Goal: Information Seeking & Learning: Learn about a topic

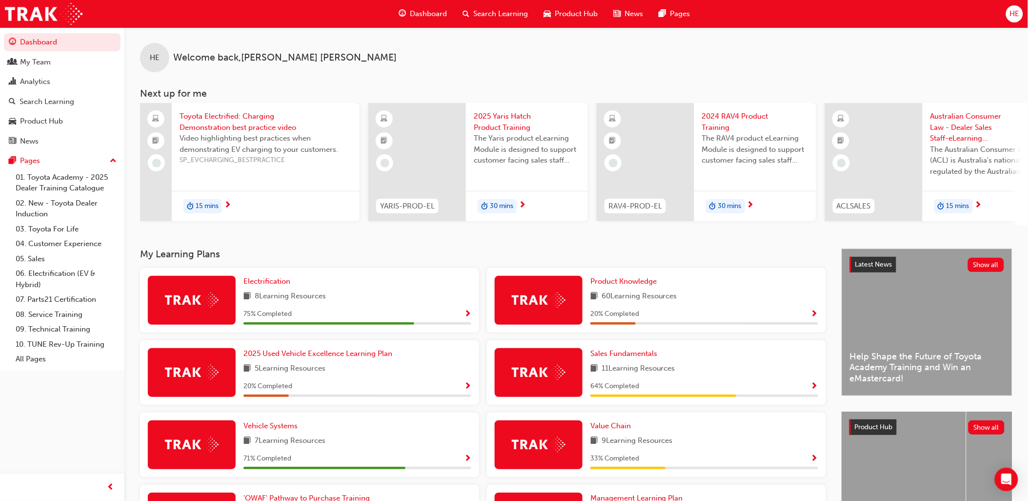
click at [979, 205] on span "next-icon" at bounding box center [978, 205] width 7 height 9
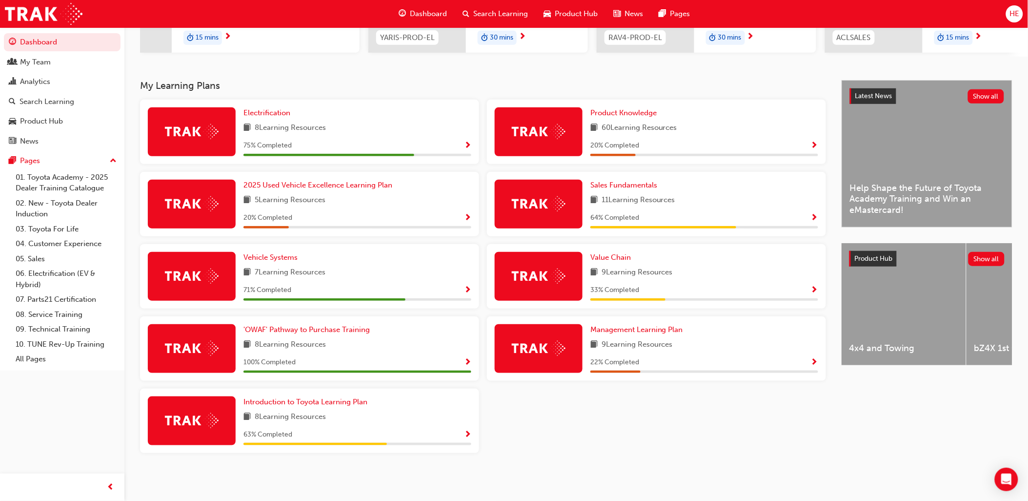
scroll to position [171, 0]
click at [470, 431] on span "Show Progress" at bounding box center [467, 435] width 7 height 9
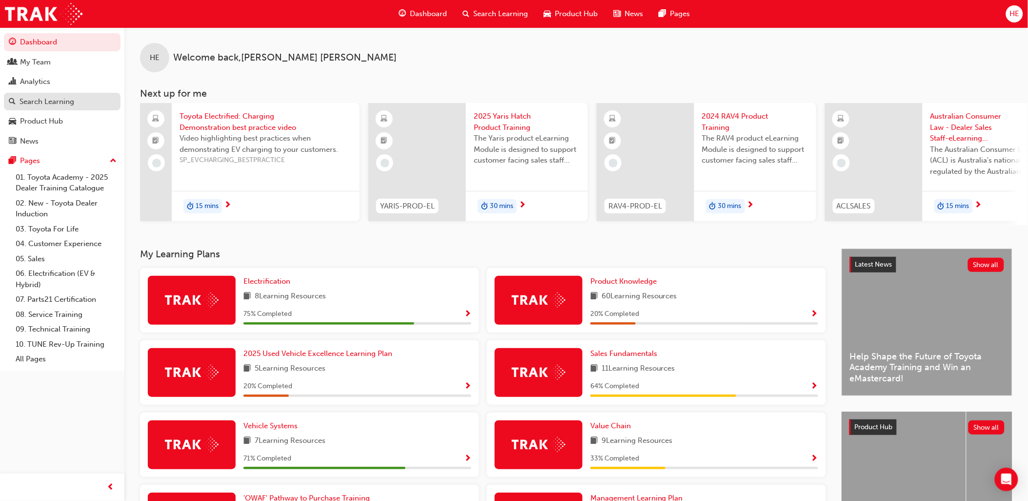
click at [38, 101] on div "Search Learning" at bounding box center [47, 101] width 55 height 11
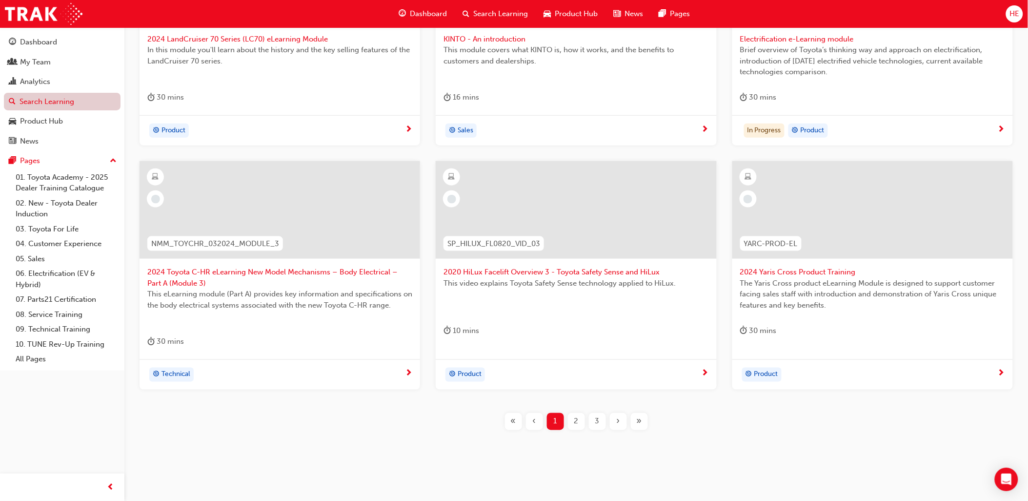
scroll to position [306, 0]
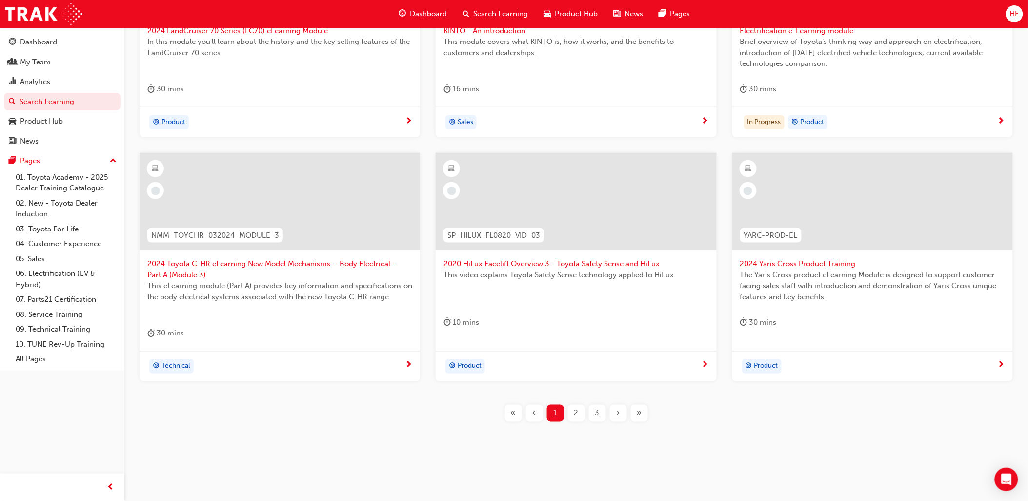
click at [577, 409] on span "2" at bounding box center [576, 413] width 4 height 11
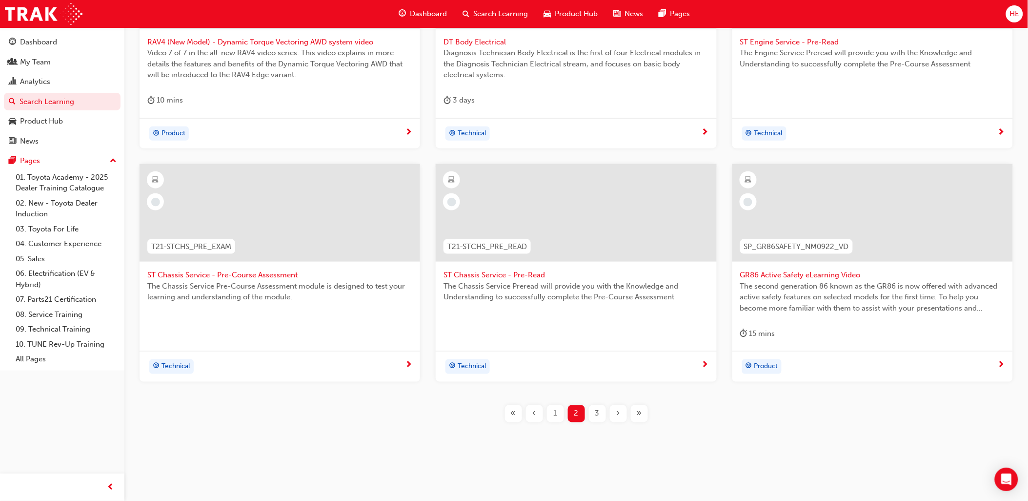
click at [600, 411] on div "3" at bounding box center [597, 413] width 17 height 17
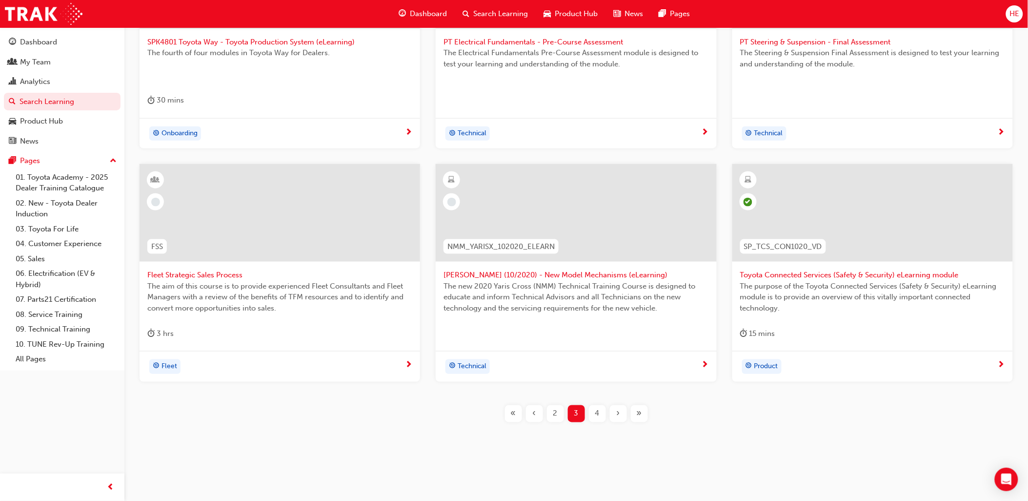
click at [594, 412] on div "4" at bounding box center [597, 413] width 17 height 17
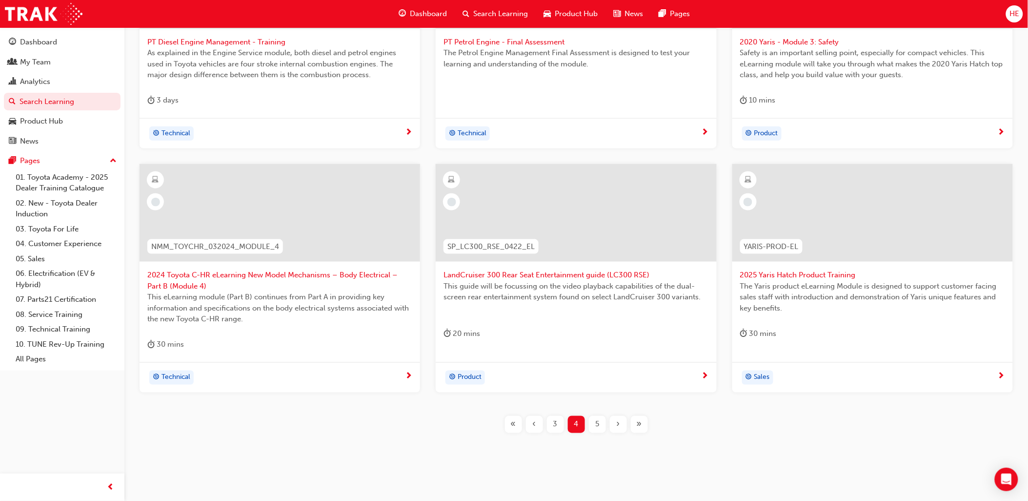
click at [597, 426] on span "5" at bounding box center [597, 424] width 4 height 11
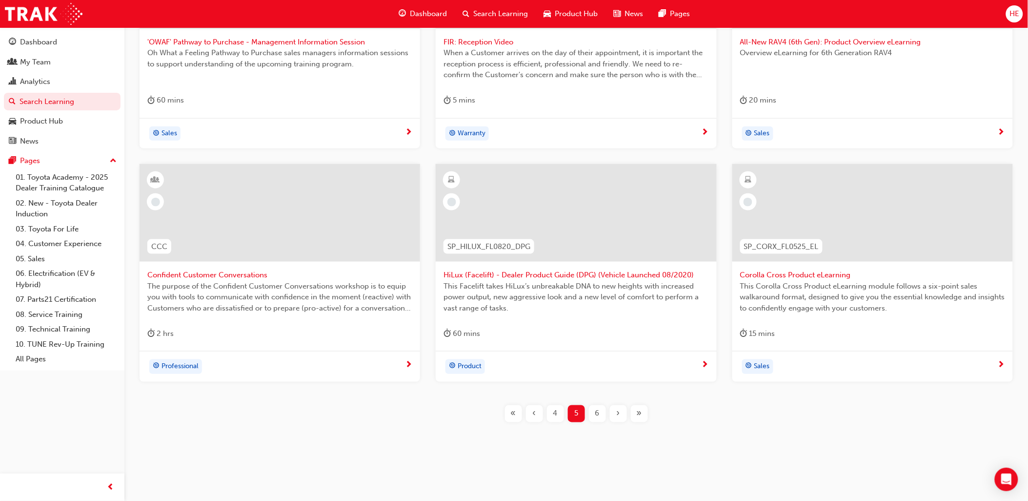
click at [596, 413] on span "6" at bounding box center [597, 413] width 4 height 11
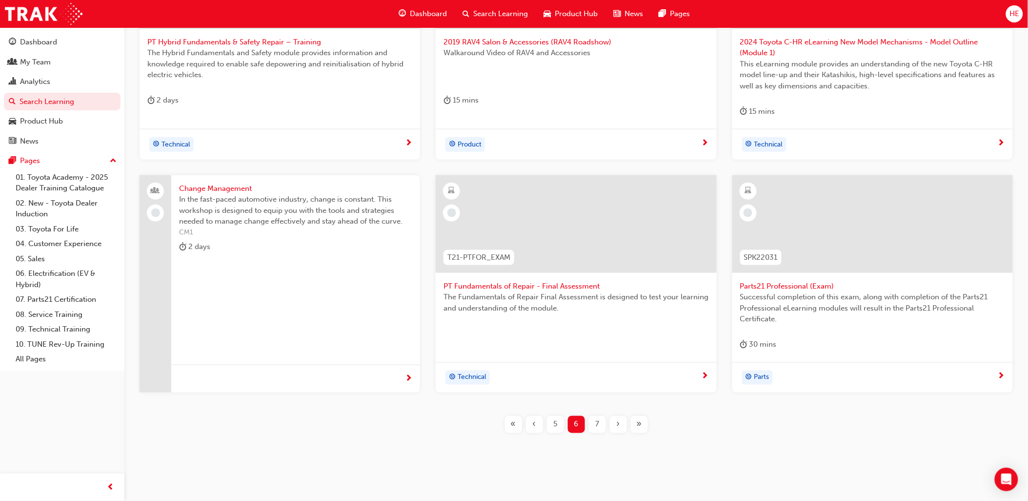
click at [595, 425] on span "7" at bounding box center [597, 424] width 4 height 11
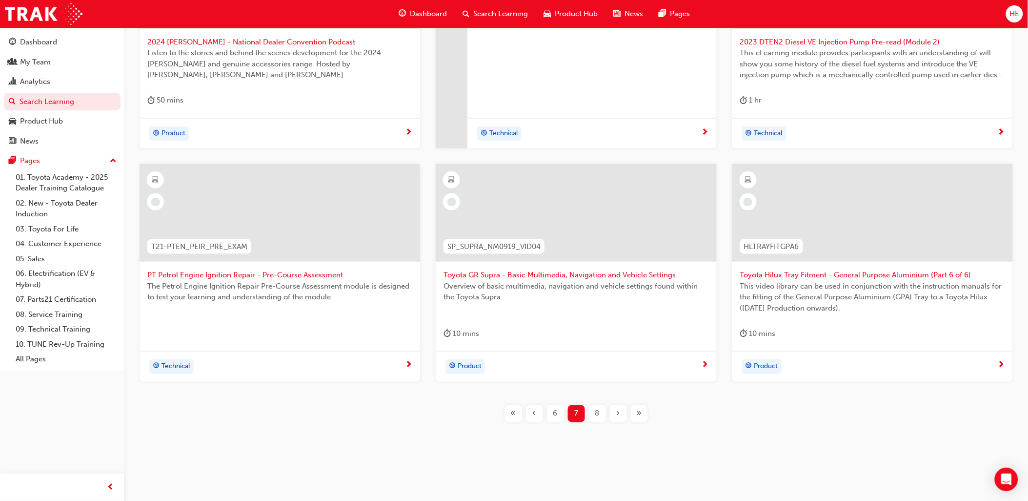
click at [597, 414] on span "8" at bounding box center [597, 413] width 4 height 11
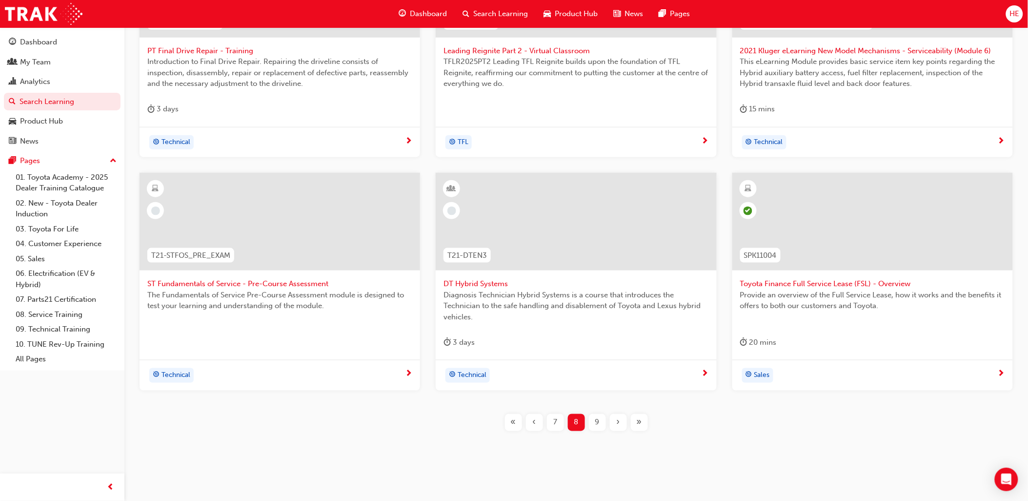
scroll to position [295, 0]
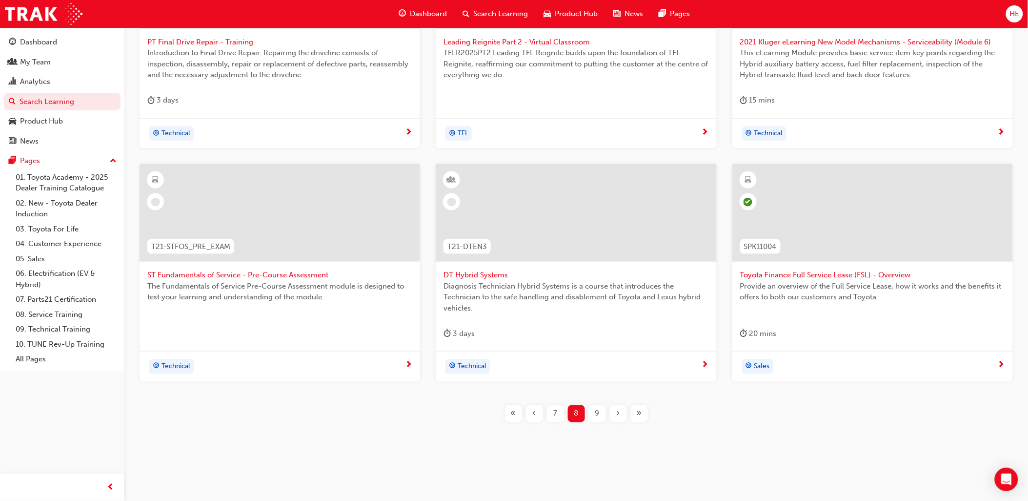
click at [557, 413] on span "7" at bounding box center [556, 413] width 4 height 11
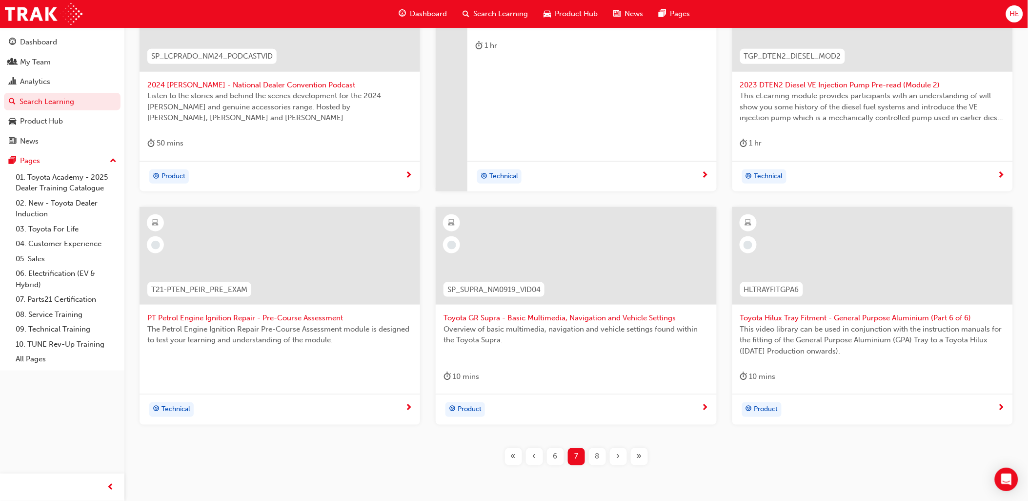
scroll to position [295, 0]
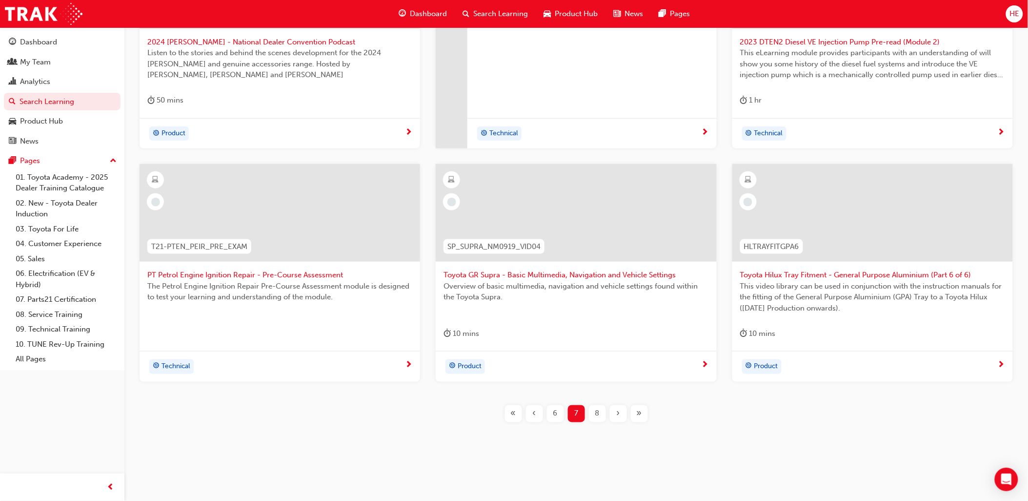
click at [557, 414] on span "6" at bounding box center [556, 413] width 4 height 11
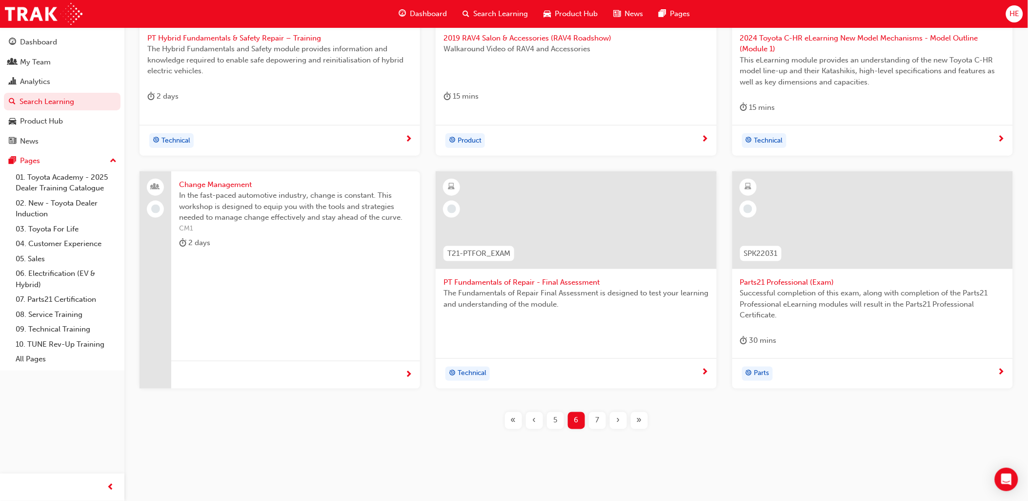
scroll to position [306, 0]
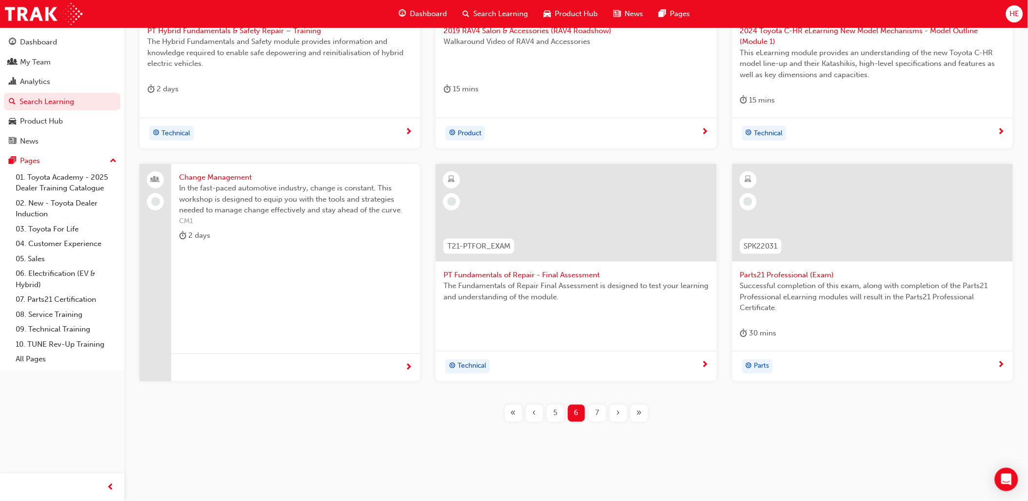
click at [555, 413] on span "5" at bounding box center [556, 413] width 4 height 11
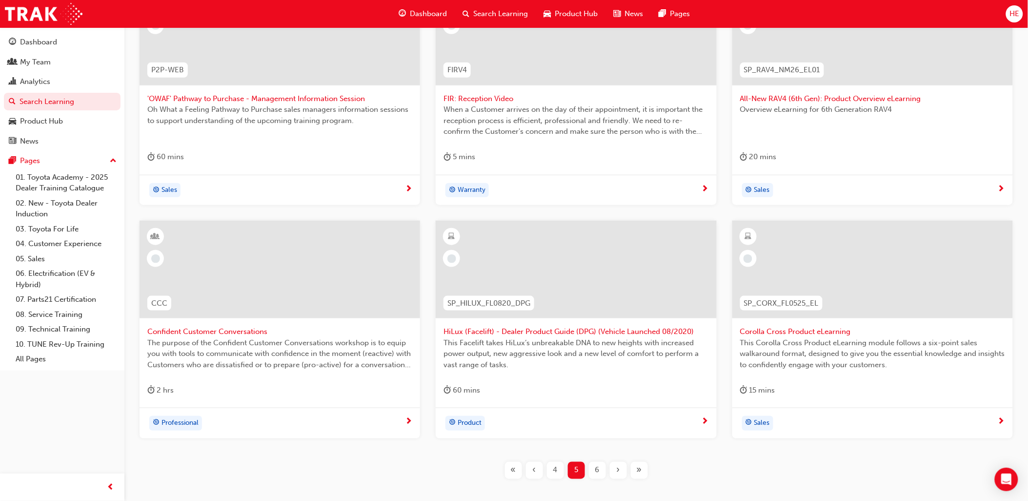
scroll to position [241, 0]
click at [557, 467] on span "4" at bounding box center [556, 467] width 4 height 11
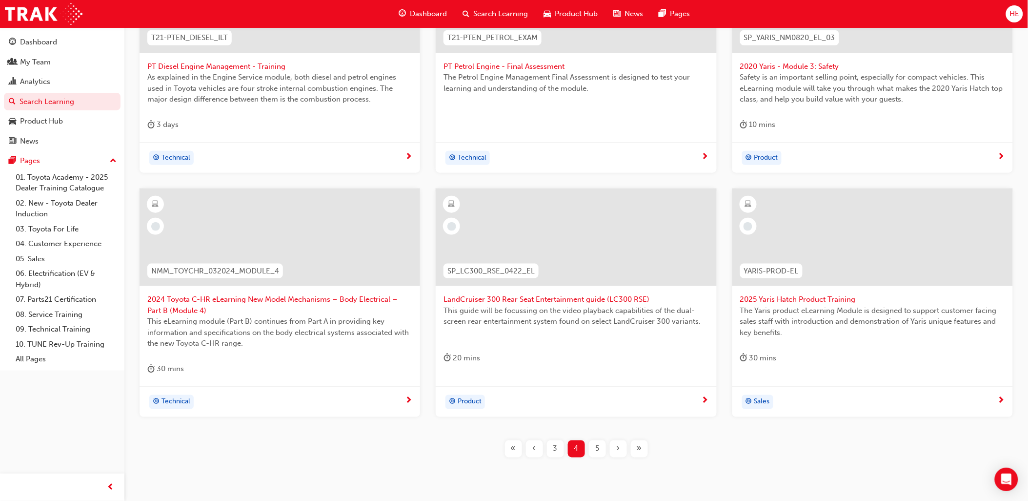
scroll to position [271, 0]
click at [555, 447] on span "3" at bounding box center [556, 448] width 4 height 11
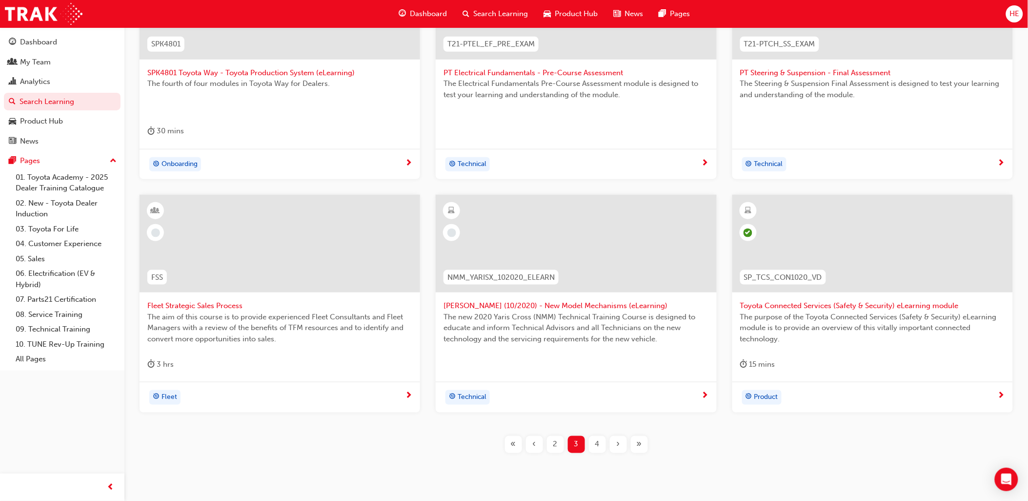
scroll to position [271, 0]
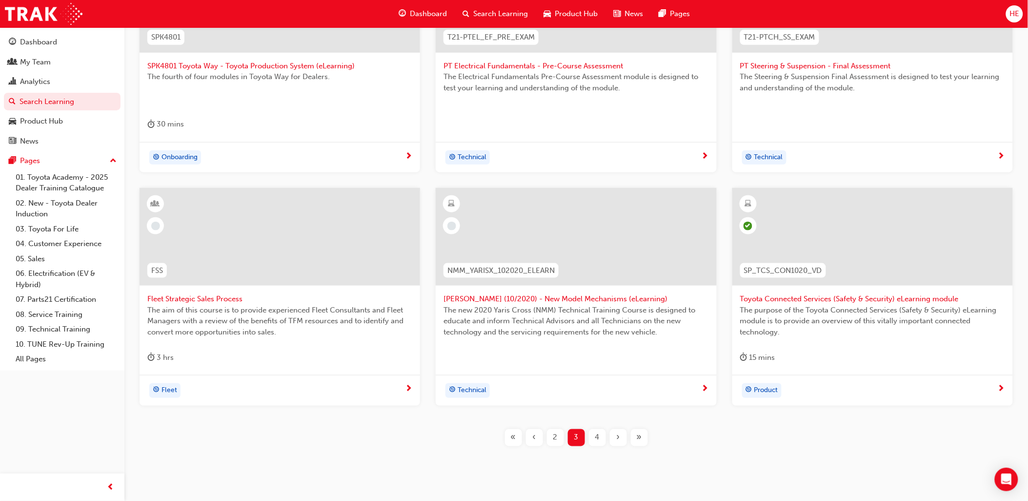
click at [555, 436] on span "2" at bounding box center [556, 437] width 4 height 11
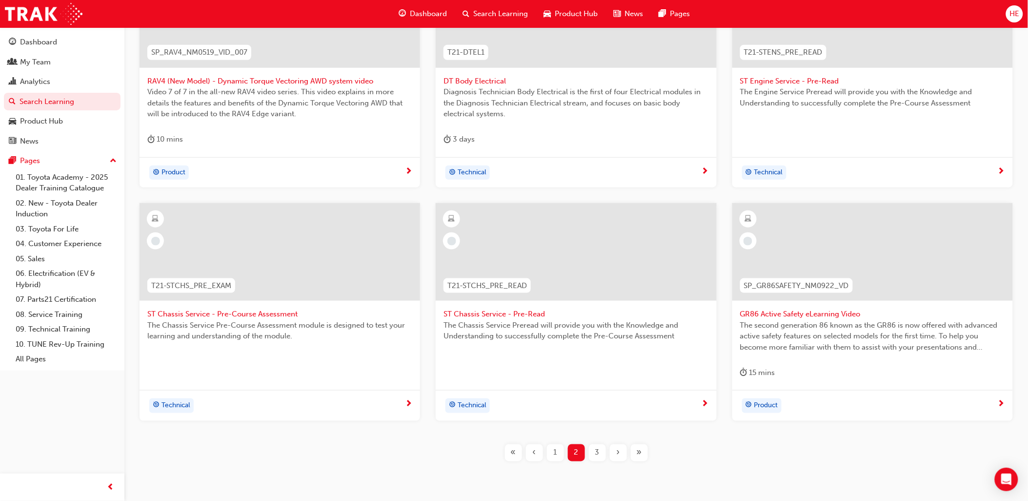
scroll to position [271, 0]
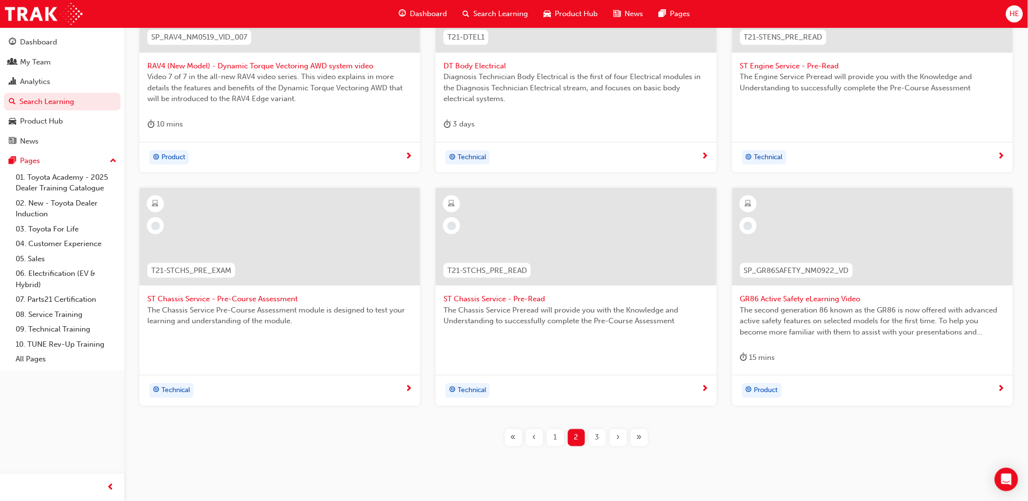
click at [553, 438] on div "1" at bounding box center [555, 437] width 17 height 17
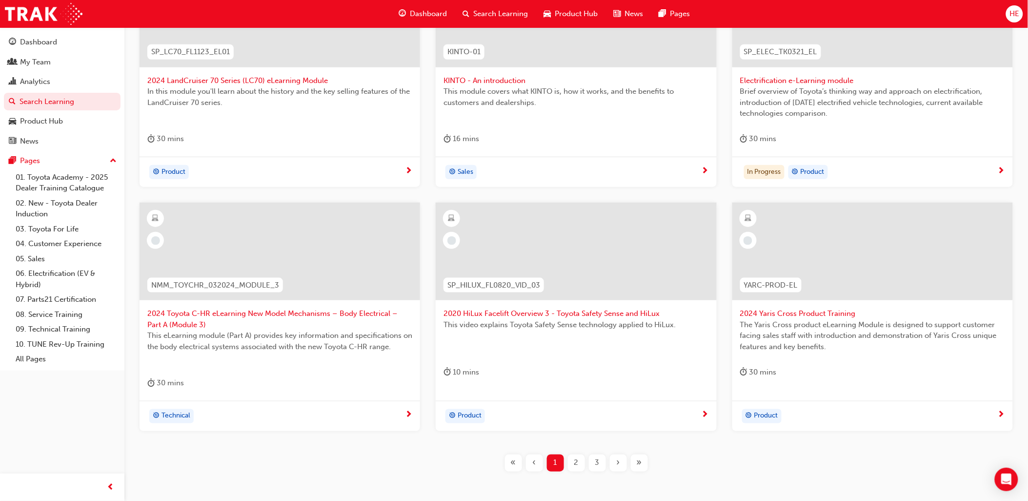
scroll to position [271, 0]
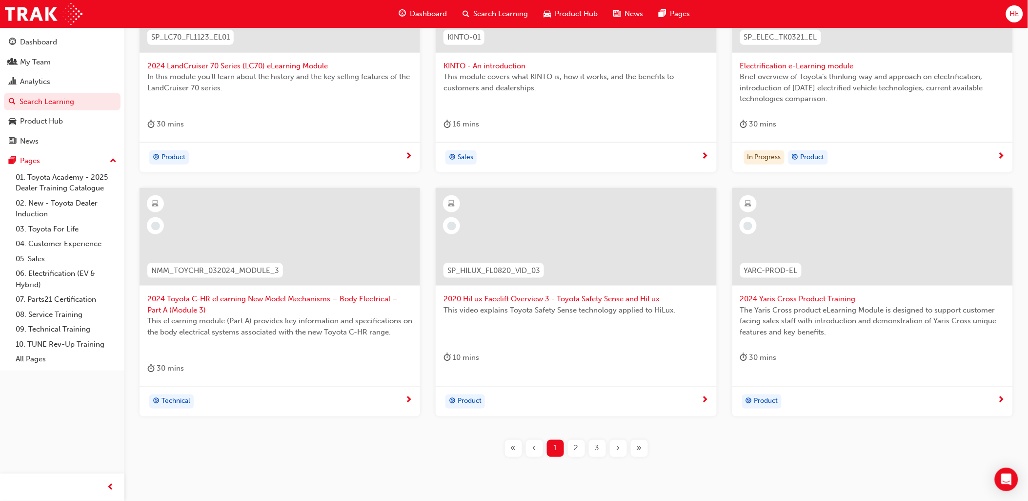
click at [574, 448] on span "2" at bounding box center [576, 448] width 4 height 11
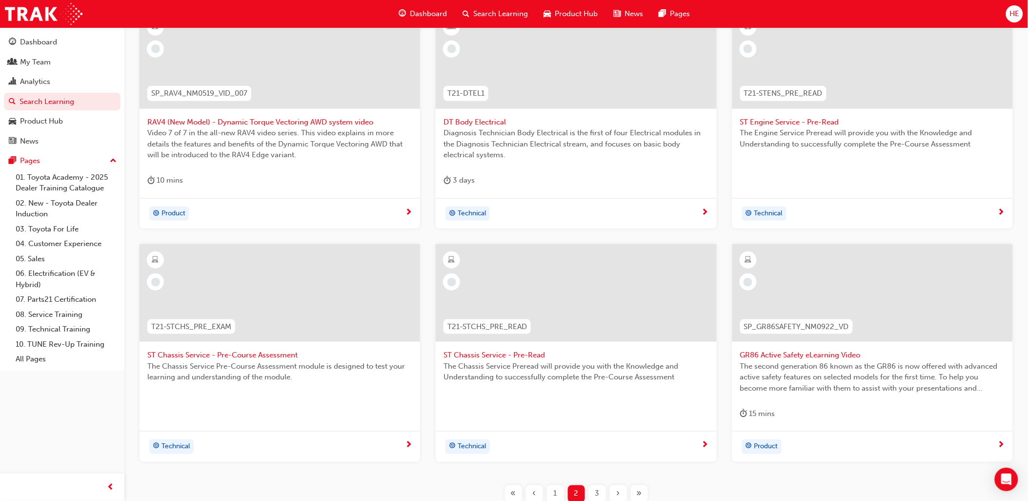
scroll to position [217, 0]
click at [598, 494] on span "3" at bounding box center [597, 491] width 4 height 11
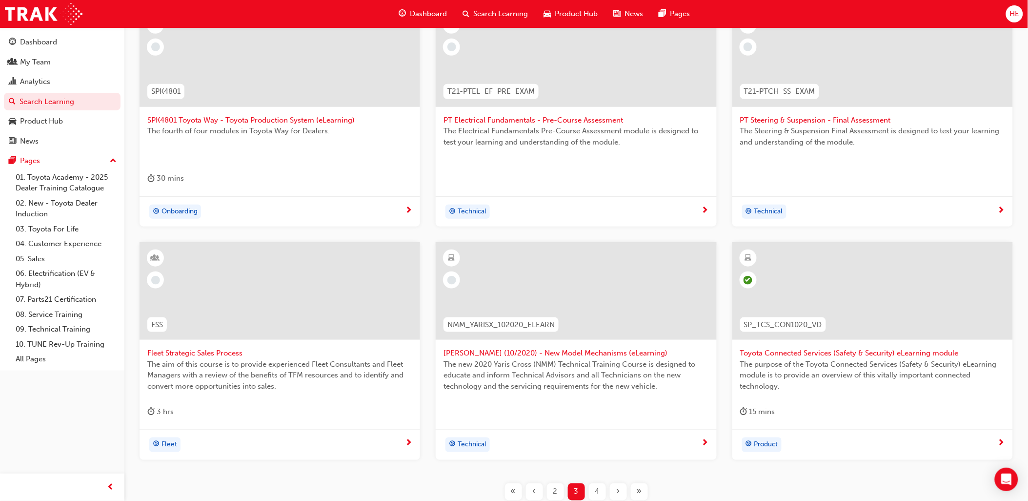
click at [597, 493] on span "4" at bounding box center [597, 491] width 4 height 11
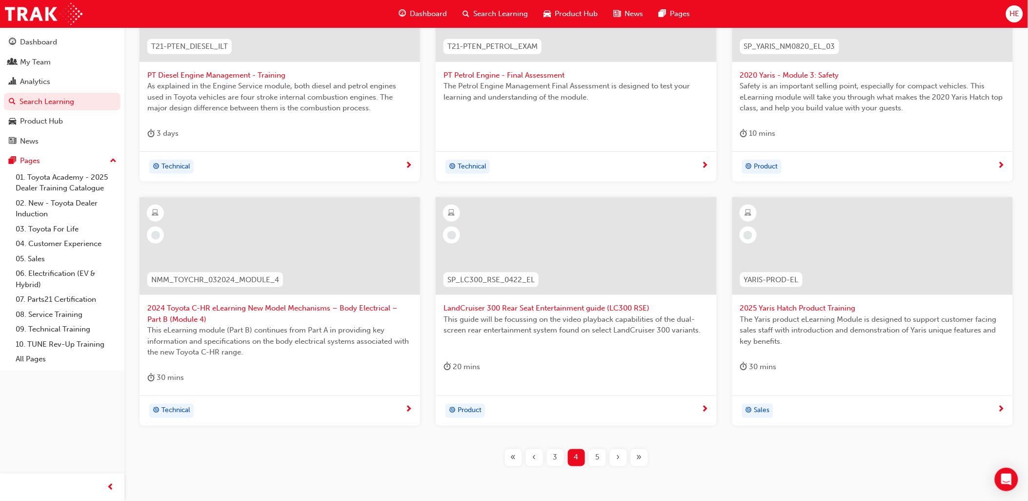
scroll to position [271, 0]
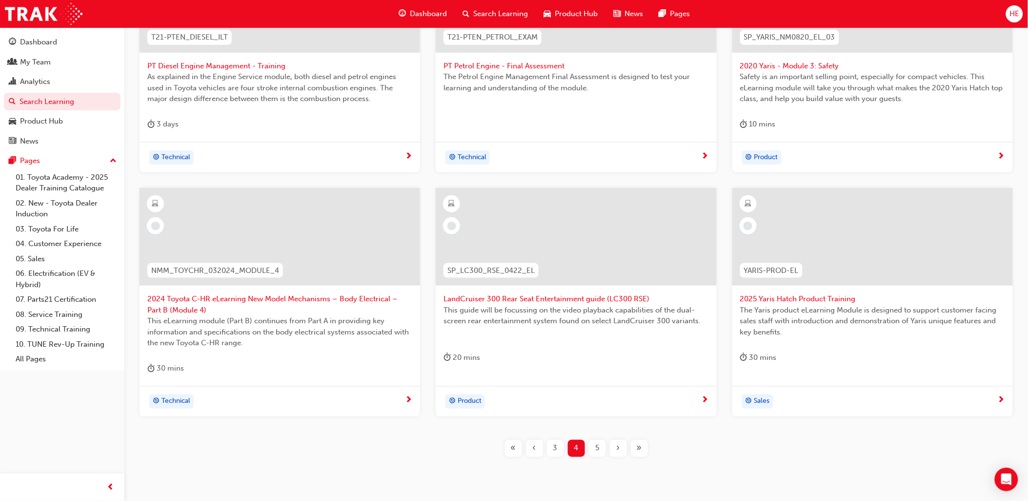
click at [598, 449] on span "5" at bounding box center [597, 448] width 4 height 11
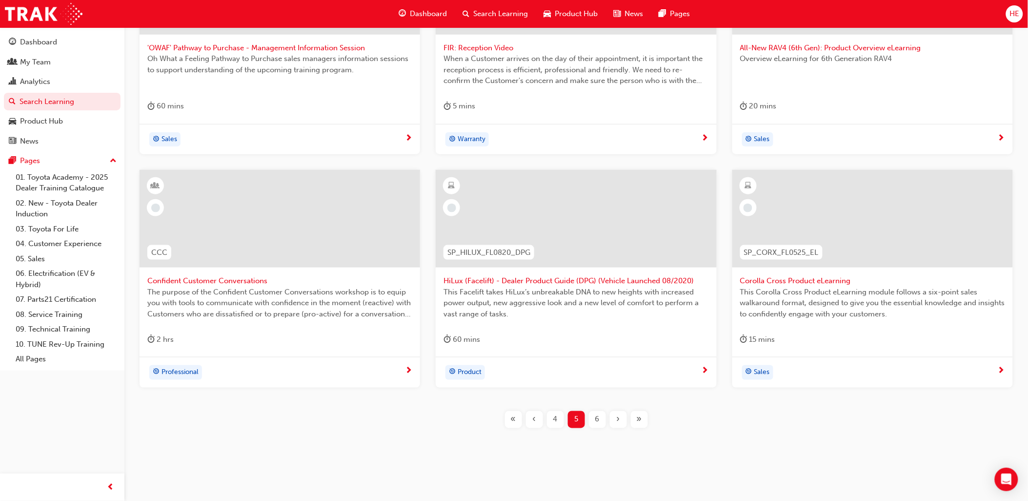
scroll to position [295, 0]
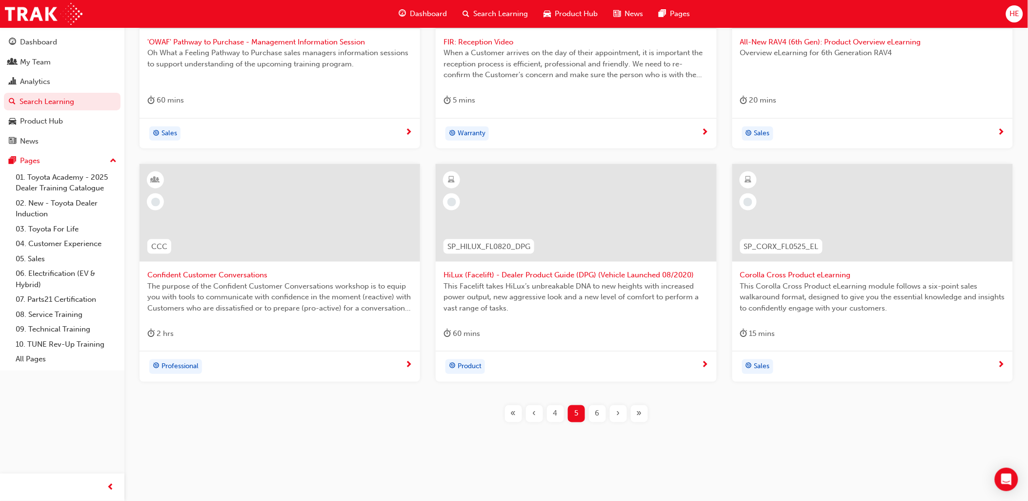
click at [598, 414] on span "6" at bounding box center [597, 413] width 4 height 11
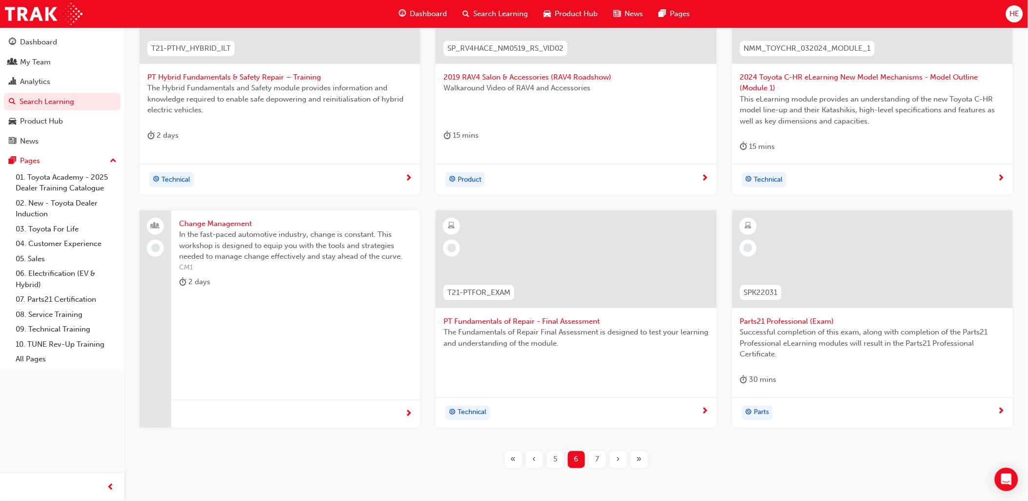
scroll to position [241, 0]
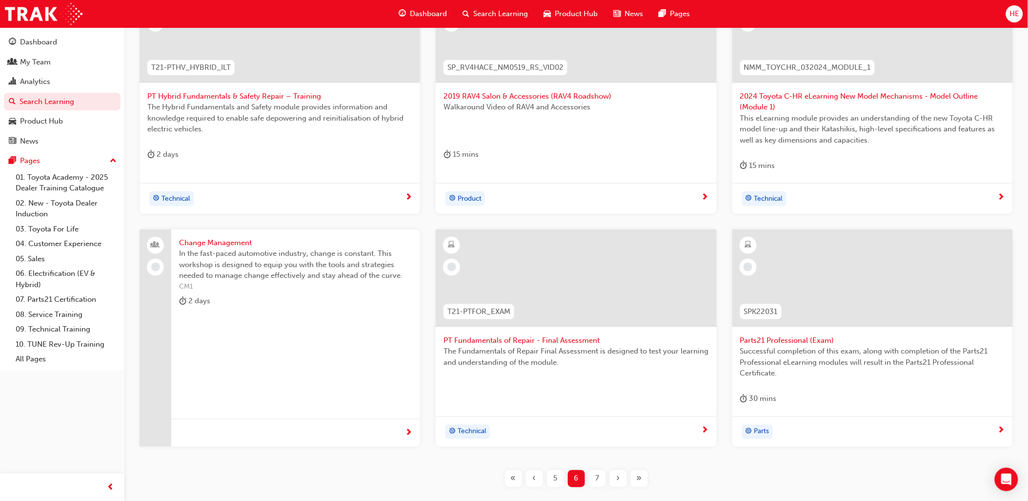
click at [595, 478] on span "7" at bounding box center [597, 478] width 4 height 11
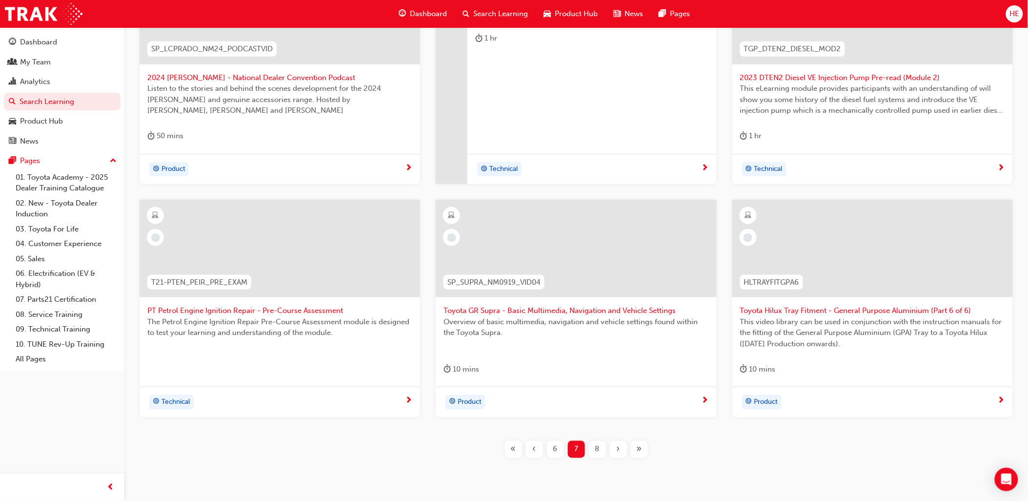
scroll to position [295, 0]
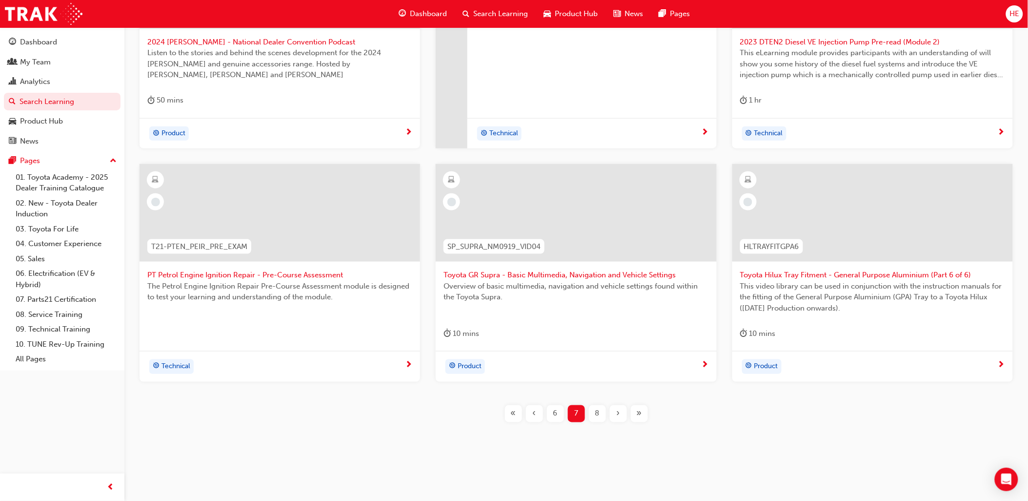
click at [596, 416] on span "8" at bounding box center [597, 413] width 4 height 11
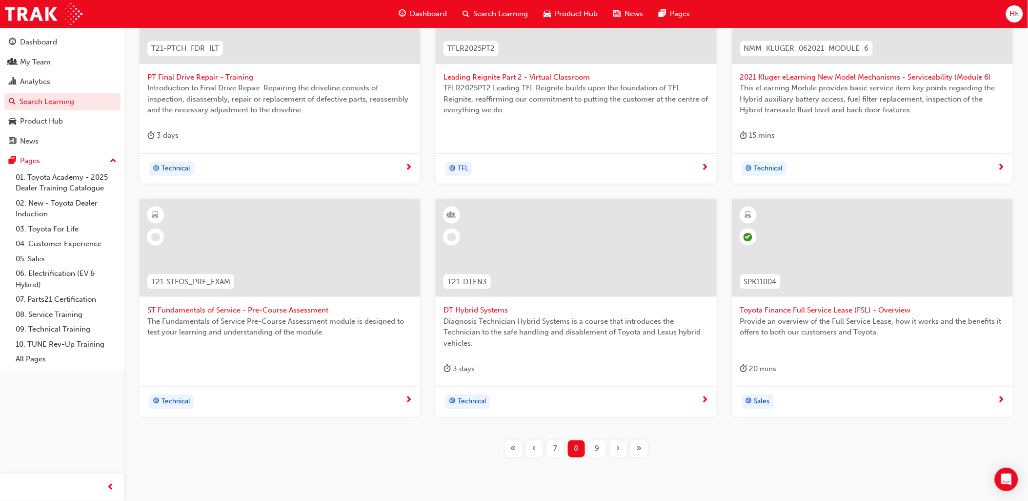
scroll to position [241, 0]
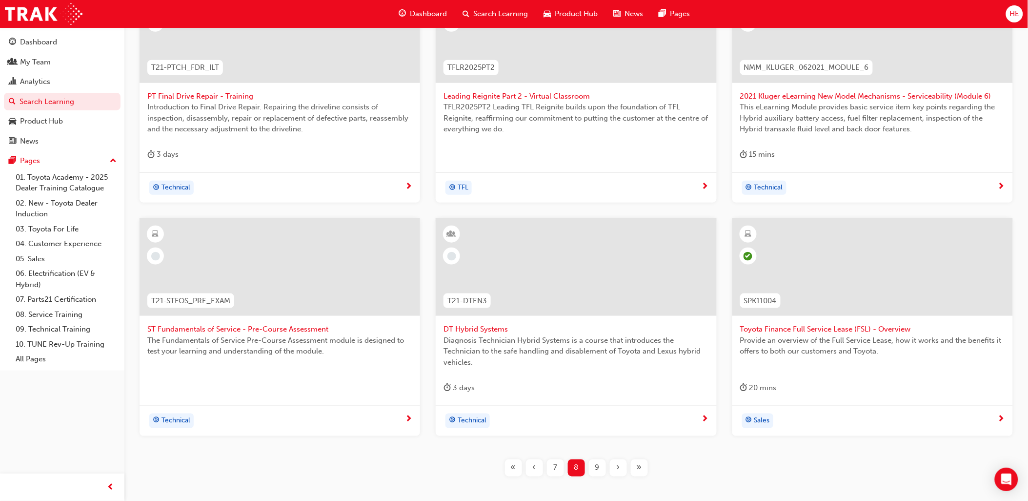
click at [598, 468] on span "9" at bounding box center [597, 467] width 4 height 11
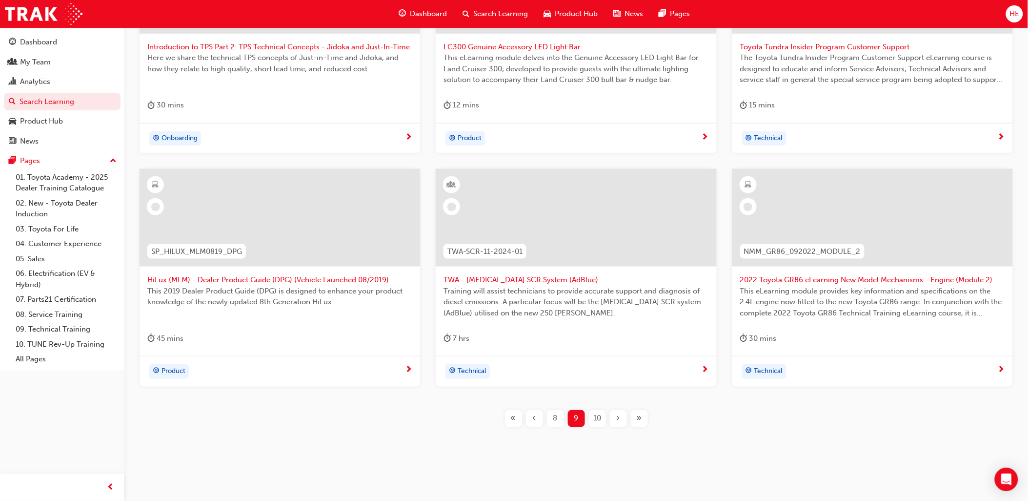
scroll to position [295, 0]
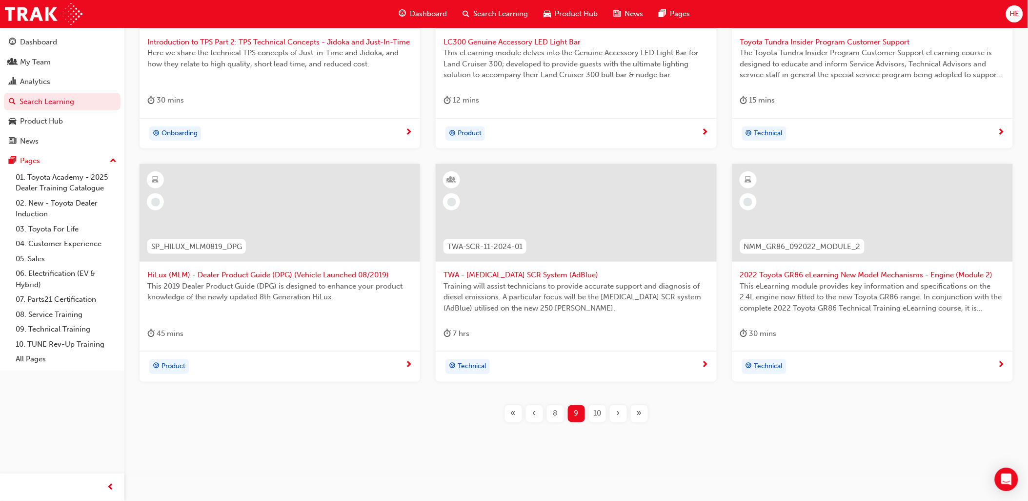
click at [596, 414] on span "10" at bounding box center [598, 413] width 8 height 11
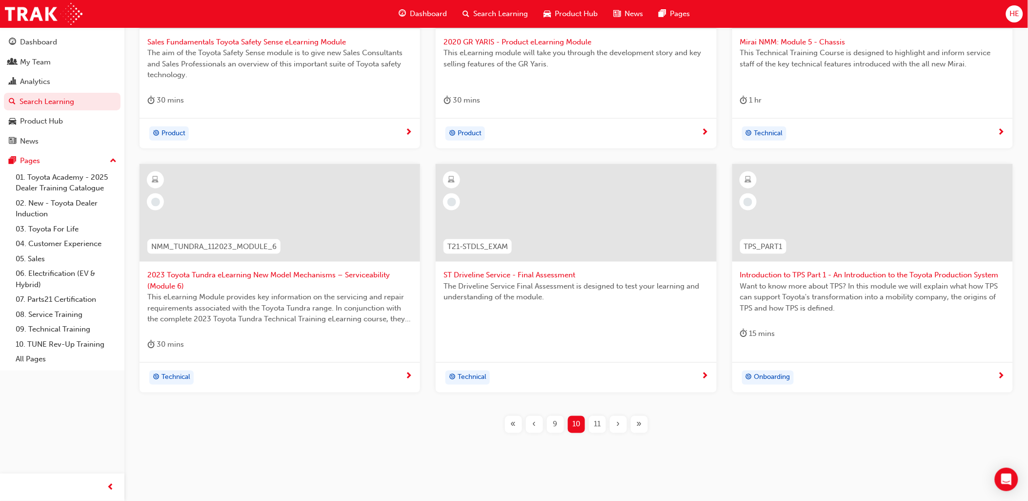
click at [598, 425] on span "11" at bounding box center [597, 424] width 7 height 11
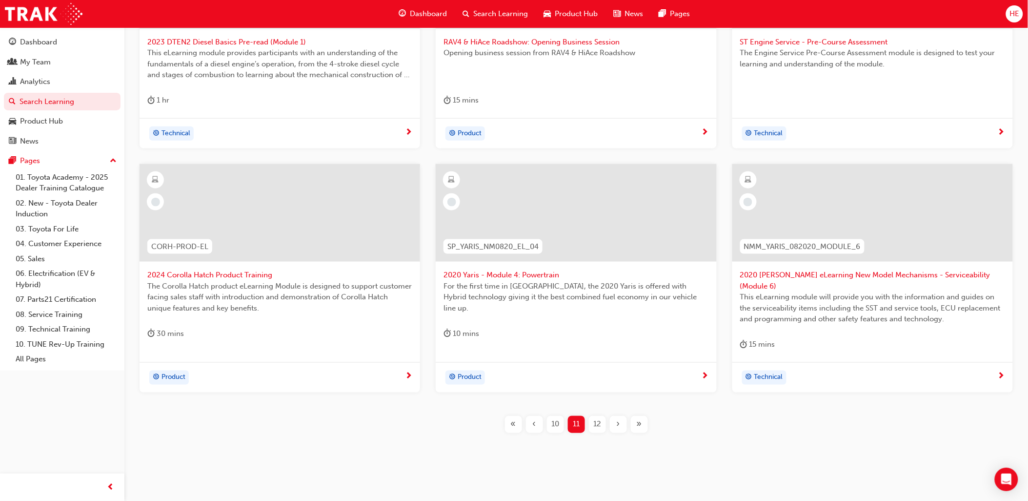
scroll to position [241, 0]
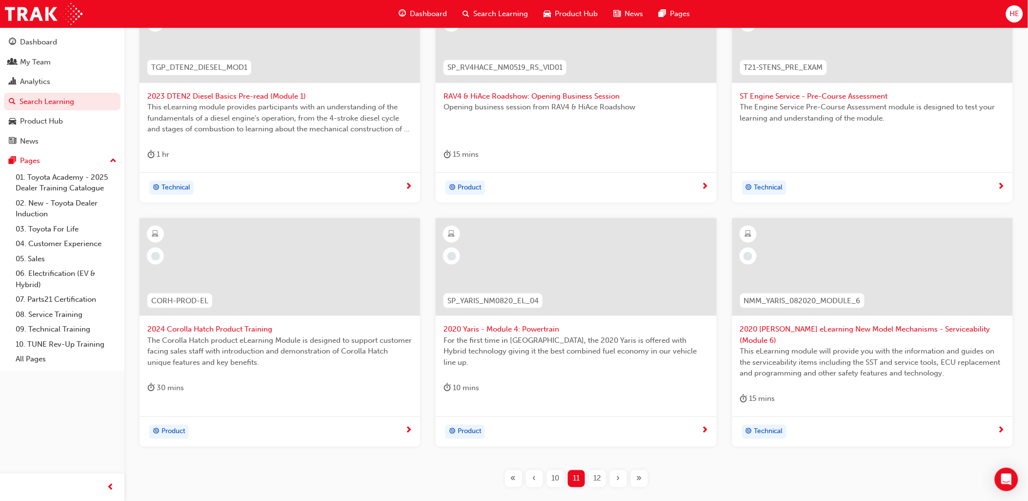
click at [599, 473] on span "12" at bounding box center [598, 478] width 8 height 11
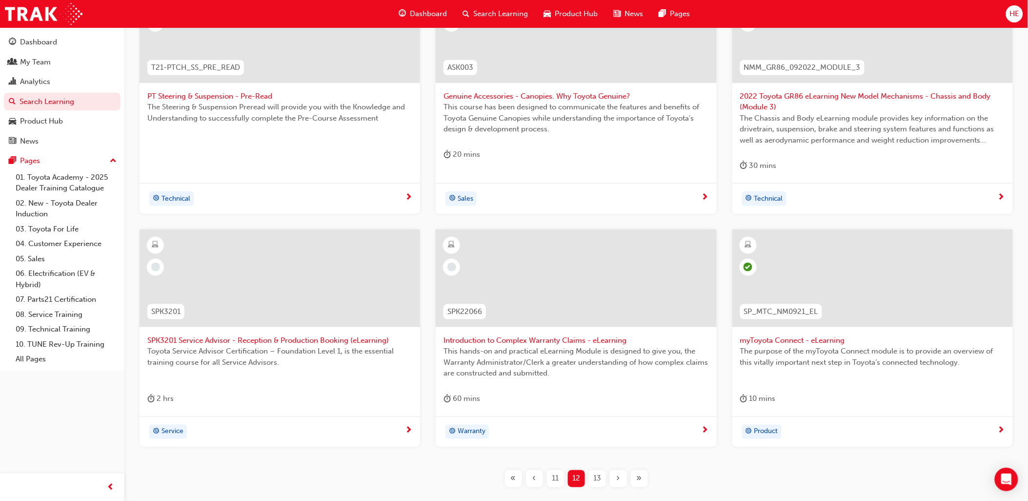
click at [597, 477] on span "13" at bounding box center [598, 478] width 8 height 11
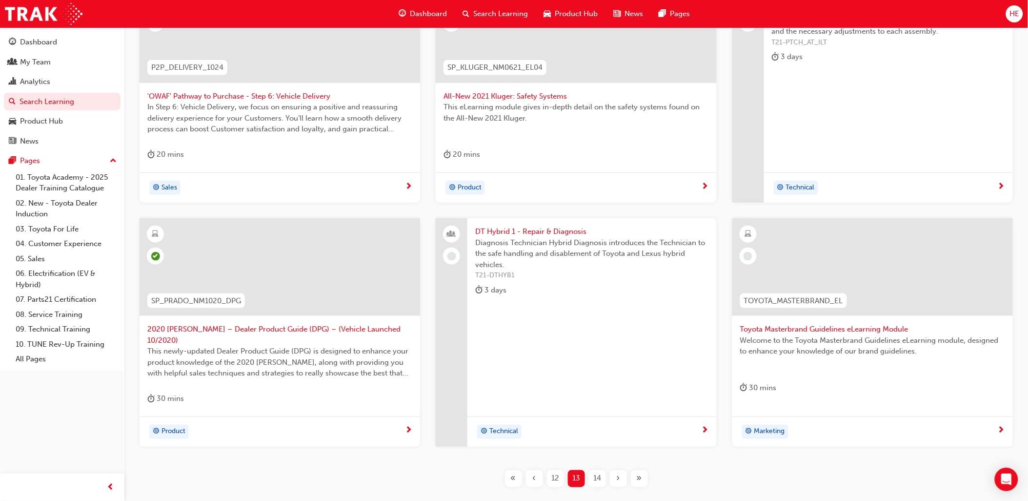
click at [596, 473] on span "14" at bounding box center [598, 478] width 8 height 11
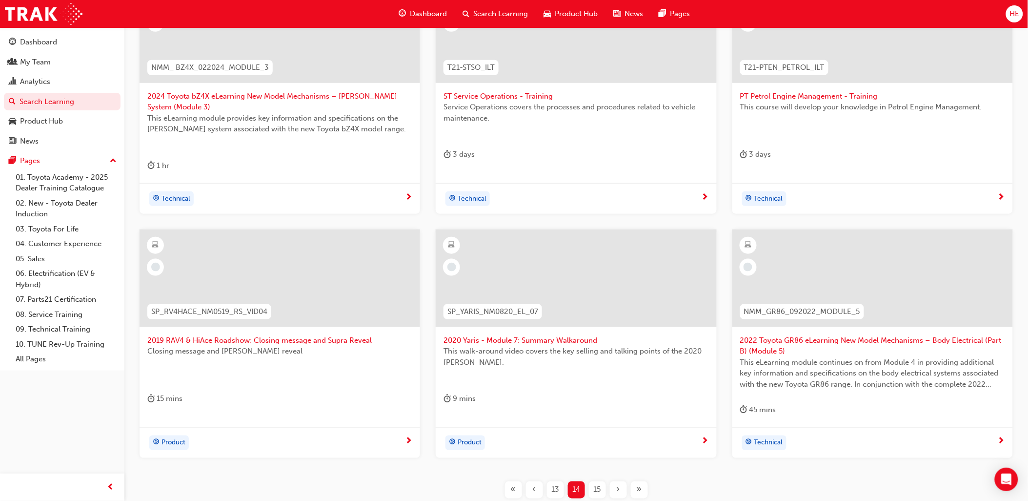
click at [599, 490] on span "15" at bounding box center [597, 489] width 7 height 11
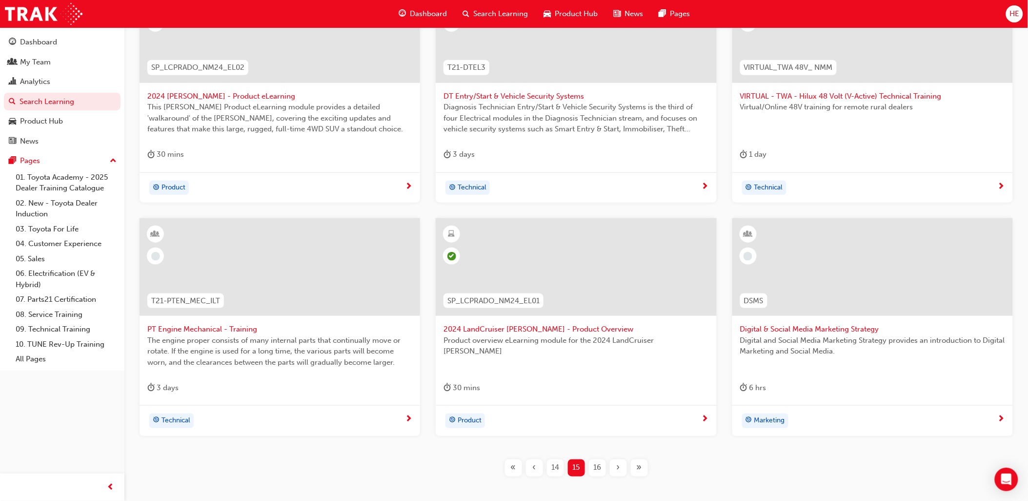
click at [594, 469] on span "16" at bounding box center [598, 467] width 8 height 11
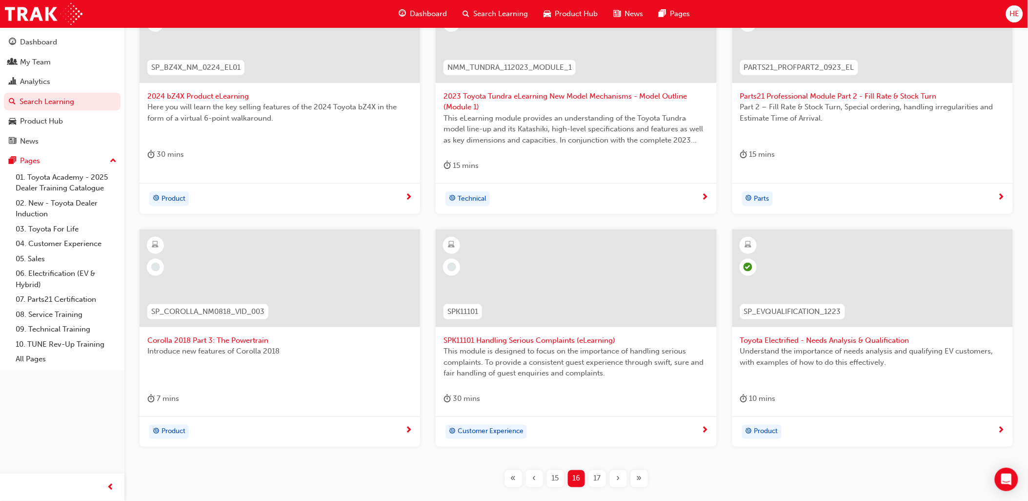
click at [599, 477] on span "17" at bounding box center [597, 478] width 7 height 11
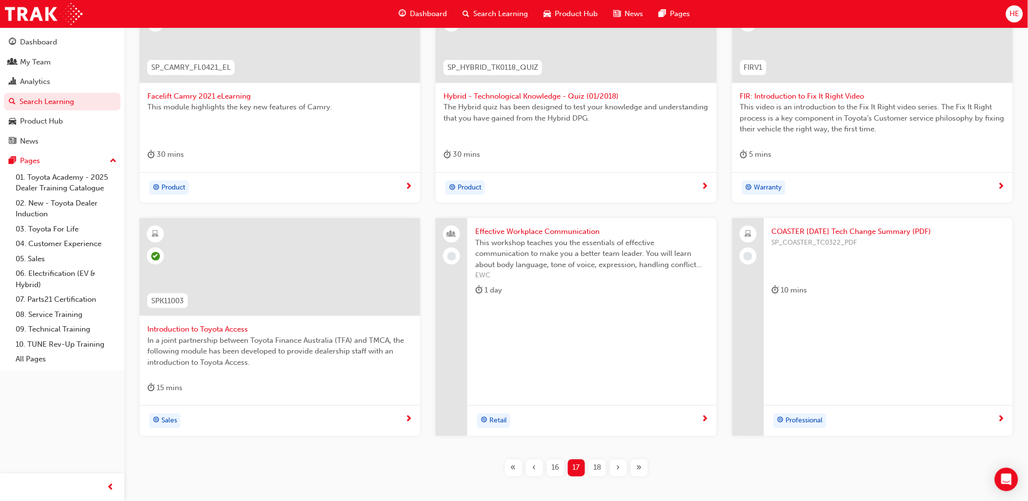
click at [598, 467] on span "18" at bounding box center [598, 467] width 8 height 11
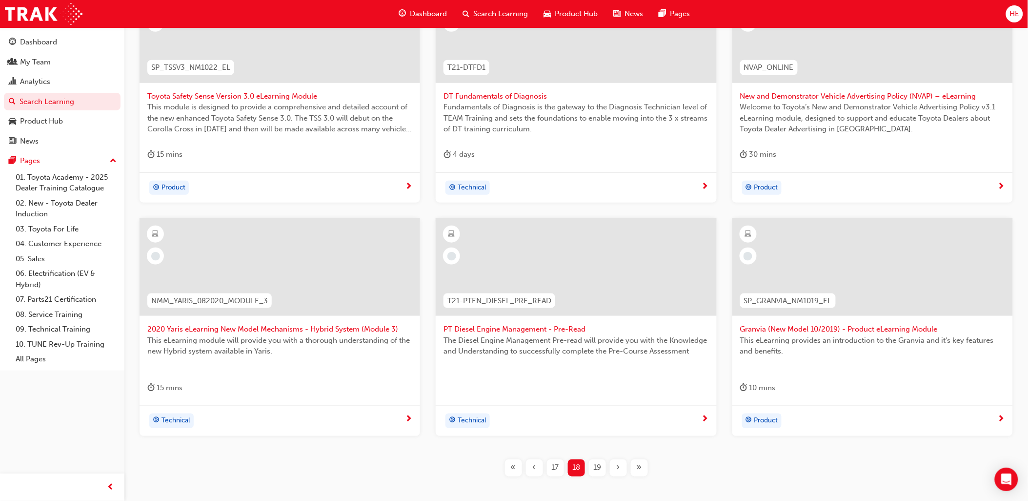
click at [596, 467] on span "19" at bounding box center [598, 467] width 8 height 11
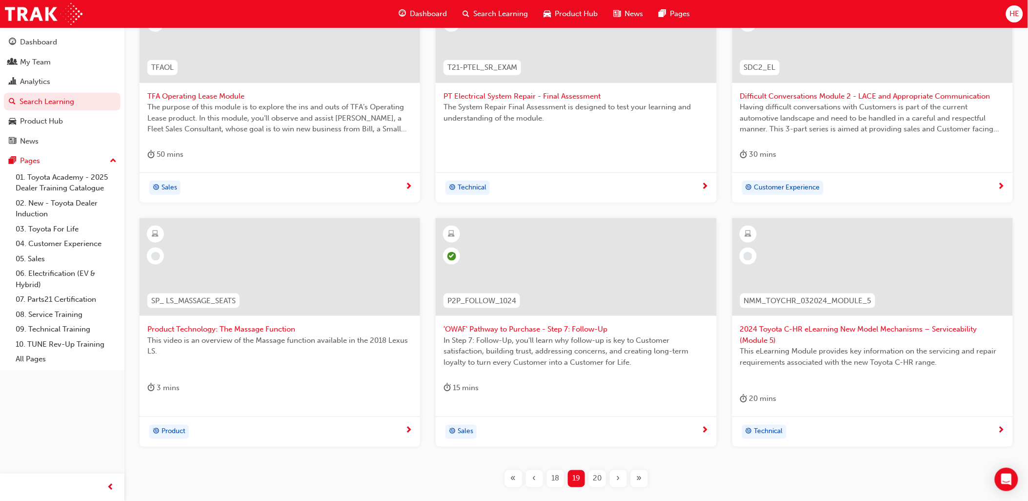
click at [594, 477] on span "20" at bounding box center [597, 478] width 9 height 11
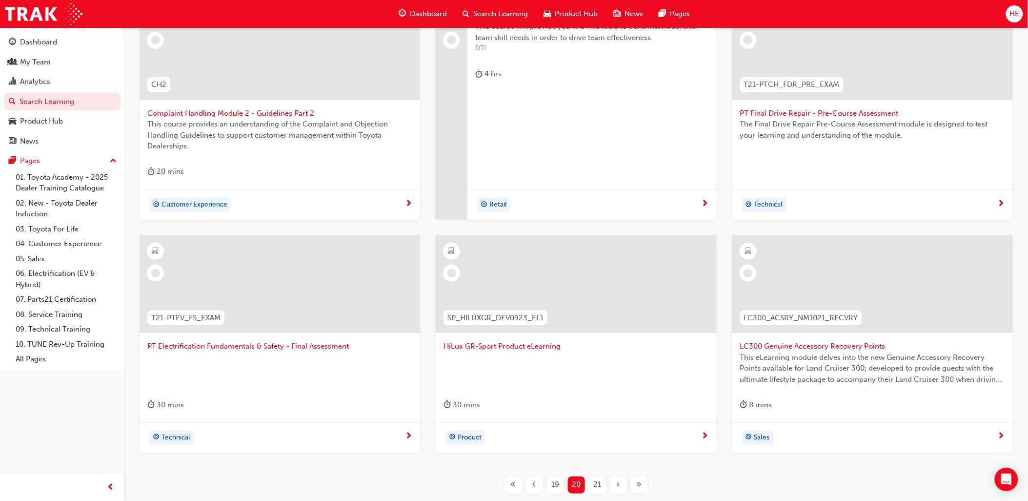
scroll to position [241, 0]
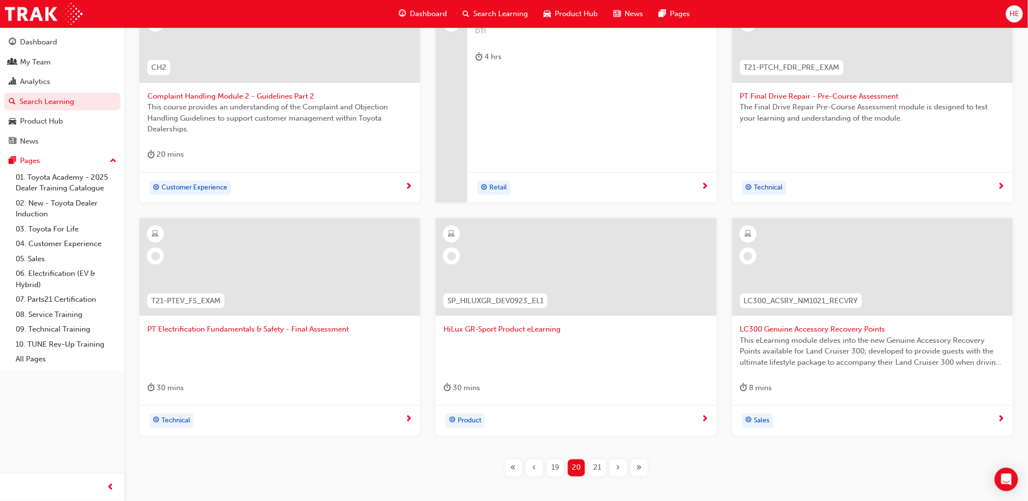
click at [597, 466] on span "21" at bounding box center [598, 467] width 8 height 11
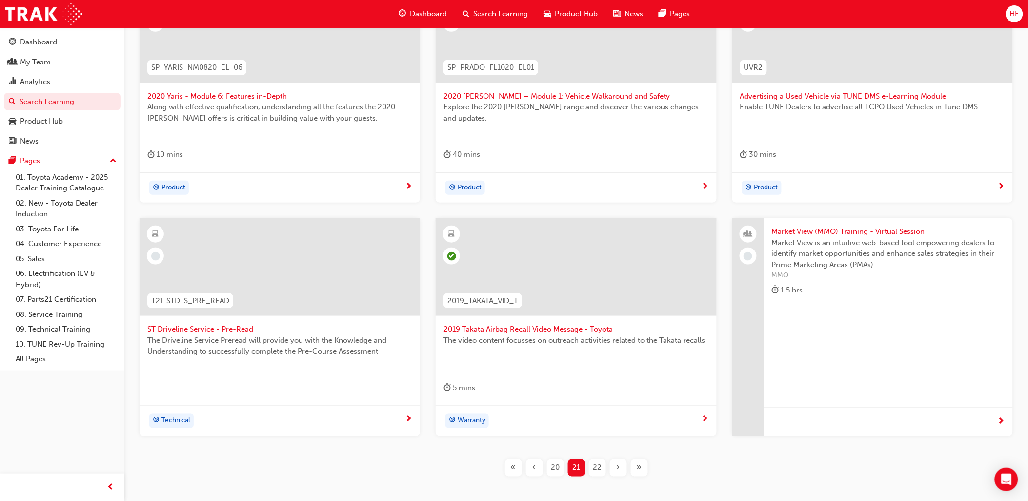
click at [596, 466] on span "22" at bounding box center [597, 467] width 9 height 11
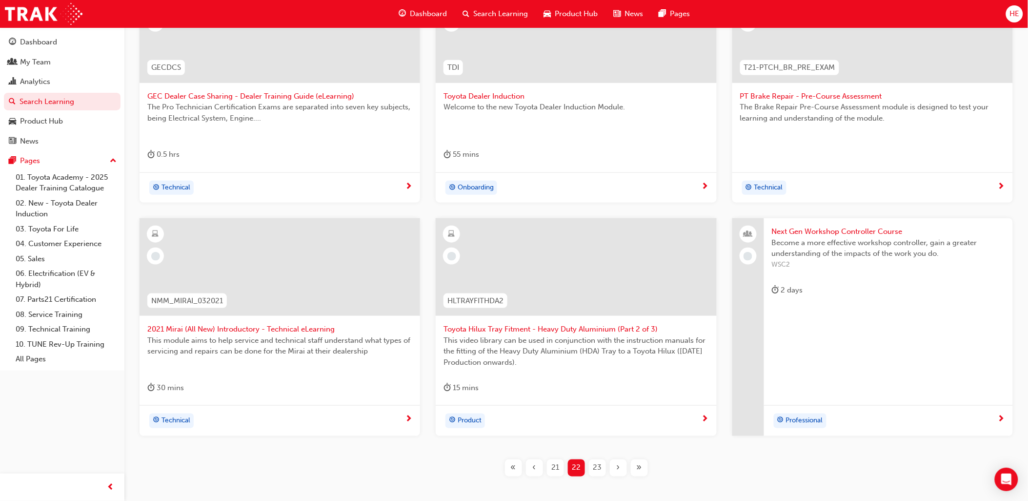
click at [598, 467] on span "23" at bounding box center [597, 467] width 9 height 11
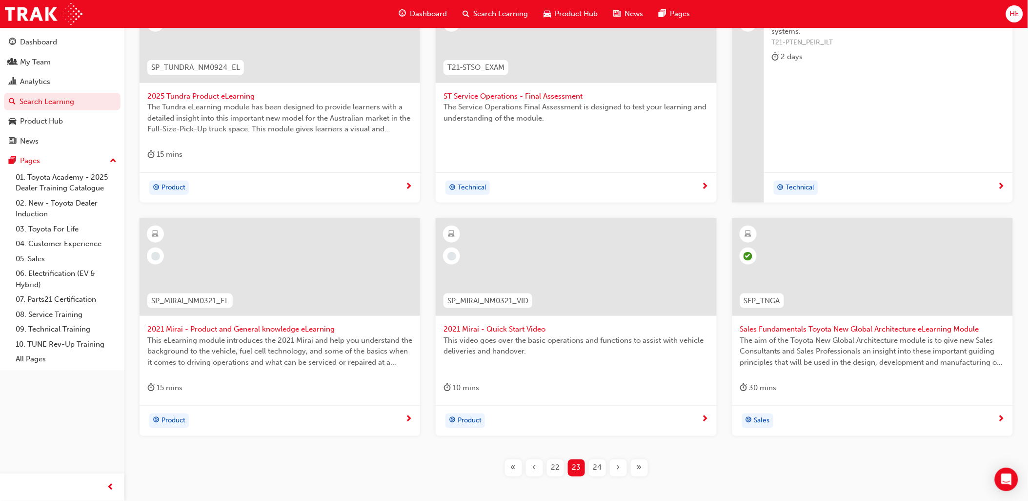
click at [596, 467] on span "24" at bounding box center [597, 467] width 9 height 11
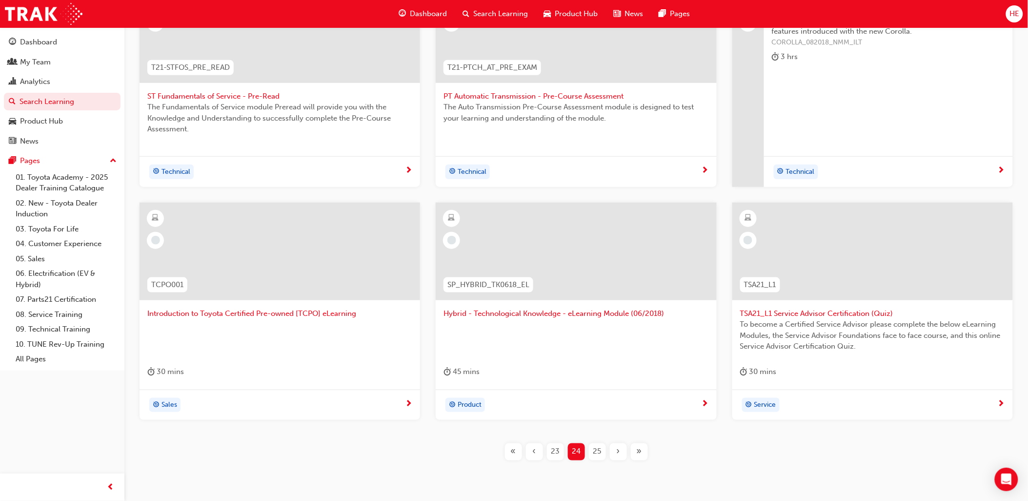
click at [600, 451] on span "25" at bounding box center [598, 451] width 8 height 11
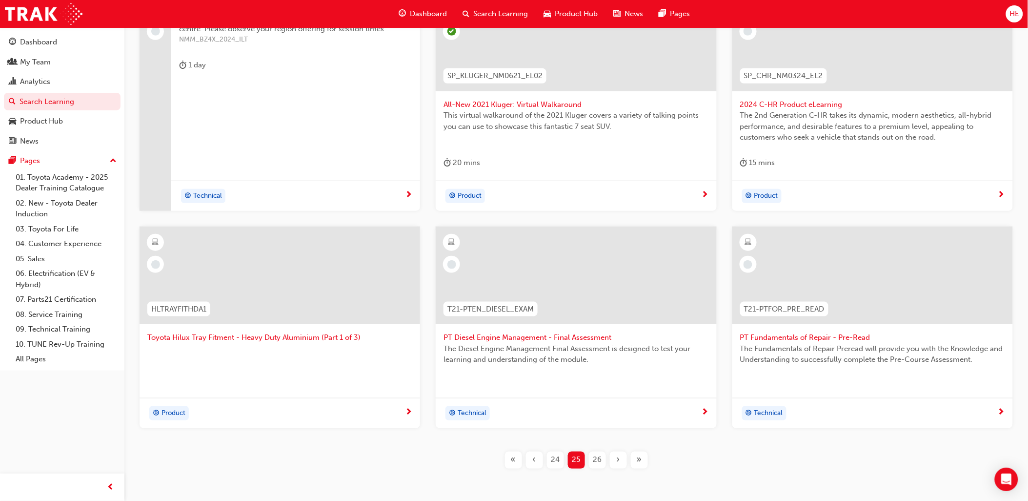
scroll to position [241, 0]
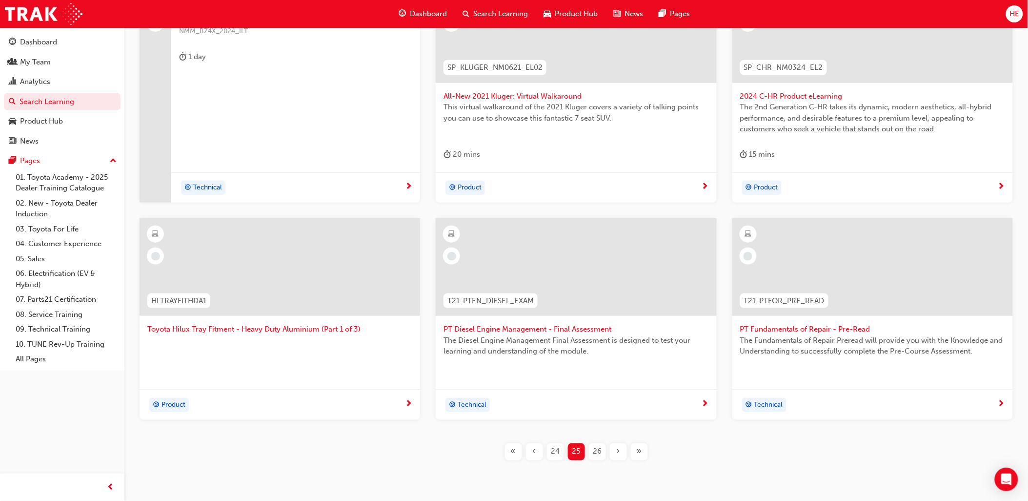
click at [598, 451] on span "26" at bounding box center [597, 451] width 9 height 11
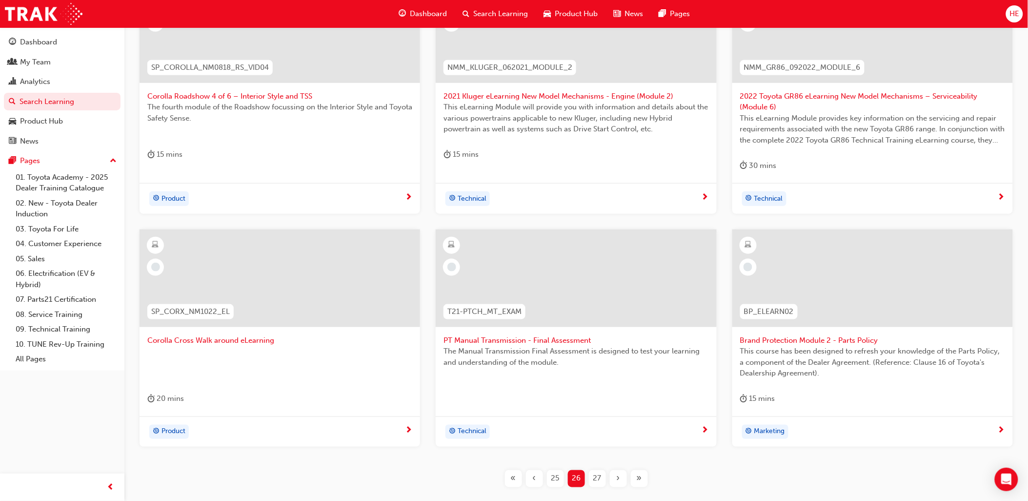
click at [599, 476] on span "27" at bounding box center [598, 478] width 8 height 11
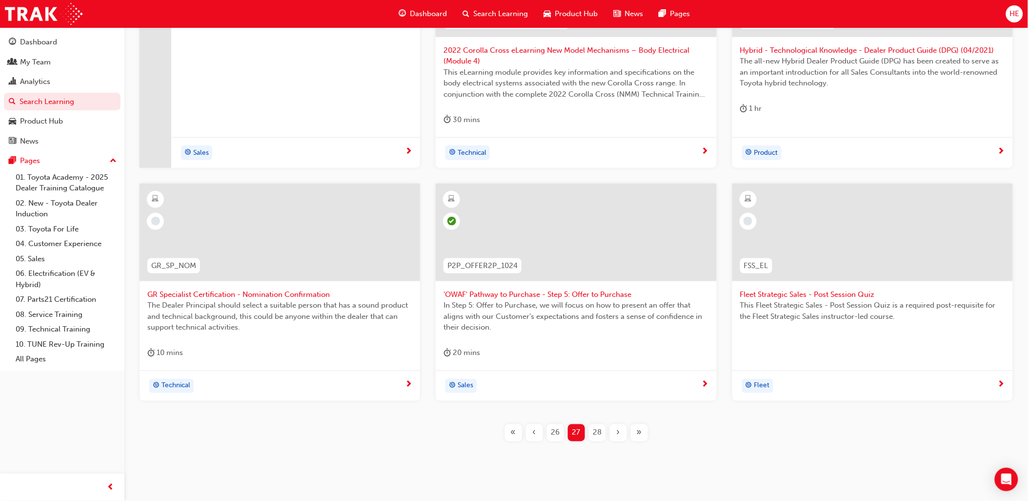
scroll to position [295, 0]
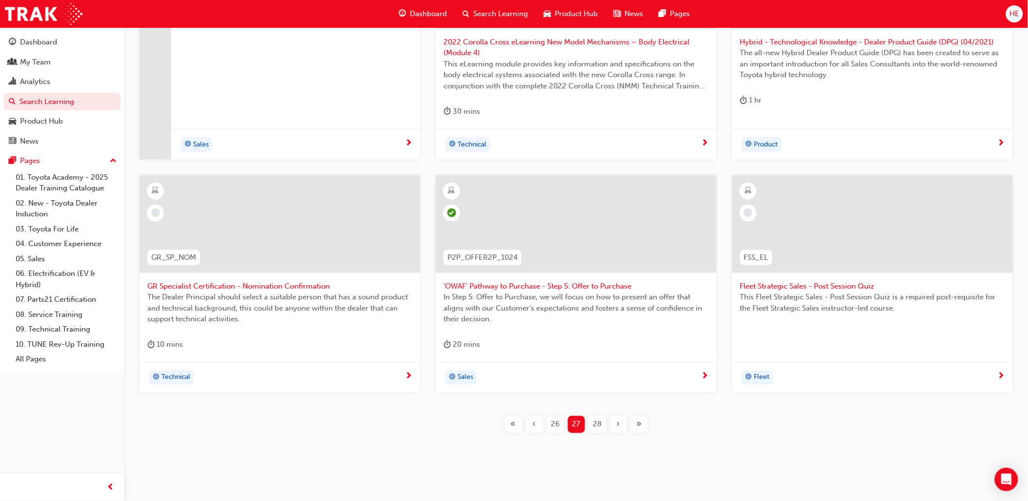
click at [596, 427] on span "28" at bounding box center [597, 424] width 9 height 11
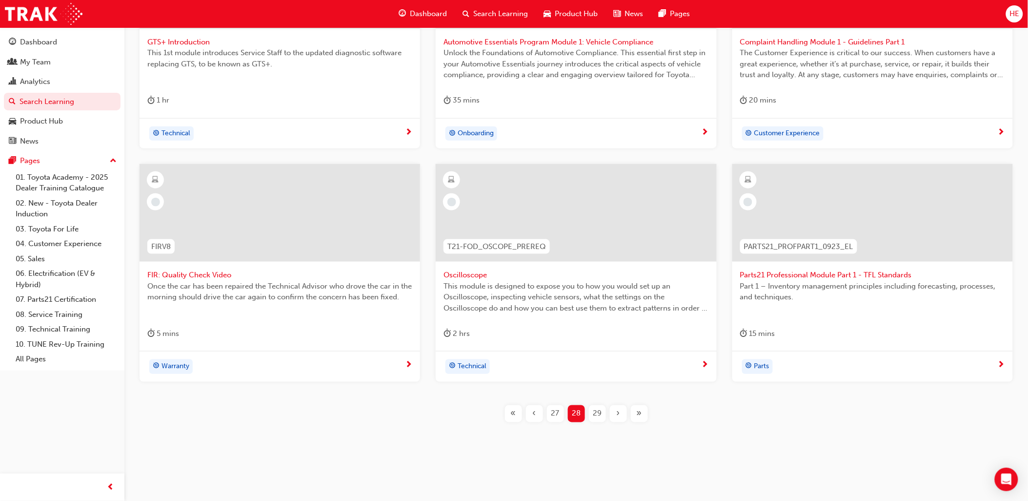
scroll to position [241, 0]
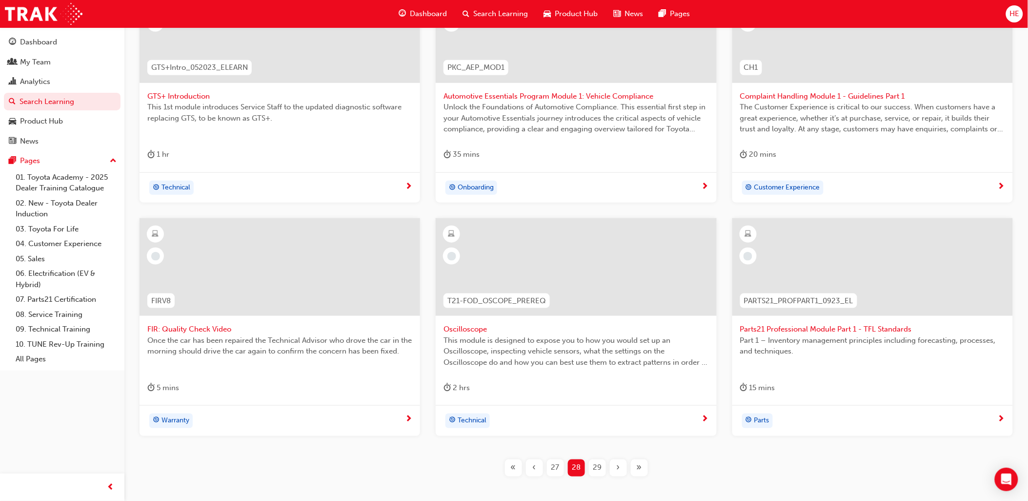
click at [597, 467] on span "29" at bounding box center [597, 467] width 9 height 11
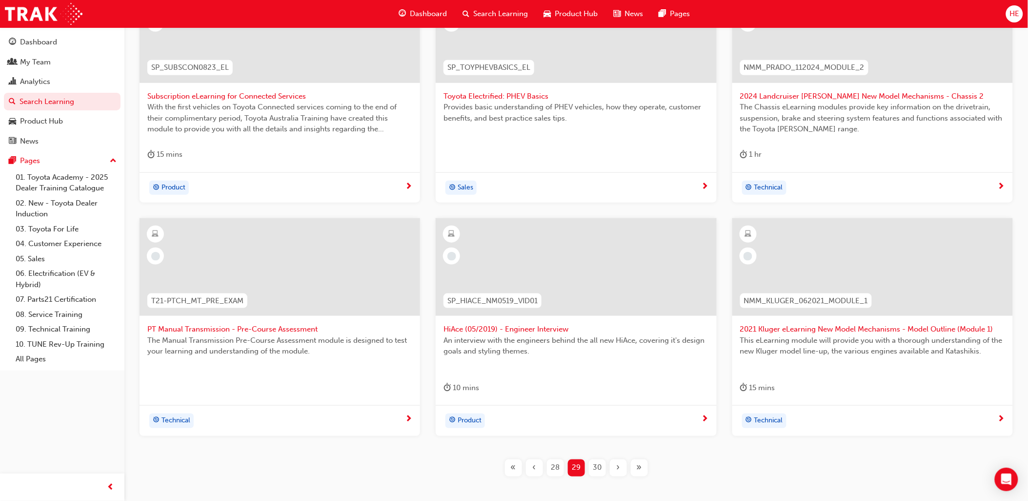
click at [597, 464] on span "30" at bounding box center [597, 467] width 9 height 11
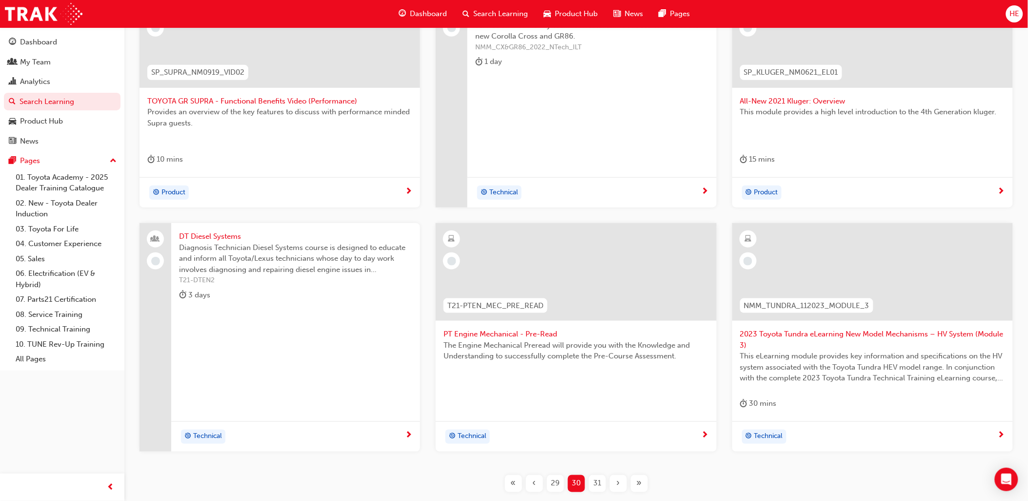
scroll to position [241, 0]
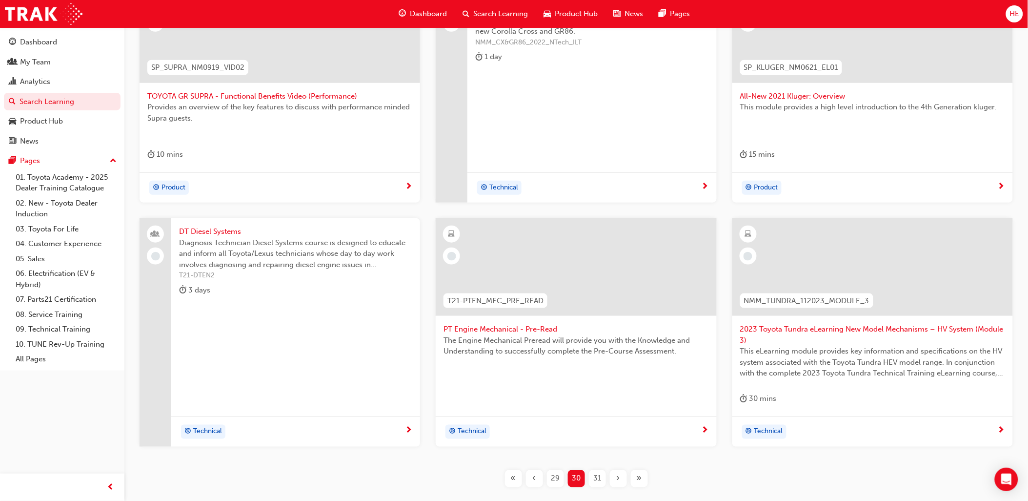
click at [598, 482] on span "31" at bounding box center [598, 478] width 8 height 11
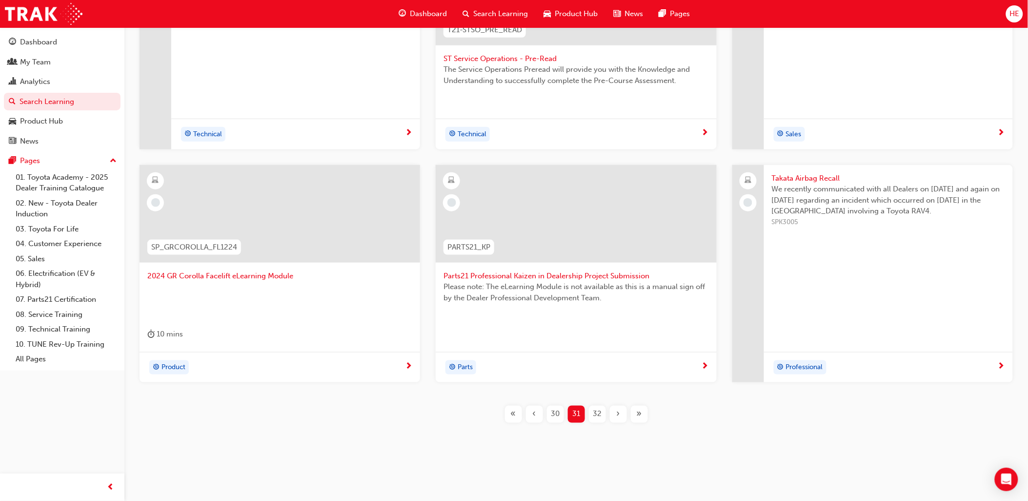
scroll to position [279, 0]
click at [598, 410] on span "32" at bounding box center [597, 413] width 9 height 11
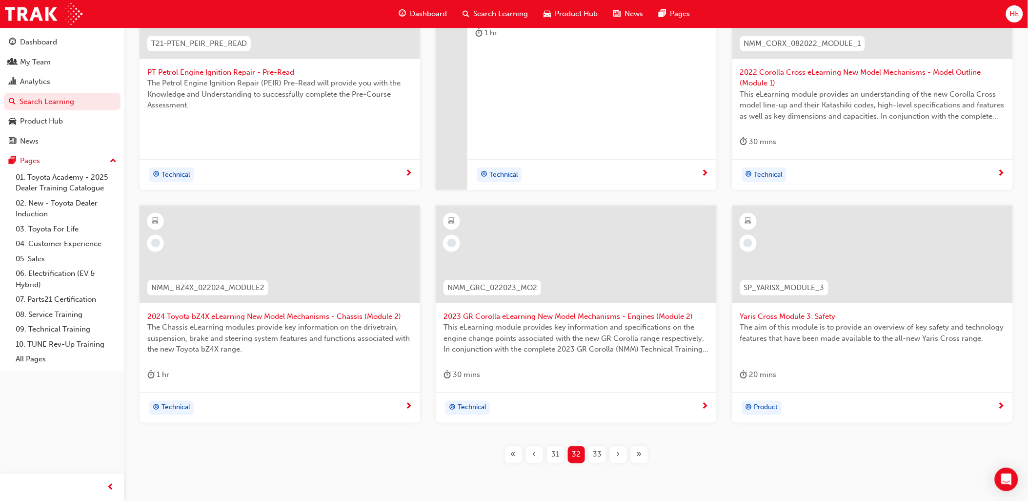
scroll to position [279, 0]
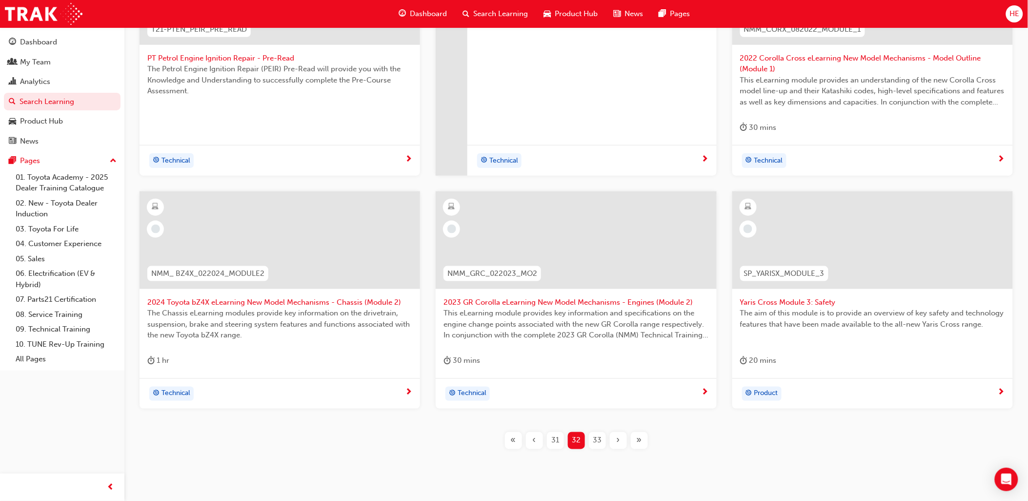
click at [596, 440] on span "33" at bounding box center [597, 440] width 9 height 11
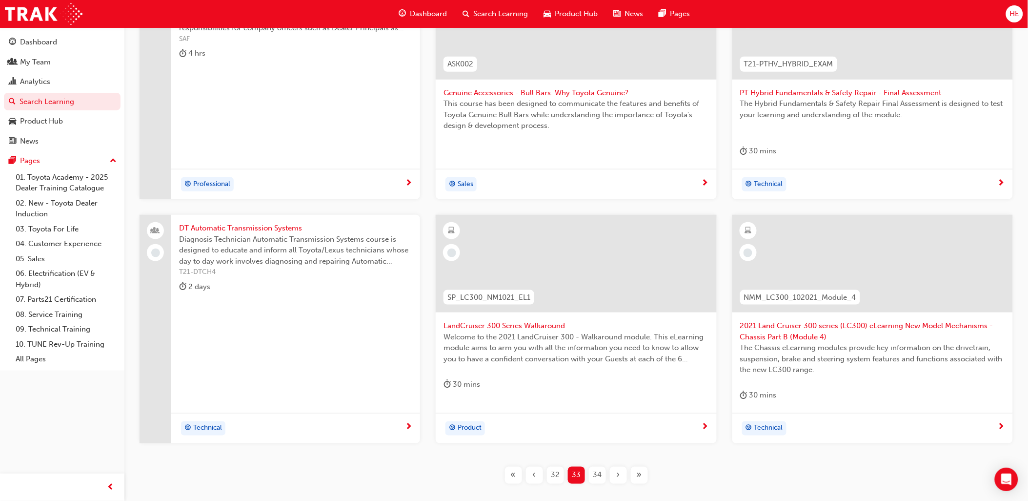
scroll to position [279, 0]
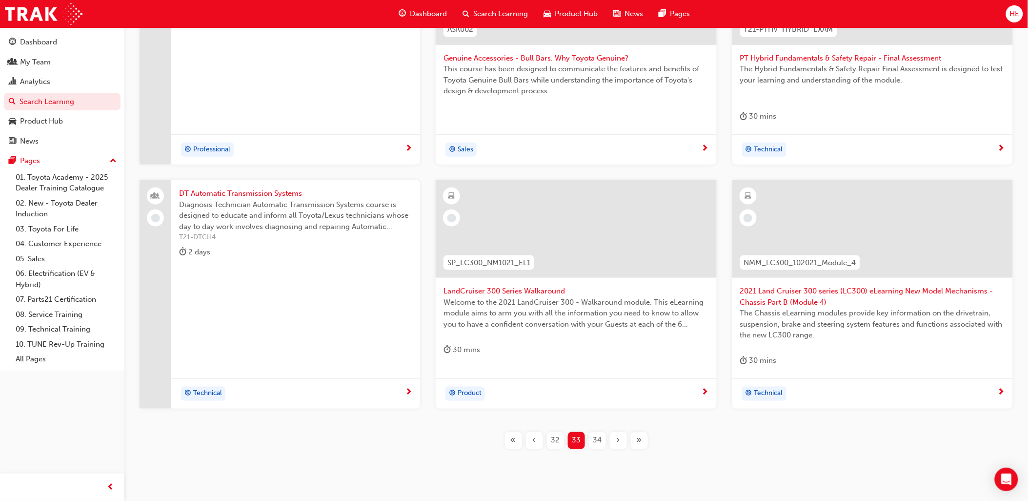
click at [596, 439] on span "34" at bounding box center [597, 440] width 9 height 11
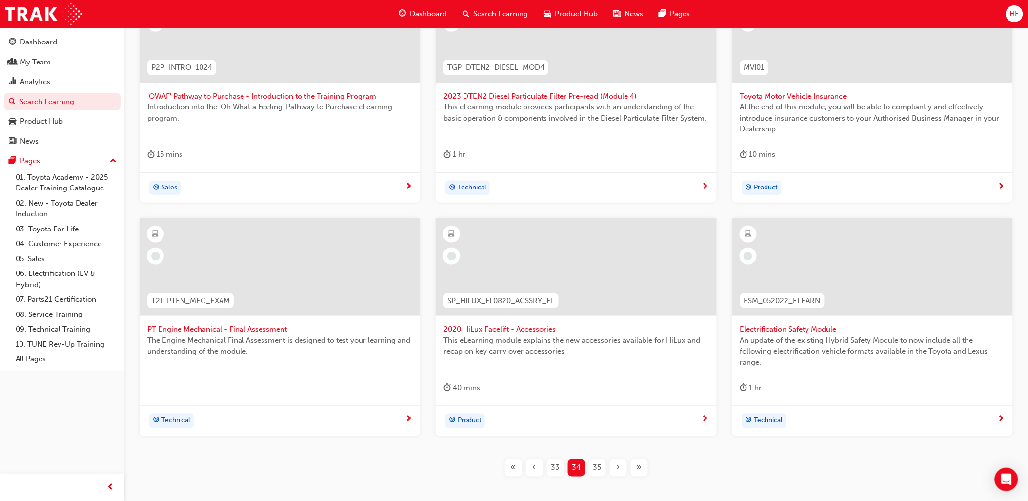
scroll to position [225, 0]
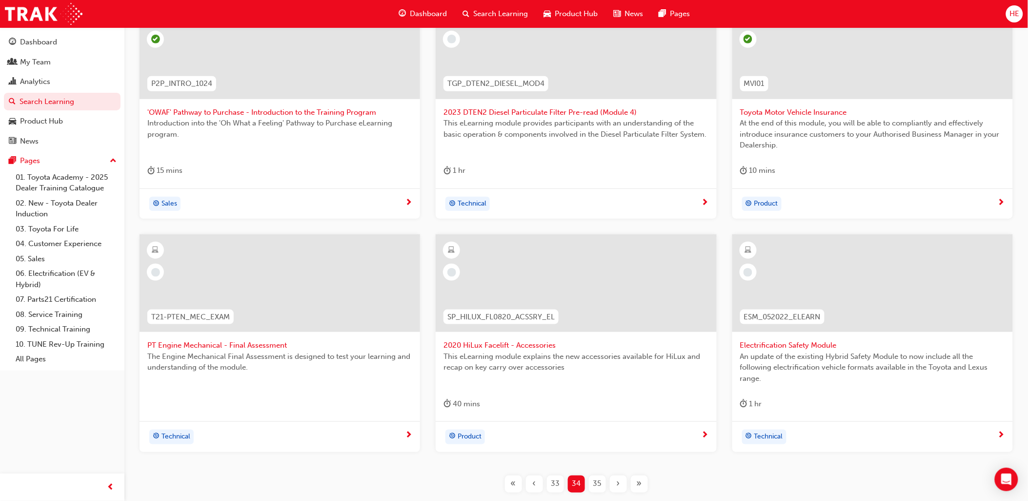
click at [597, 482] on span "35" at bounding box center [598, 483] width 8 height 11
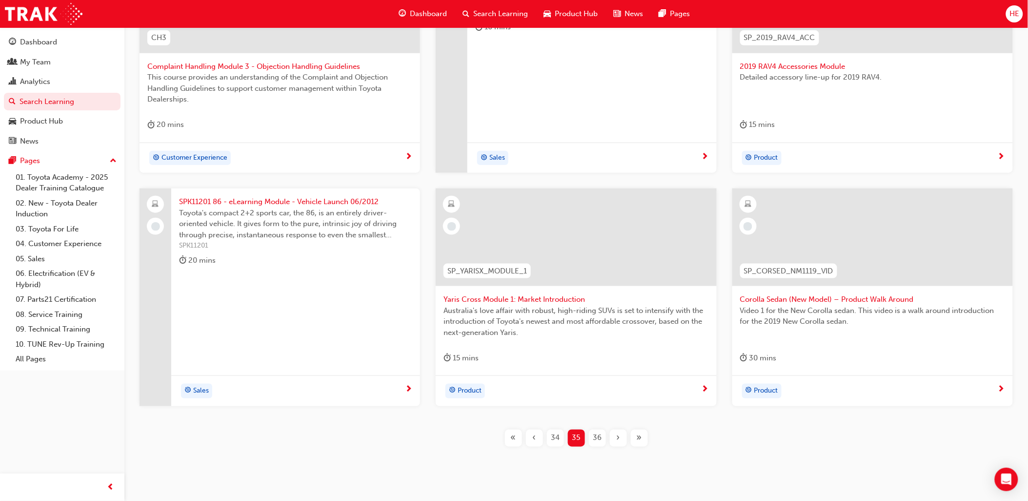
scroll to position [279, 0]
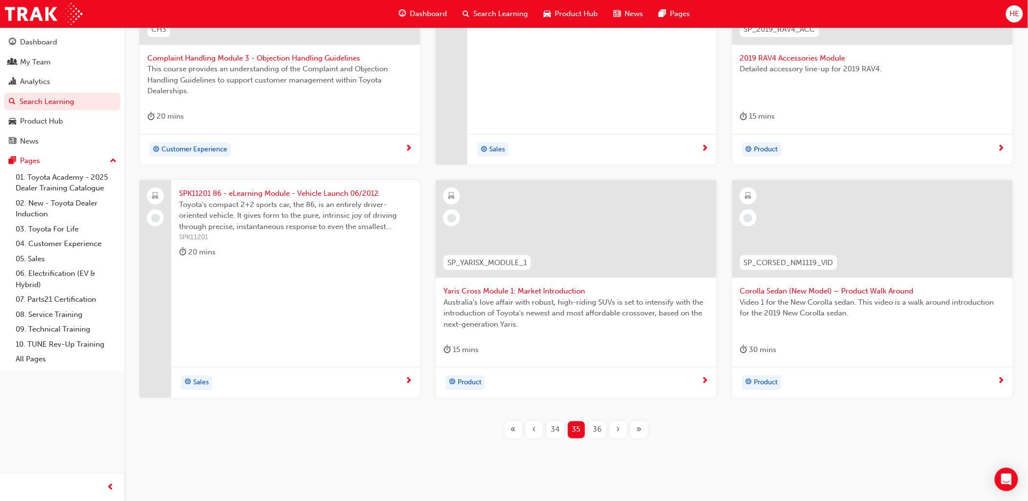
click at [600, 431] on span "36" at bounding box center [597, 429] width 9 height 11
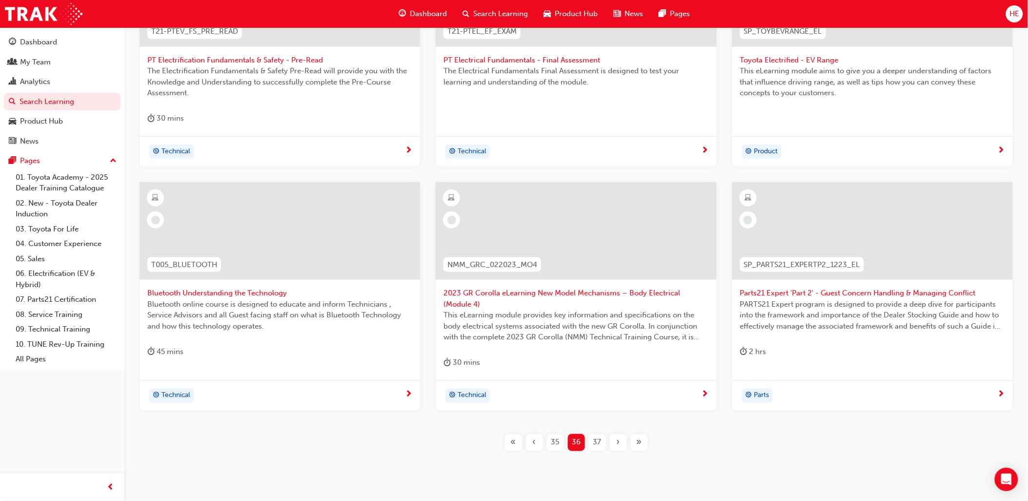
scroll to position [279, 0]
click at [595, 440] on span "37" at bounding box center [598, 440] width 8 height 11
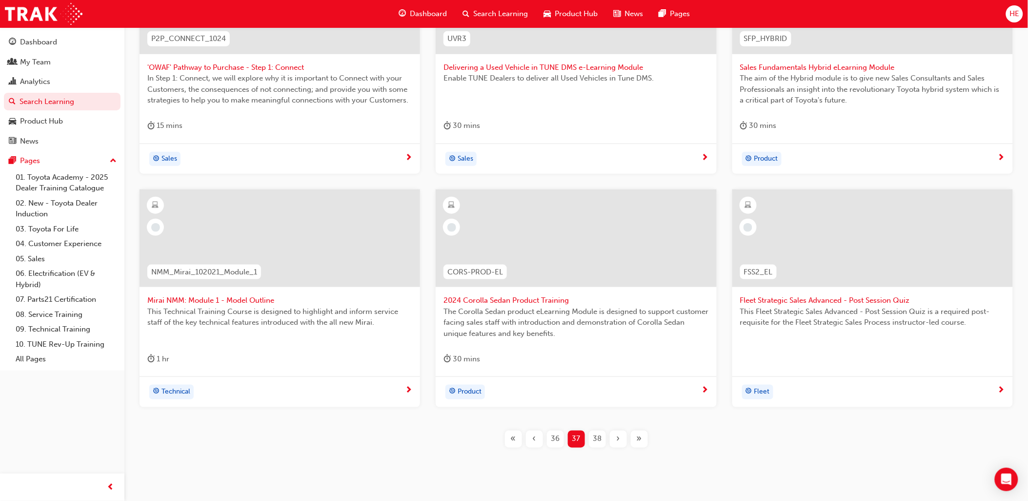
scroll to position [279, 0]
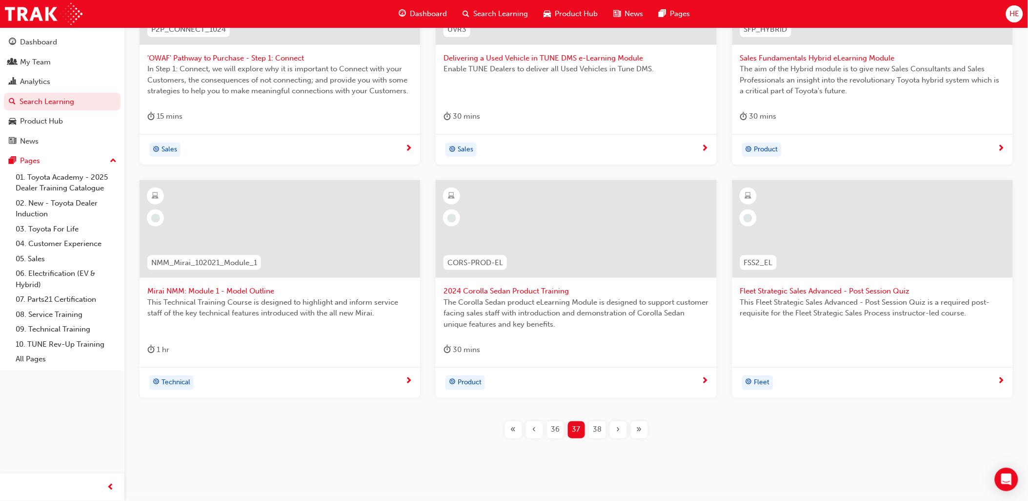
click at [599, 432] on span "38" at bounding box center [597, 429] width 9 height 11
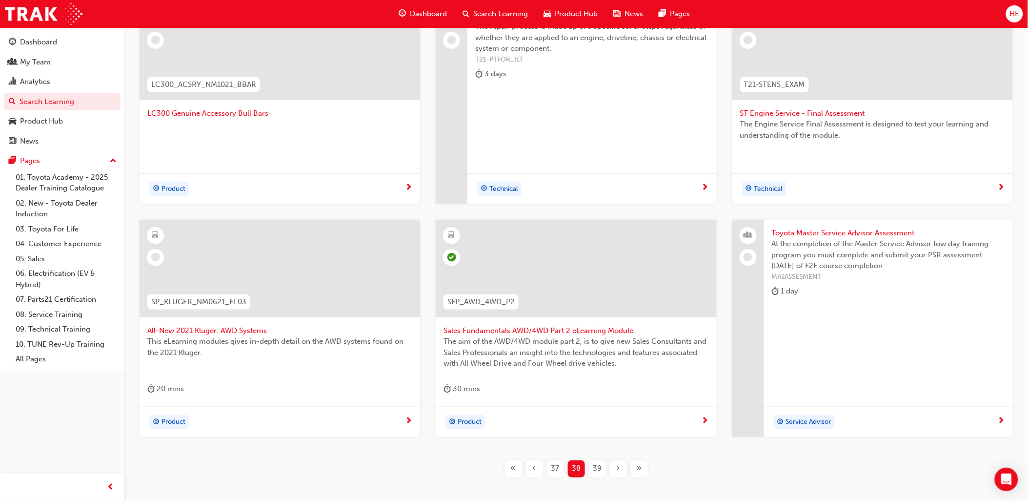
scroll to position [225, 0]
click at [597, 466] on span "39" at bounding box center [597, 467] width 9 height 11
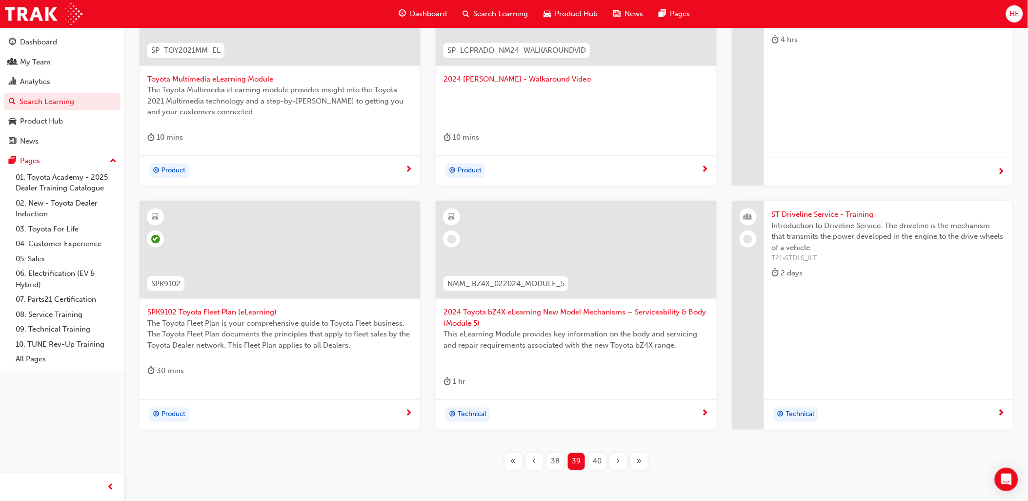
scroll to position [279, 0]
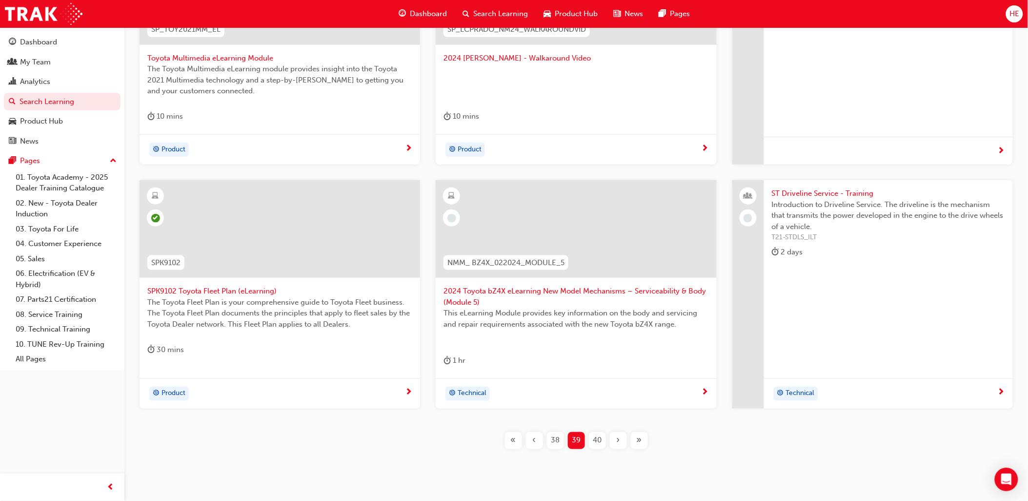
click at [597, 438] on span "40" at bounding box center [597, 440] width 9 height 11
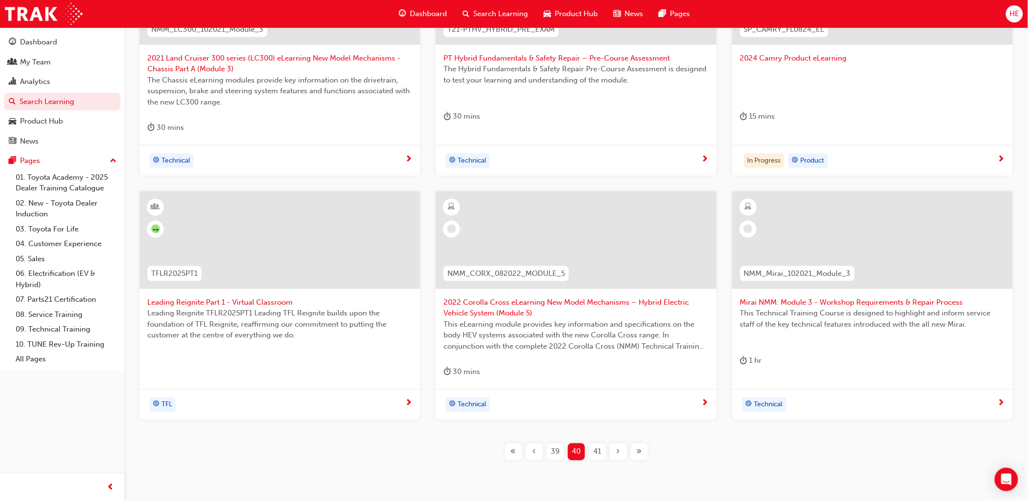
click at [599, 451] on span "41" at bounding box center [598, 451] width 8 height 11
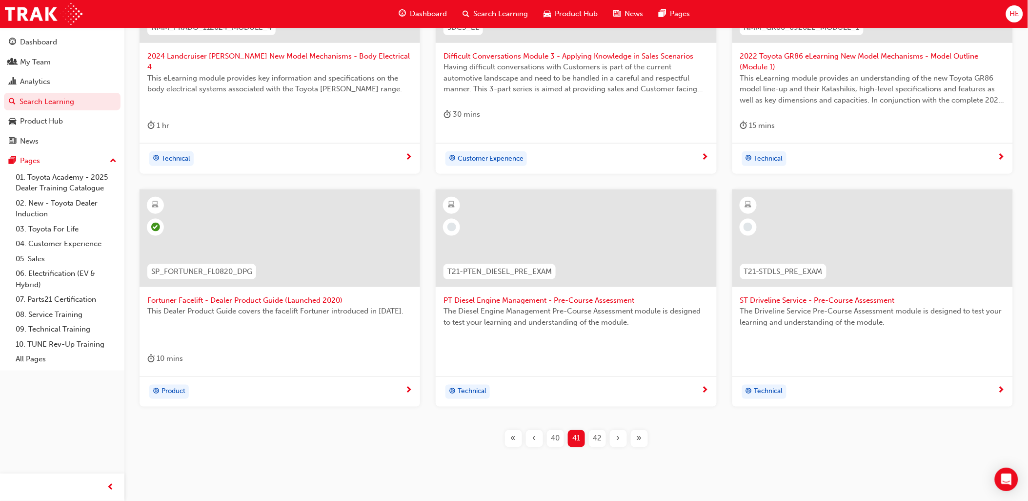
scroll to position [306, 0]
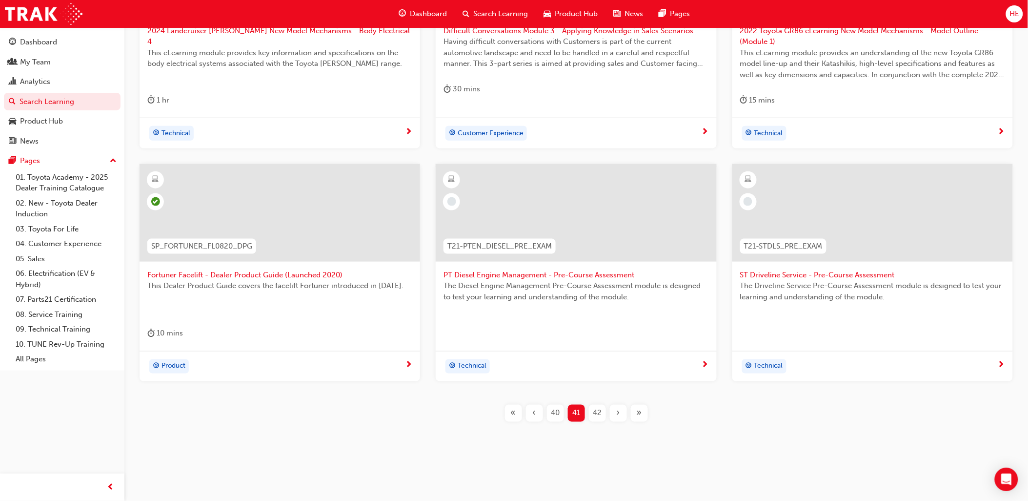
click at [596, 411] on span "42" at bounding box center [597, 413] width 9 height 11
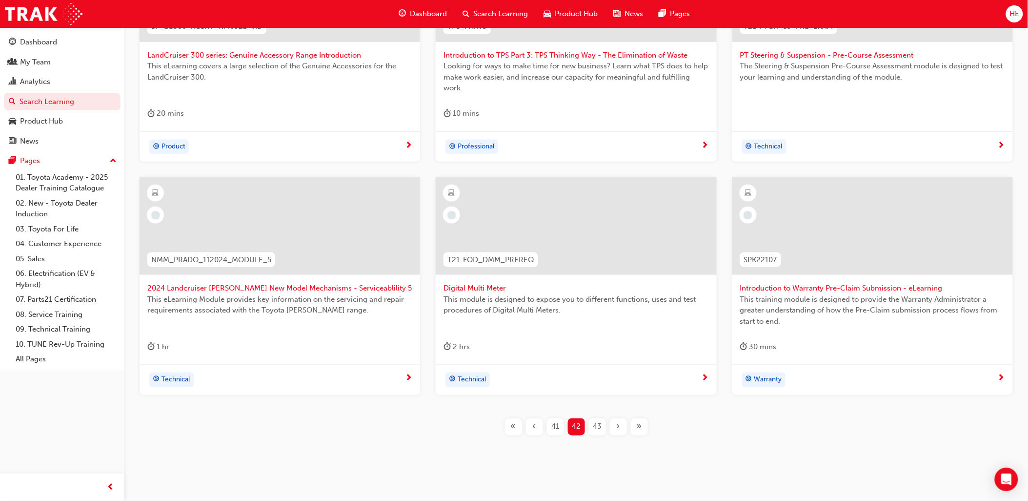
scroll to position [295, 0]
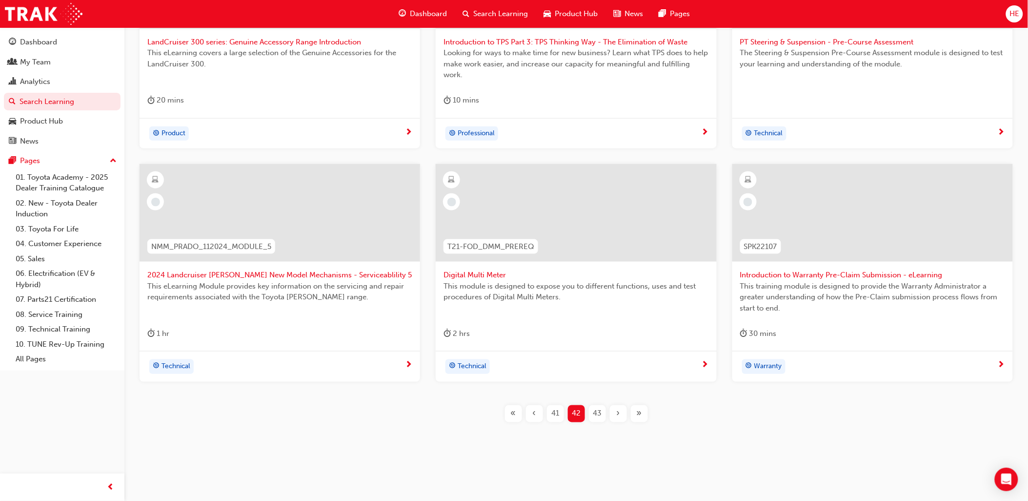
click at [595, 414] on span "43" at bounding box center [597, 413] width 9 height 11
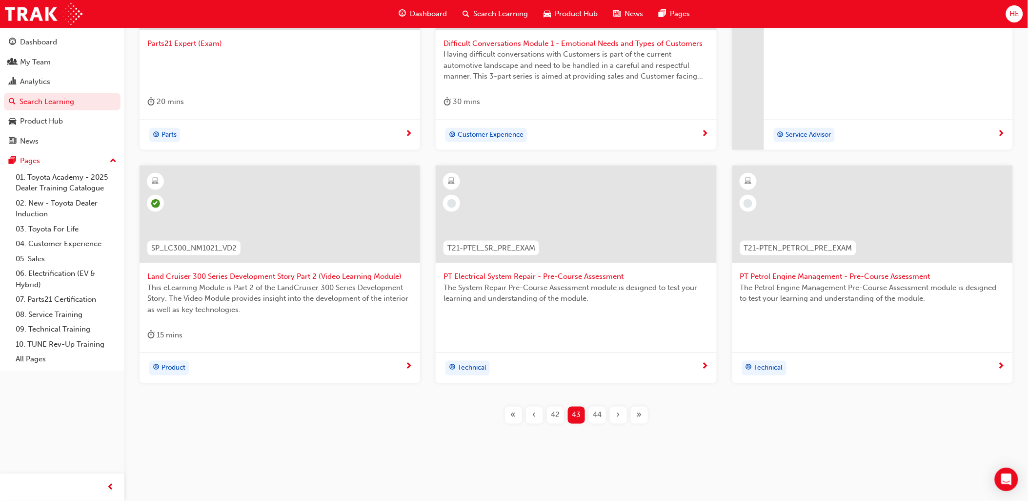
scroll to position [295, 0]
click at [596, 415] on span "44" at bounding box center [597, 413] width 9 height 11
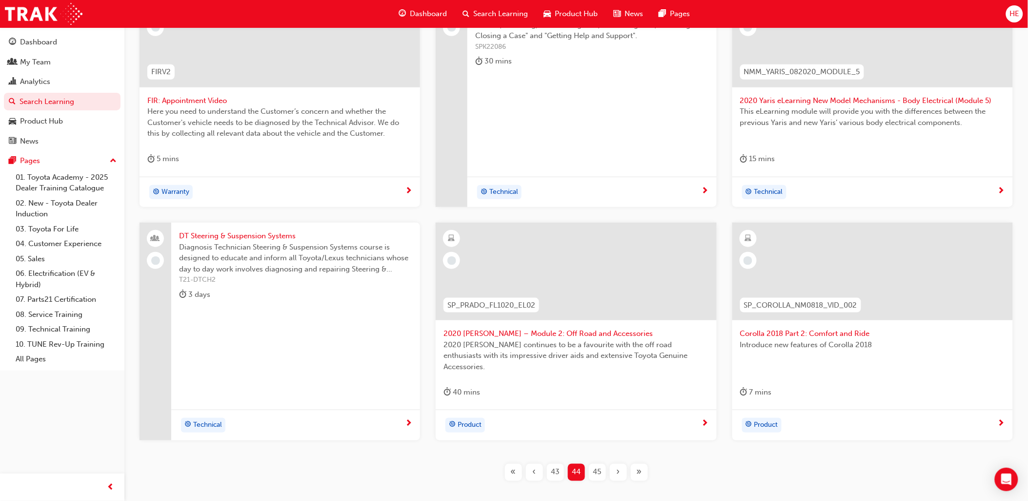
scroll to position [241, 0]
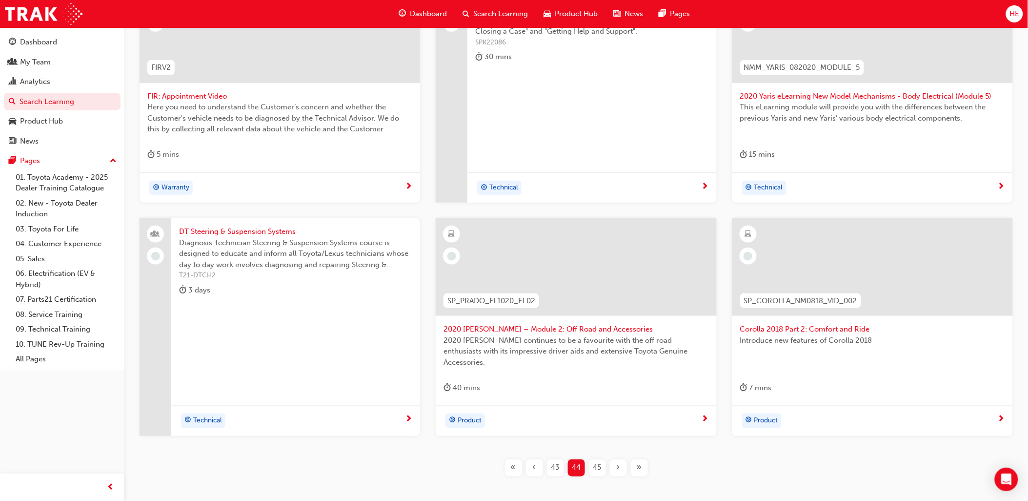
click at [597, 468] on span "45" at bounding box center [598, 467] width 8 height 11
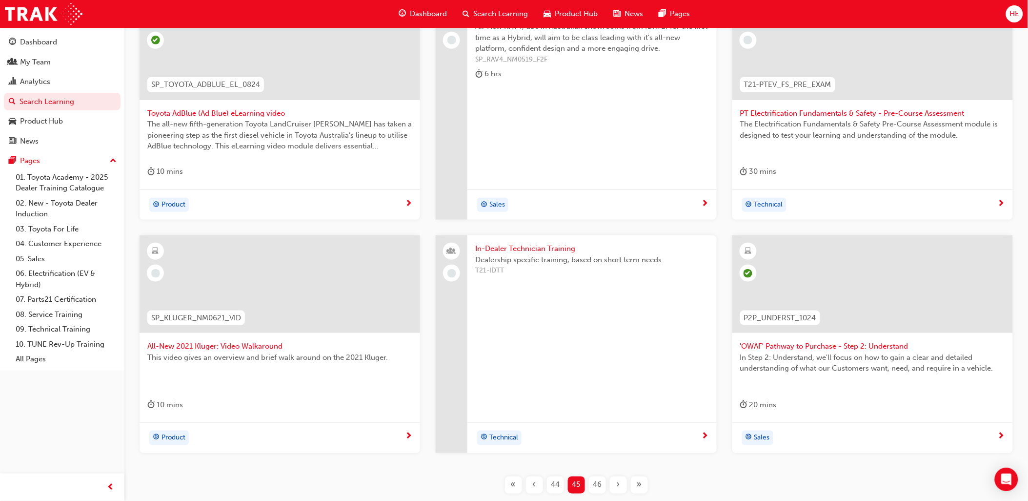
scroll to position [241, 0]
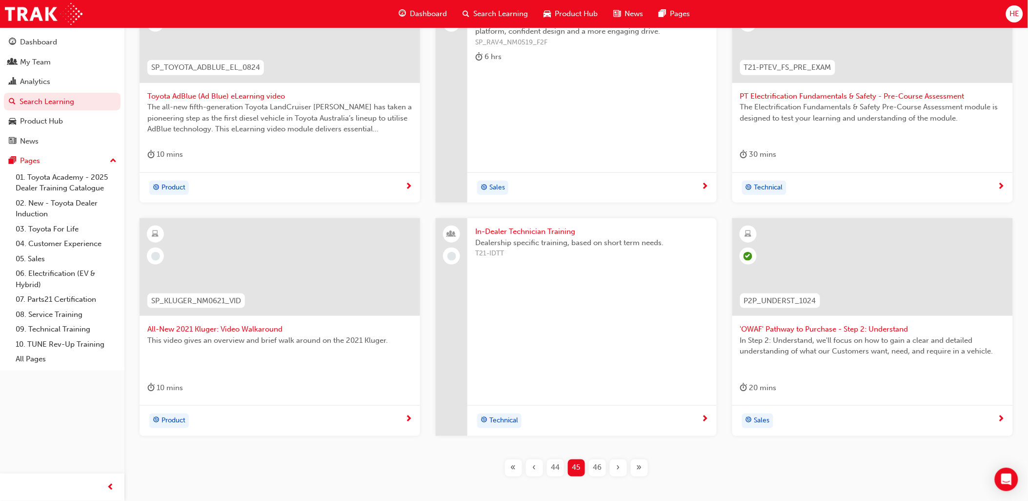
click at [592, 466] on div "46" at bounding box center [597, 467] width 17 height 17
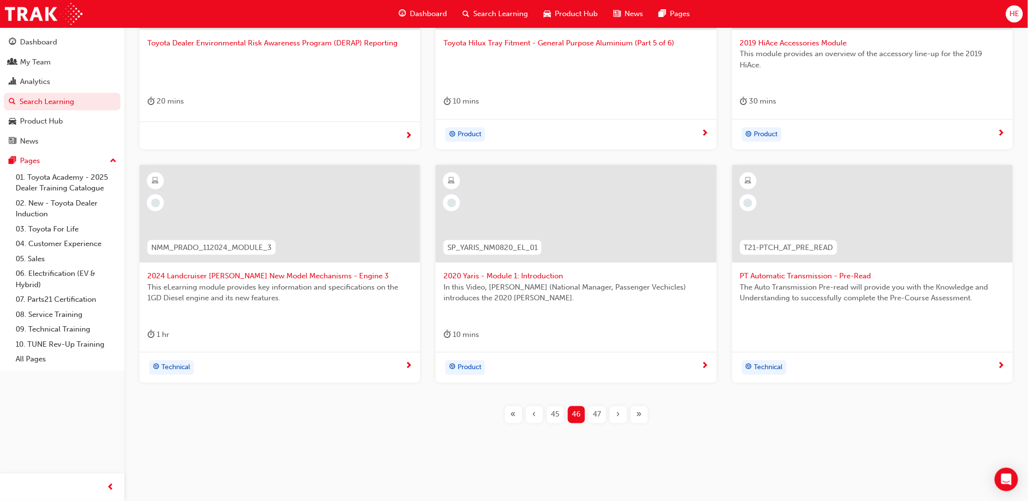
scroll to position [295, 0]
click at [592, 411] on div "47" at bounding box center [597, 413] width 17 height 17
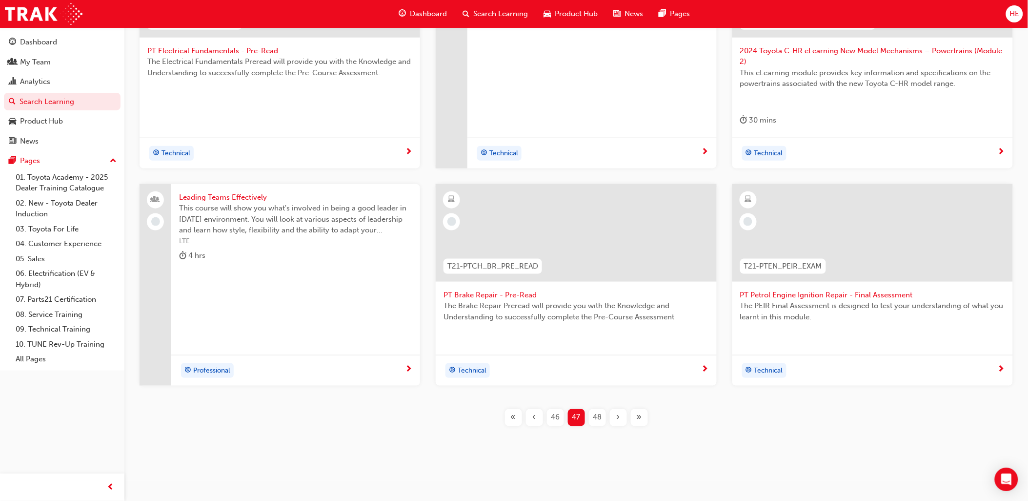
scroll to position [289, 0]
click at [598, 414] on span "48" at bounding box center [597, 414] width 9 height 11
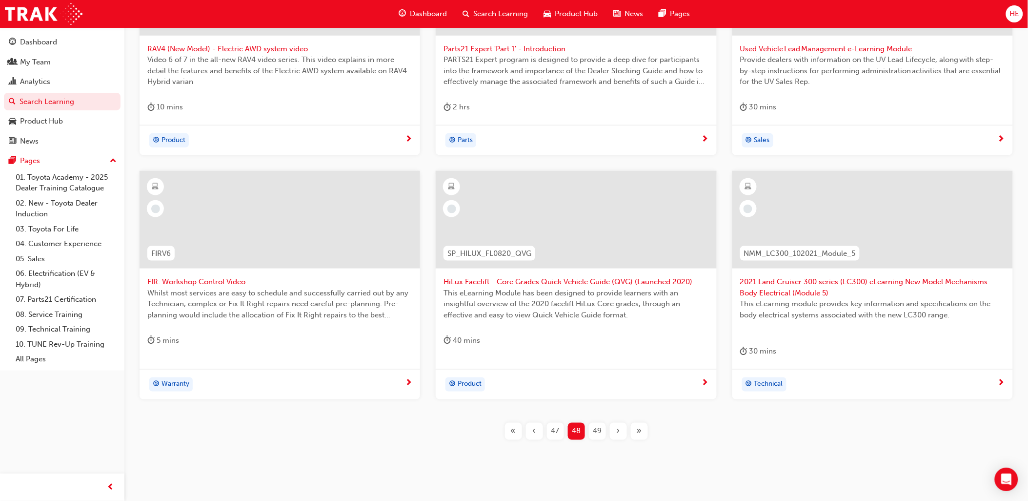
scroll to position [289, 0]
click at [598, 428] on span "49" at bounding box center [597, 429] width 9 height 11
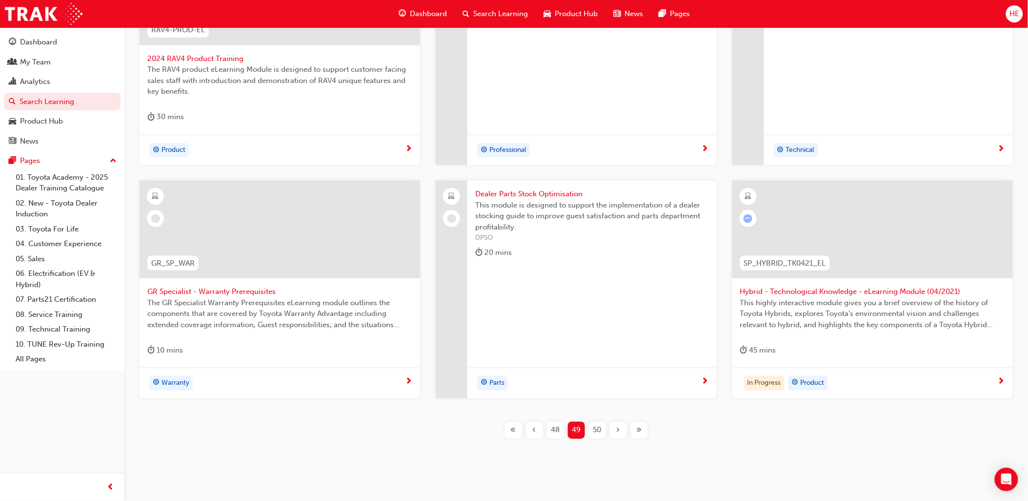
scroll to position [289, 0]
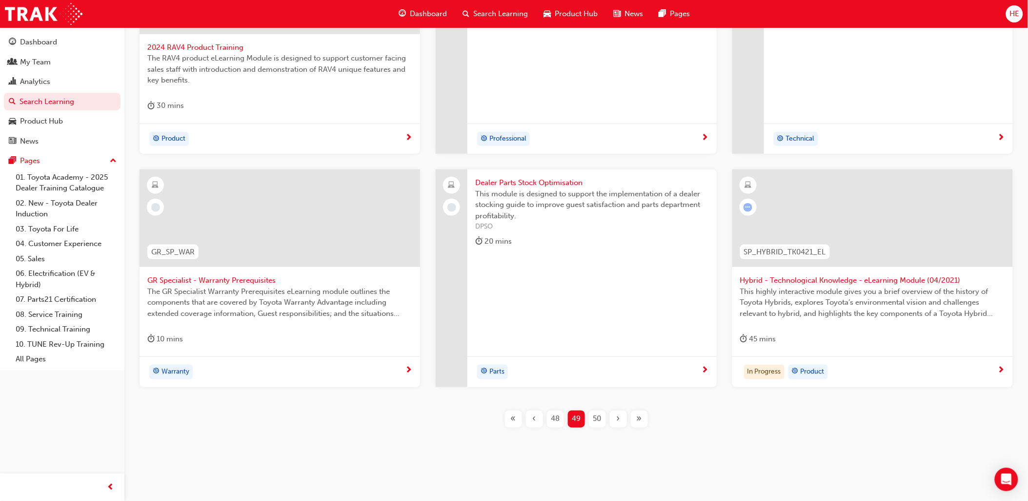
click at [596, 417] on span "50" at bounding box center [598, 418] width 8 height 11
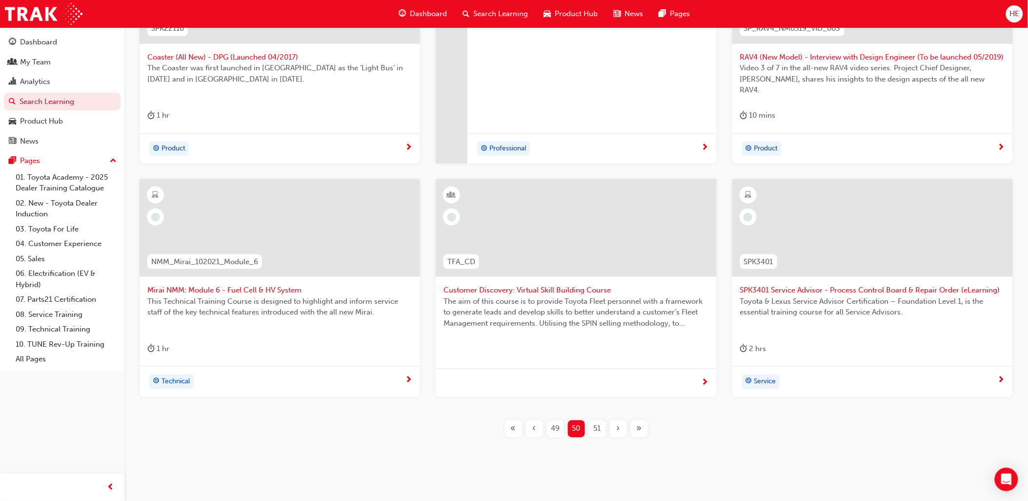
scroll to position [295, 0]
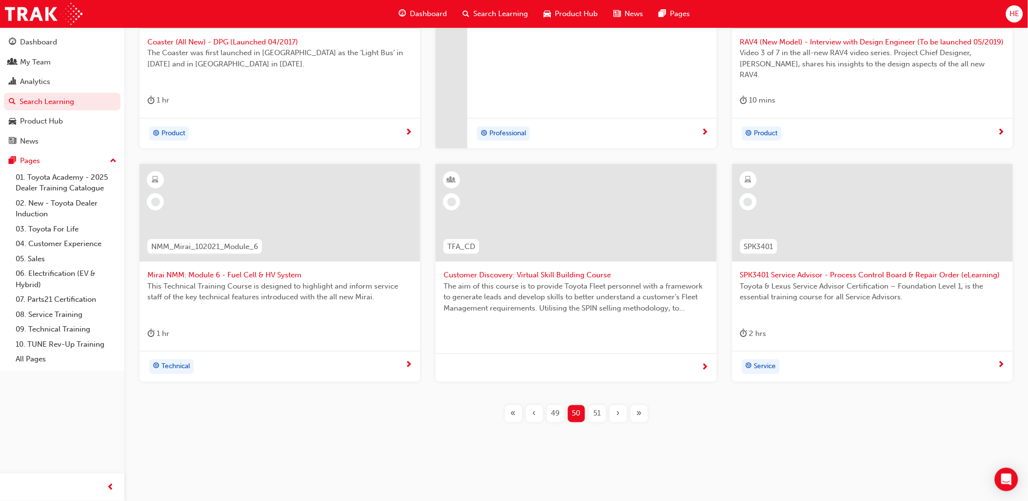
click at [594, 416] on span "51" at bounding box center [597, 413] width 7 height 11
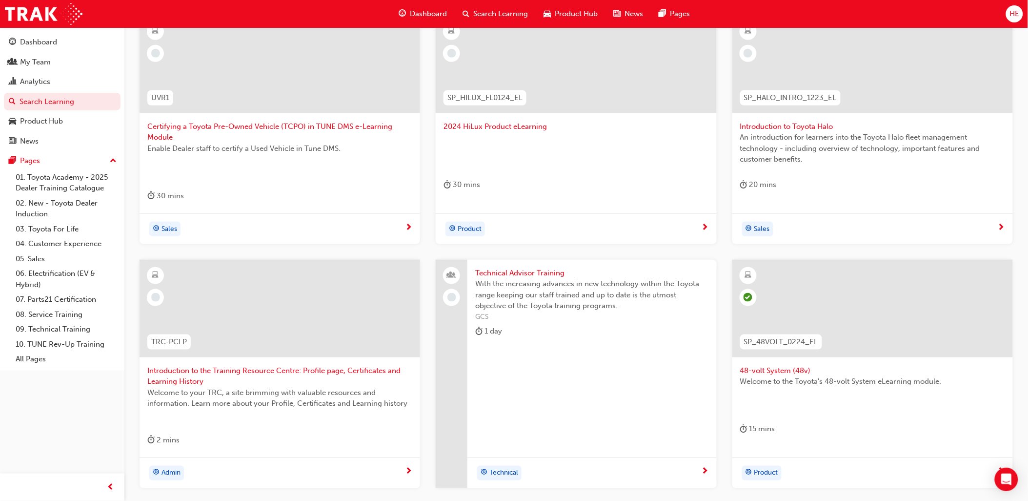
scroll to position [186, 0]
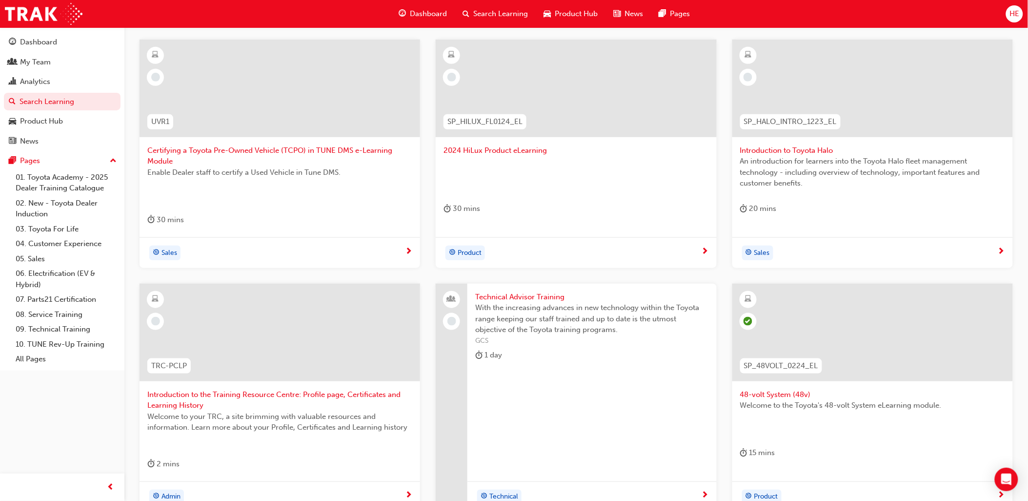
click at [484, 11] on span "Search Learning" at bounding box center [500, 13] width 55 height 11
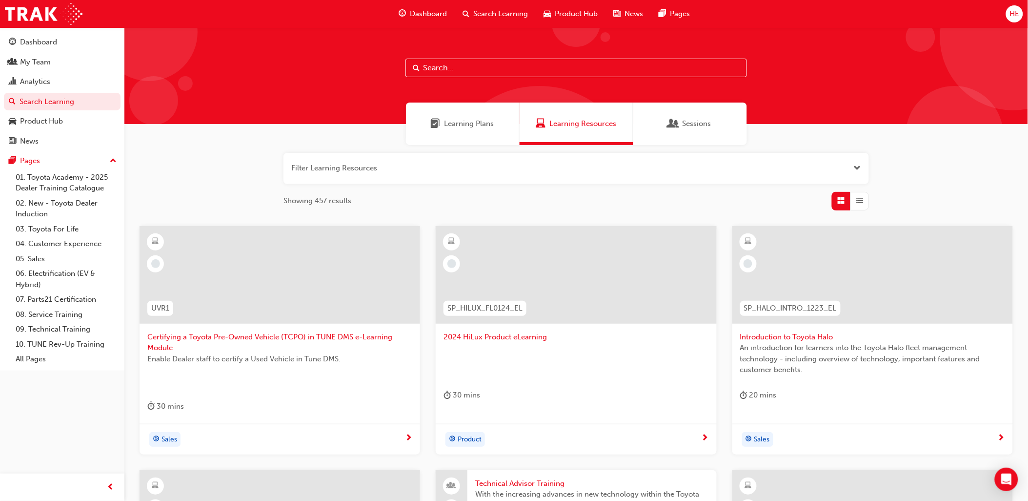
click at [295, 162] on button "button" at bounding box center [577, 168] width 586 height 31
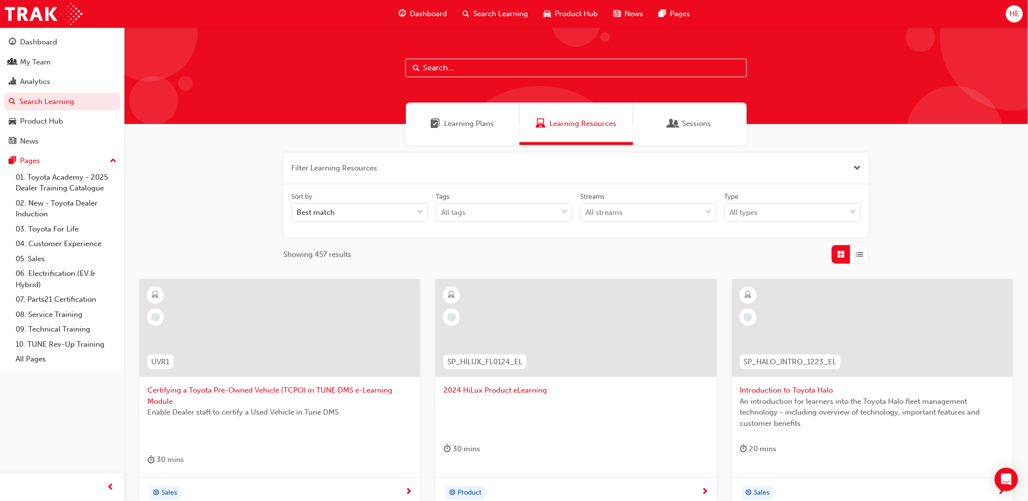
click at [291, 165] on button "button" at bounding box center [577, 168] width 586 height 31
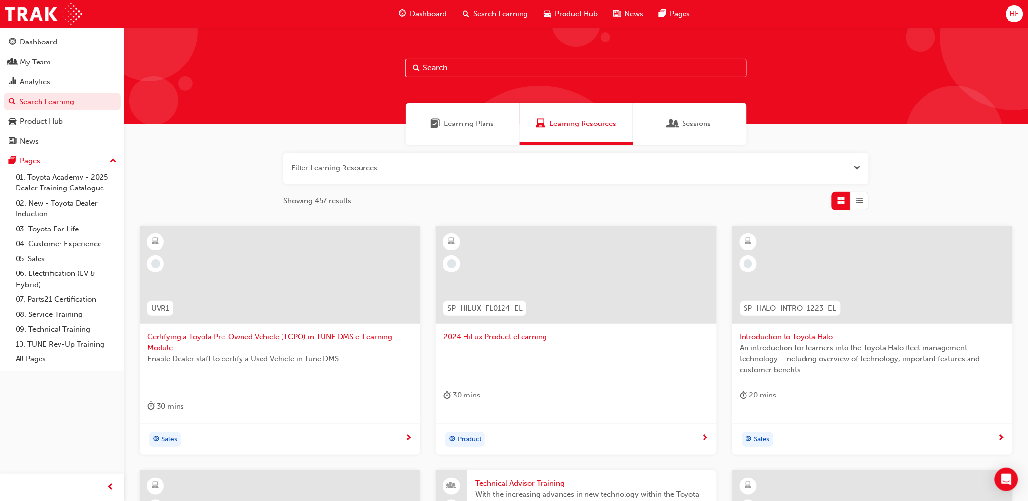
click at [303, 165] on button "button" at bounding box center [577, 168] width 586 height 31
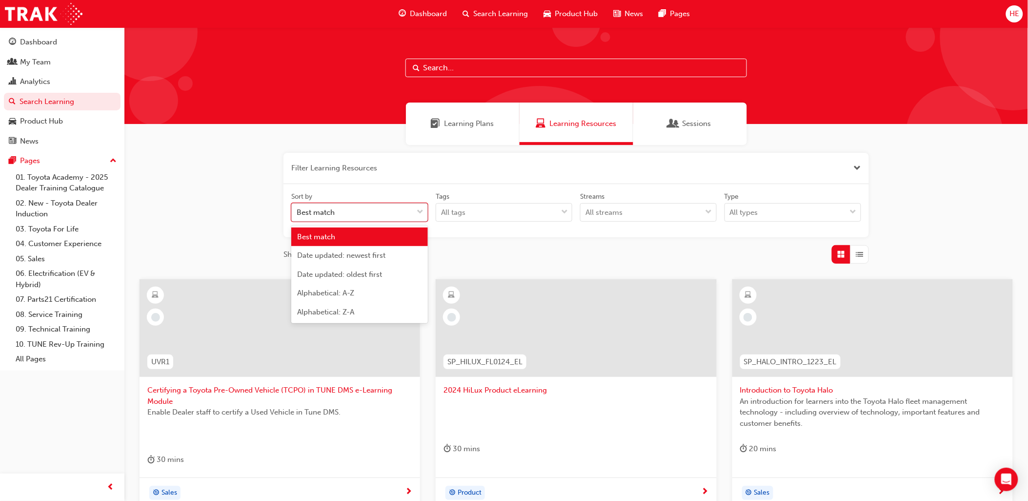
click at [418, 212] on span "down-icon" at bounding box center [420, 212] width 7 height 13
click at [298, 212] on input "Sort by option Best match focused, 1 of 5. 5 results available. Use Up and Down…" at bounding box center [297, 212] width 1 height 8
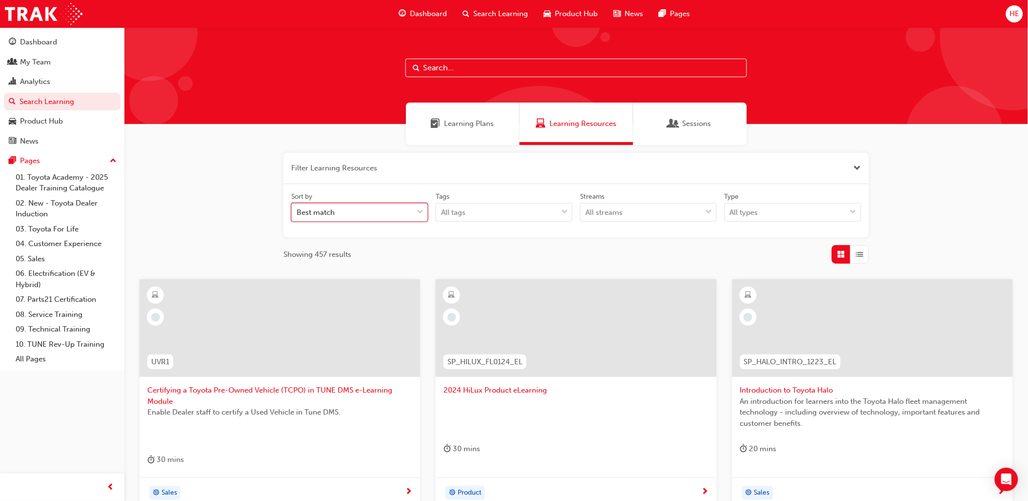
click at [418, 212] on span "down-icon" at bounding box center [420, 212] width 7 height 13
click at [298, 212] on input "Sort by 0 results available. Select is focused ,type to refine list, press Down…" at bounding box center [297, 212] width 1 height 8
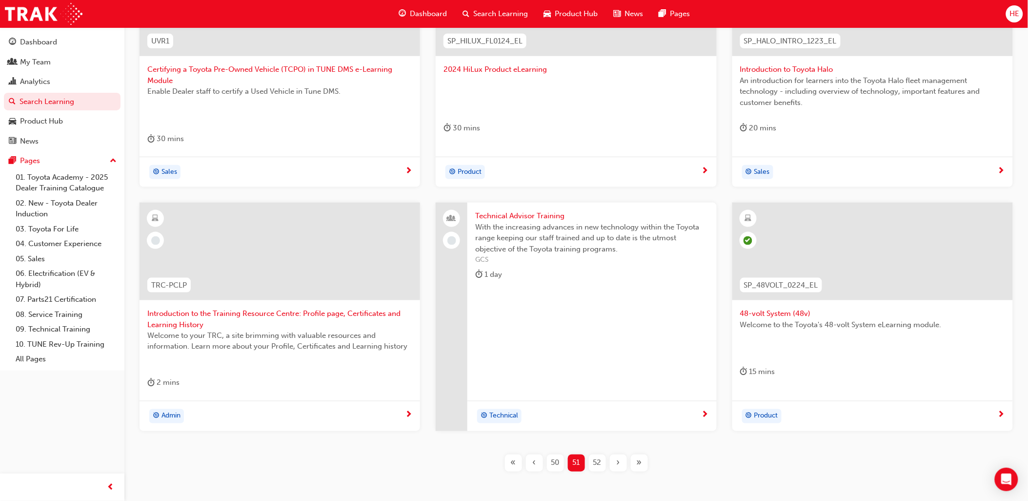
scroll to position [370, 0]
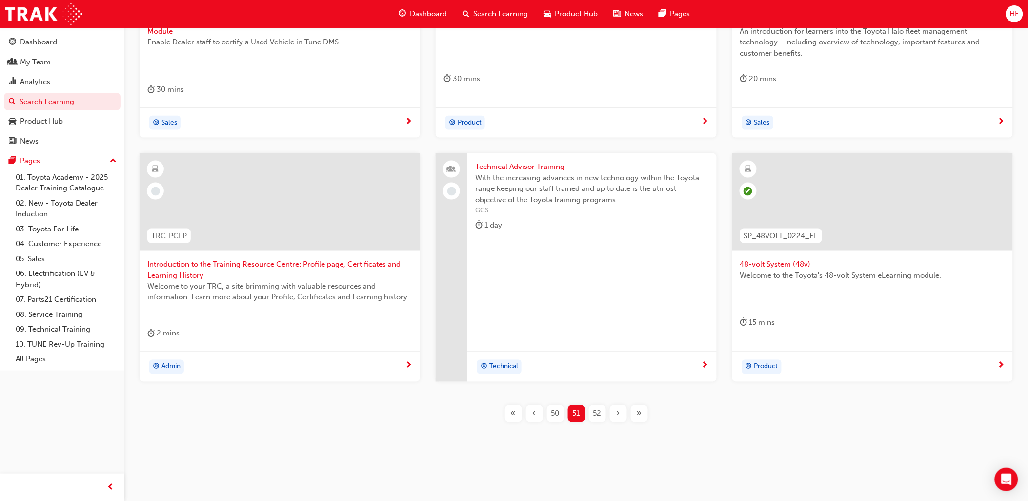
click at [596, 410] on span "52" at bounding box center [598, 413] width 8 height 11
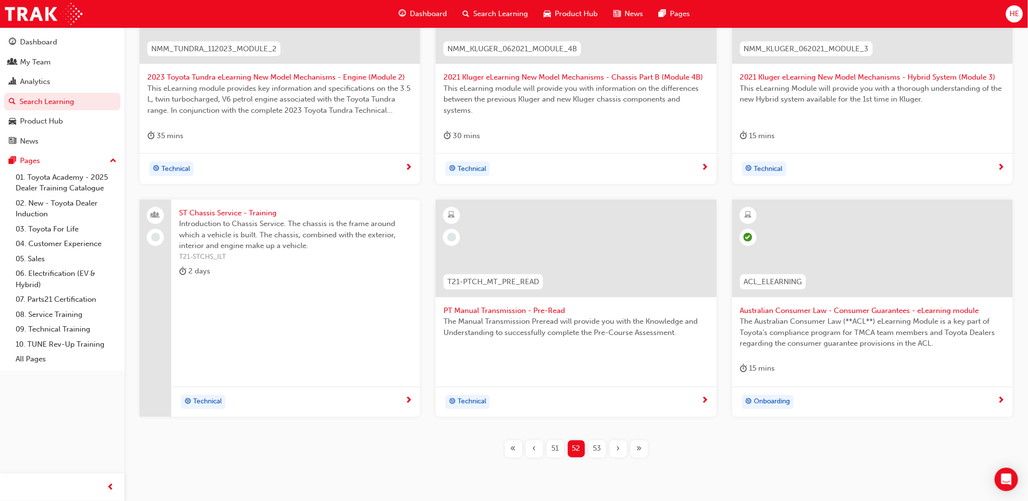
scroll to position [349, 0]
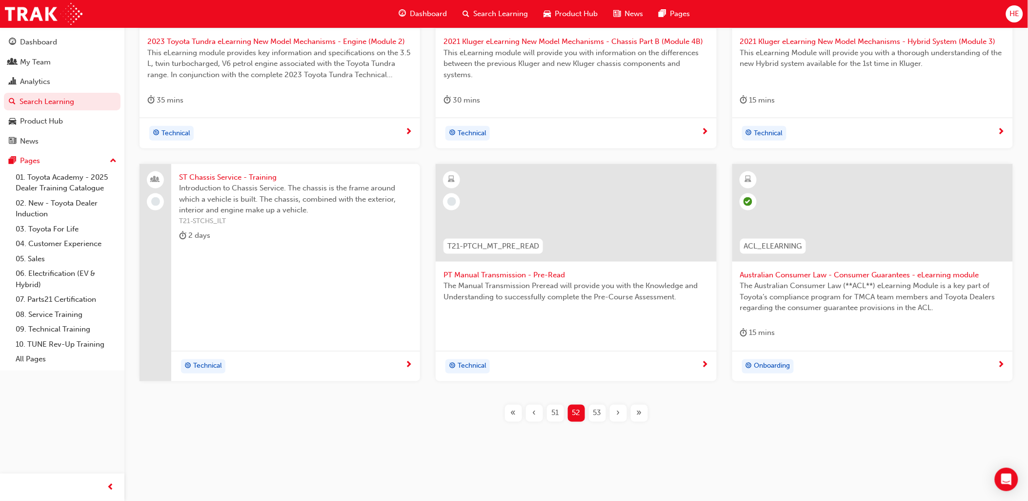
click at [596, 414] on span "53" at bounding box center [598, 413] width 8 height 11
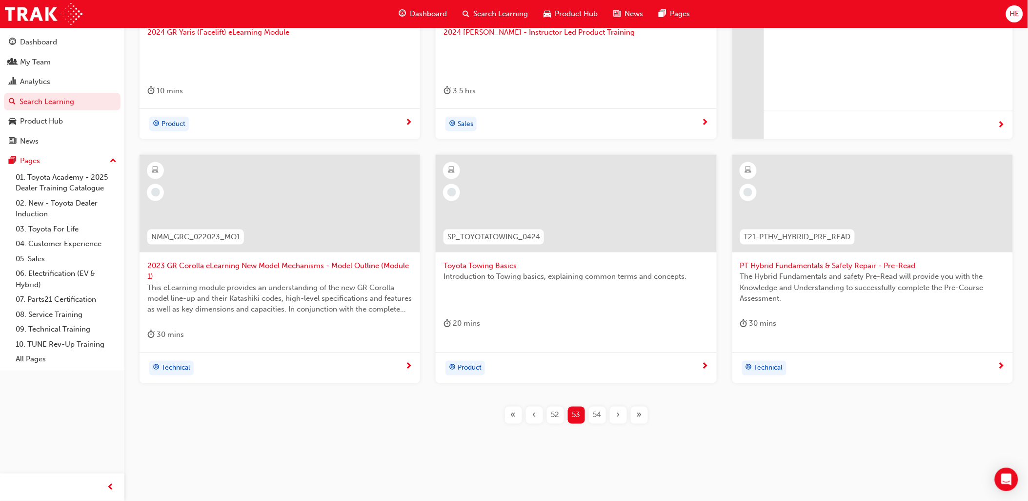
scroll to position [359, 0]
click at [598, 413] on span "54" at bounding box center [598, 413] width 8 height 11
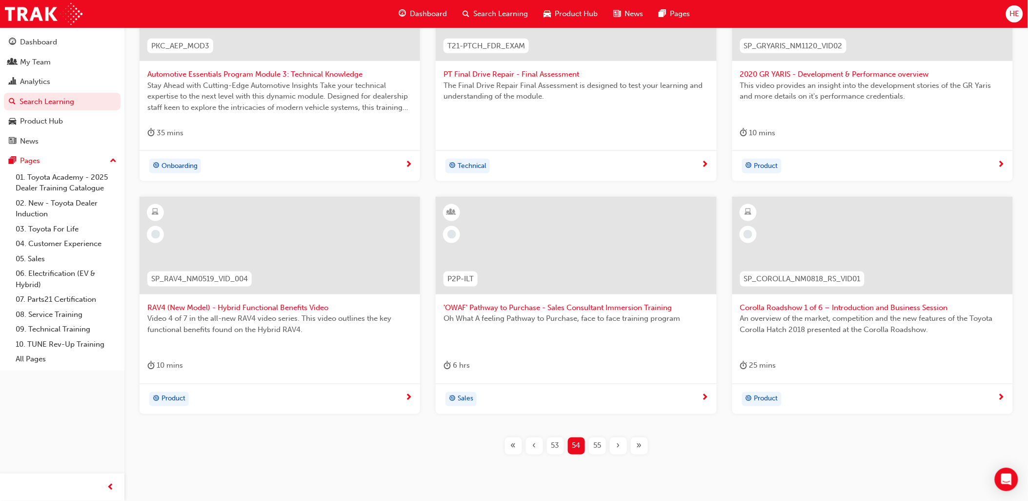
scroll to position [349, 0]
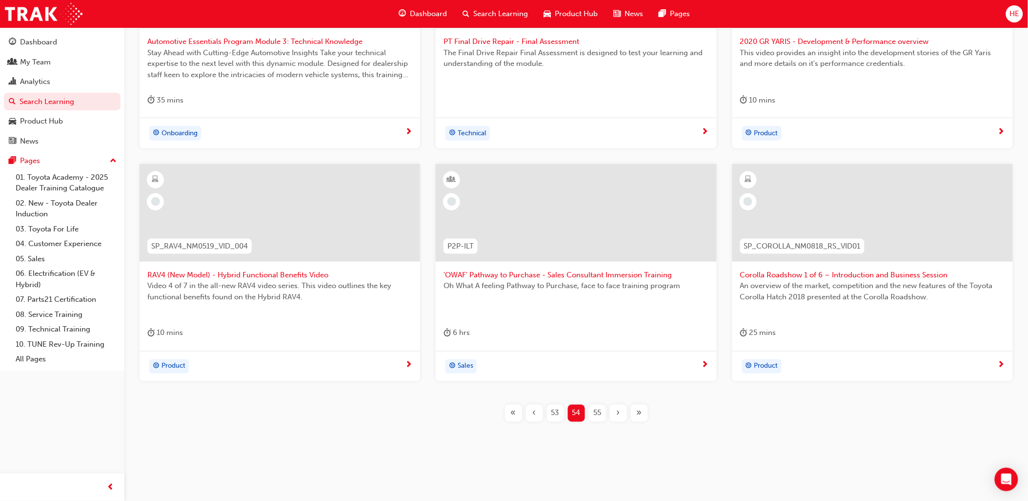
click at [598, 410] on span "55" at bounding box center [598, 413] width 8 height 11
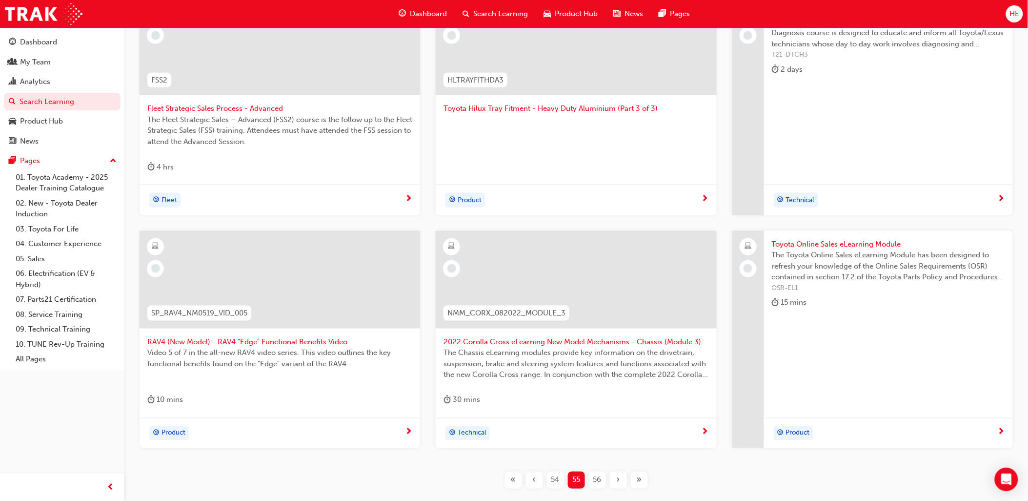
scroll to position [294, 0]
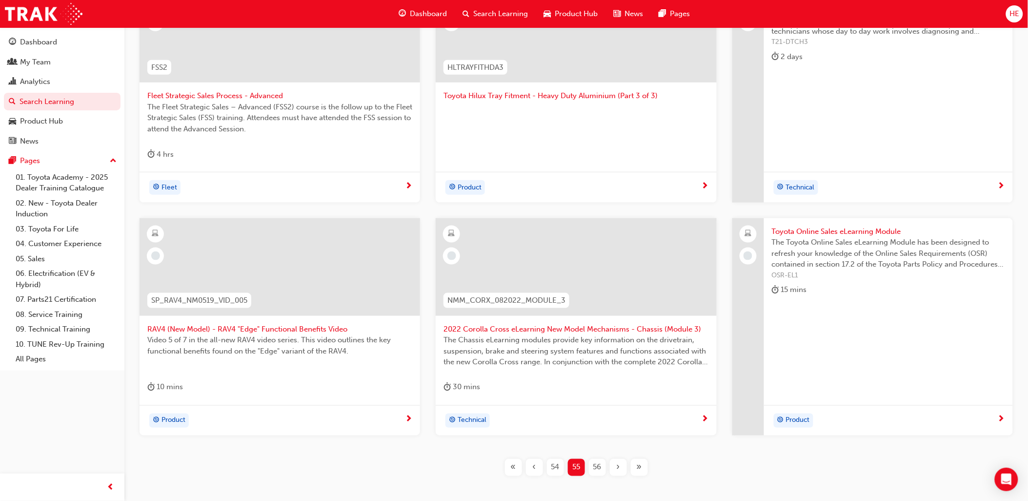
click at [599, 464] on span "56" at bounding box center [598, 467] width 8 height 11
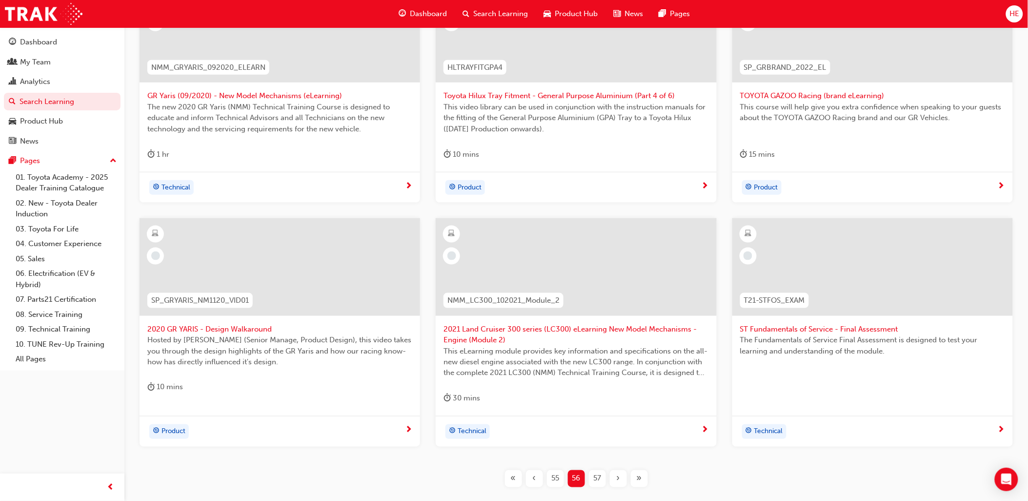
click at [598, 476] on span "57" at bounding box center [598, 478] width 8 height 11
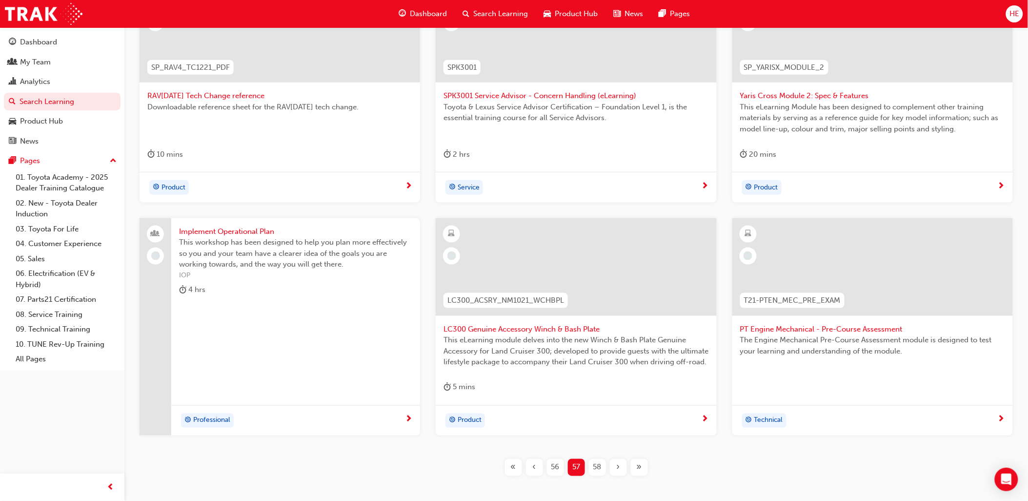
click at [598, 469] on span "58" at bounding box center [598, 467] width 8 height 11
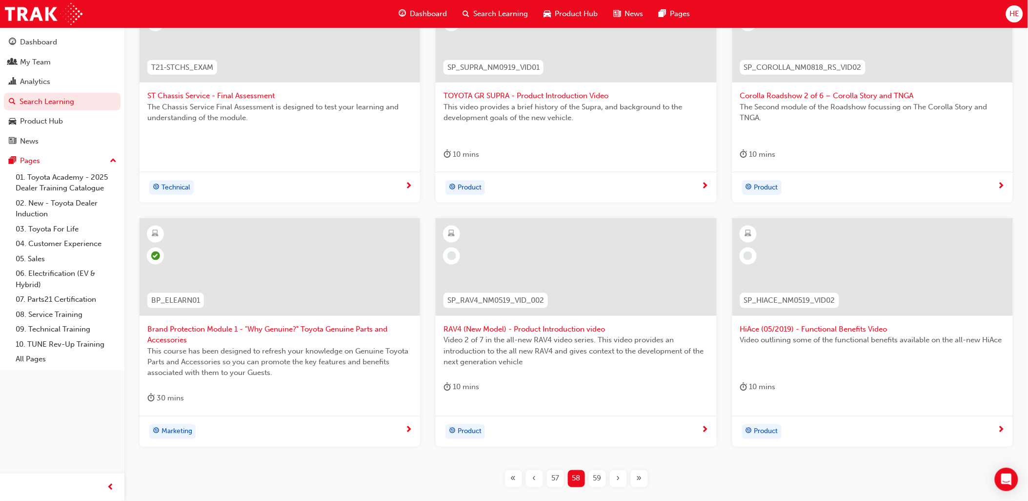
click at [594, 475] on span "59" at bounding box center [598, 478] width 8 height 11
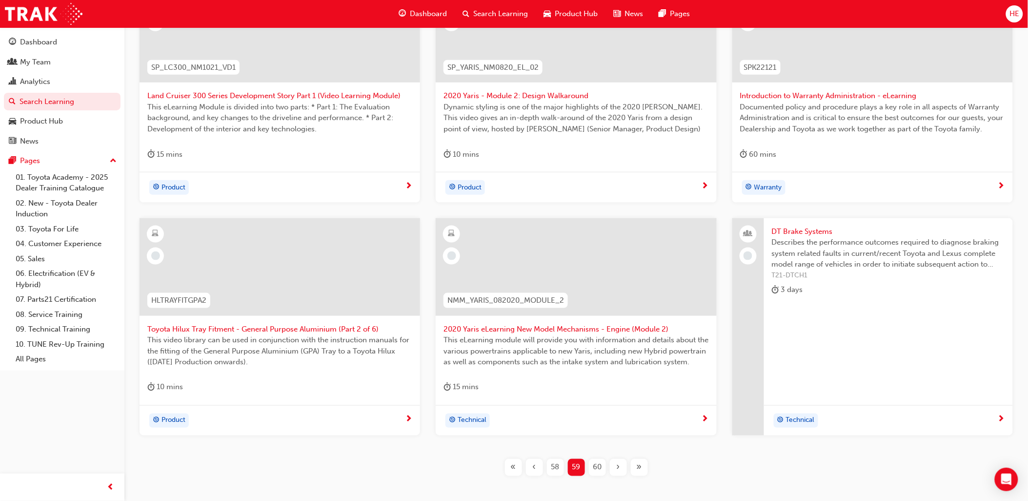
click at [597, 464] on span "60" at bounding box center [597, 467] width 9 height 11
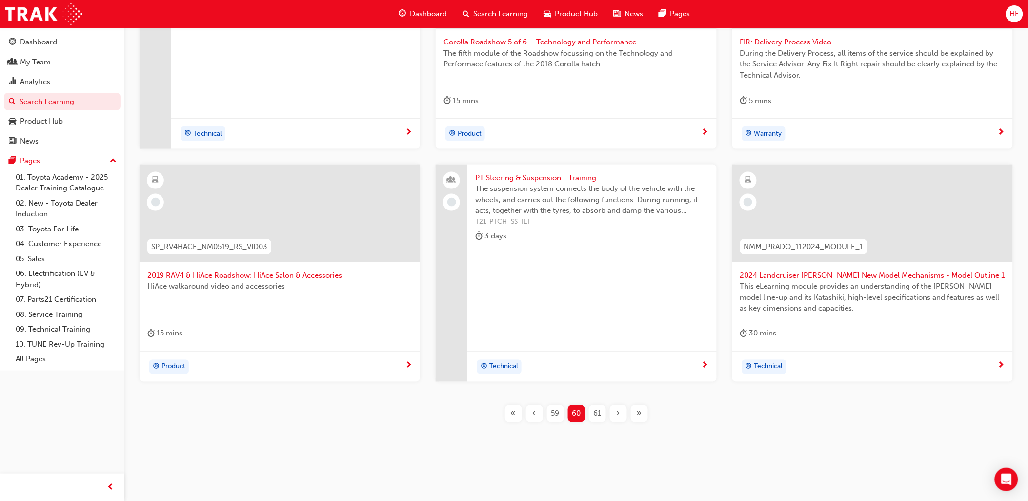
scroll to position [349, 0]
click at [598, 414] on span "61" at bounding box center [598, 413] width 8 height 11
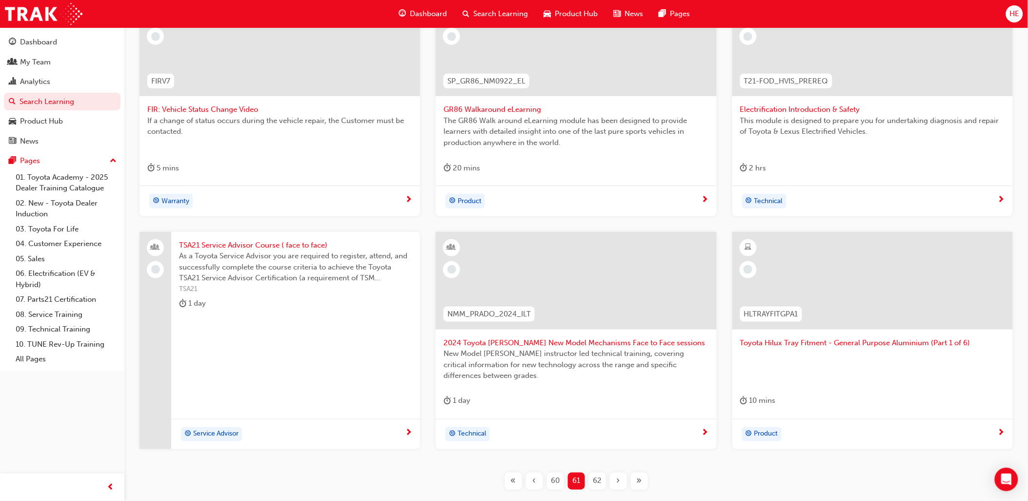
scroll to position [349, 0]
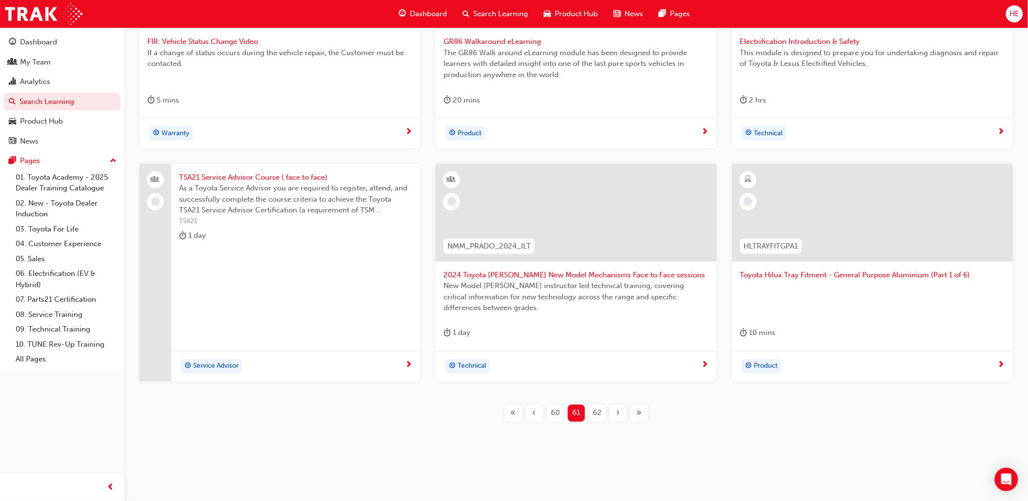
click at [596, 411] on span "62" at bounding box center [597, 413] width 9 height 11
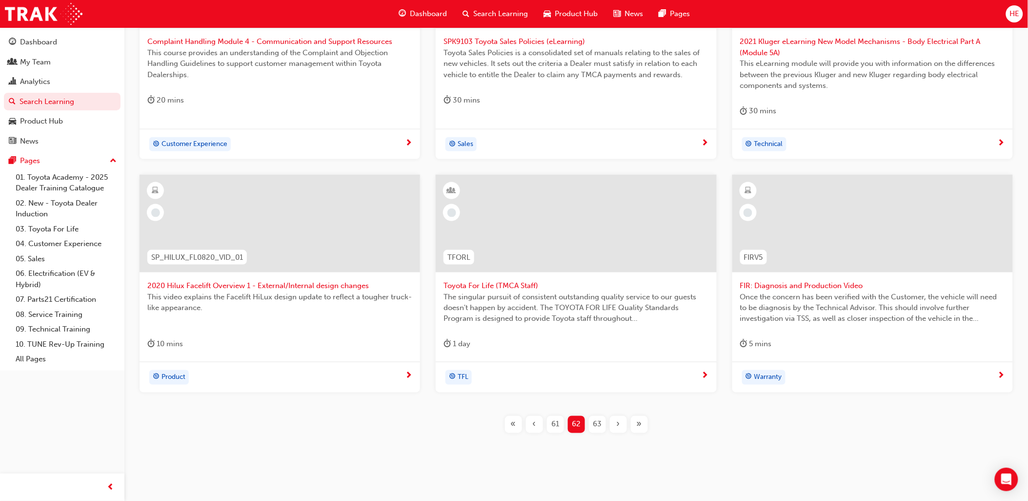
click at [595, 426] on span "63" at bounding box center [597, 424] width 9 height 11
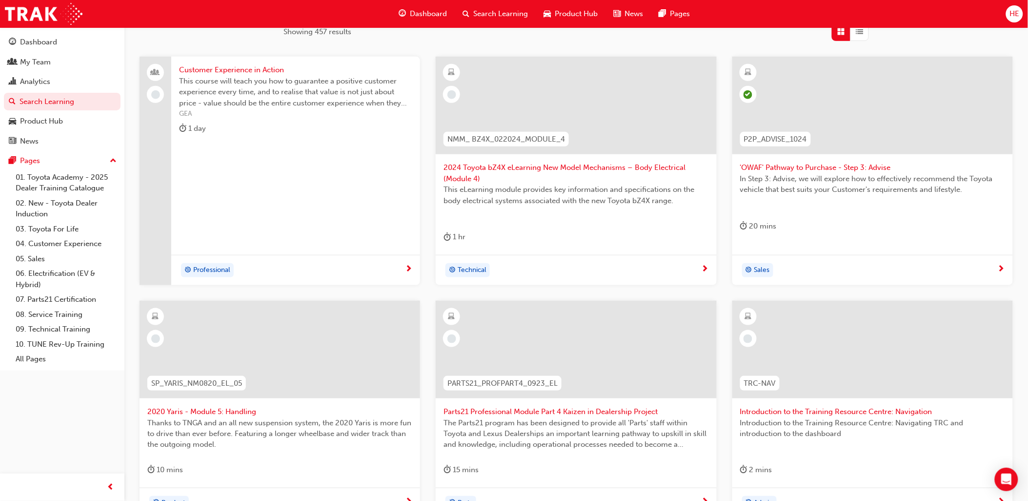
scroll to position [240, 0]
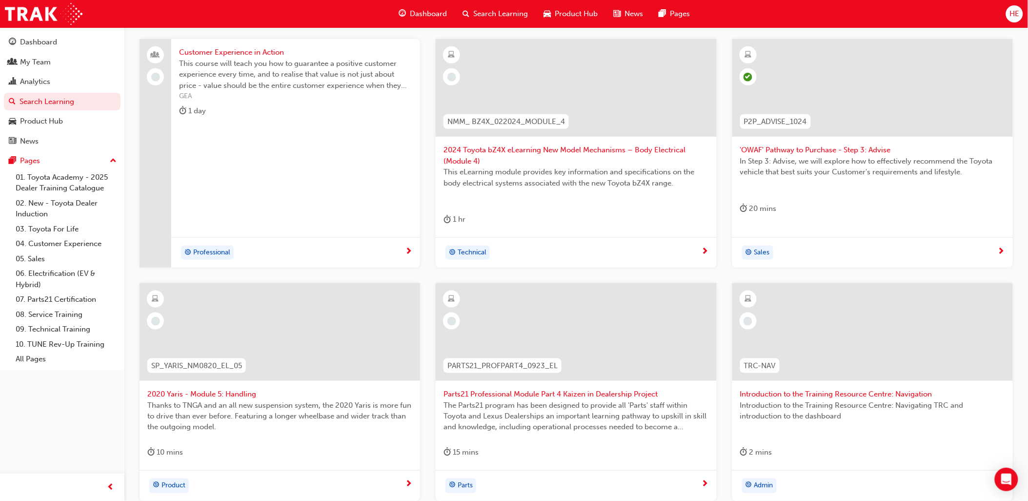
click at [1001, 249] on span "next-icon" at bounding box center [1001, 251] width 7 height 9
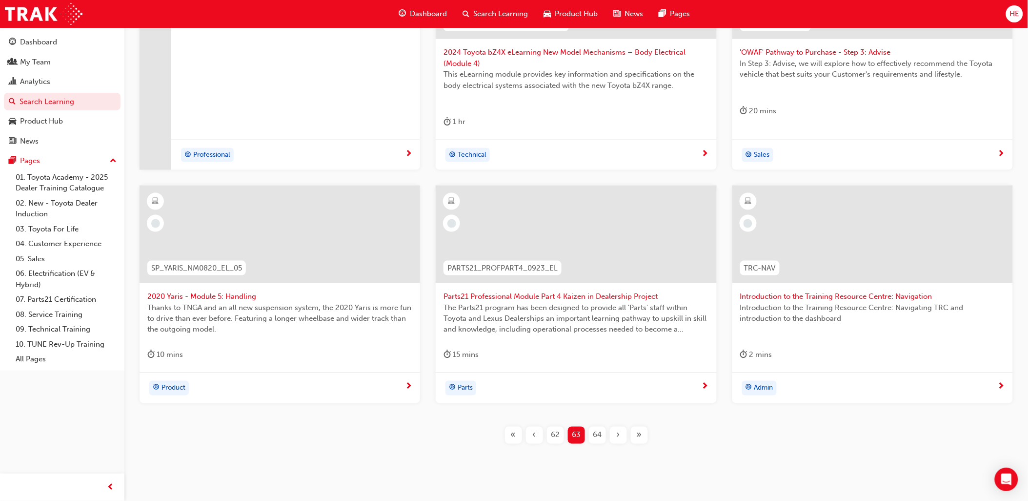
scroll to position [359, 0]
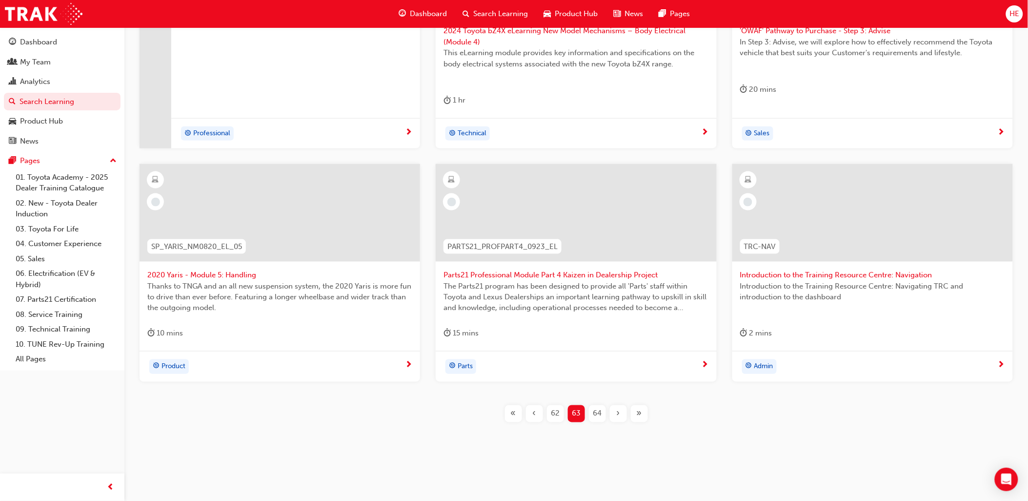
click at [597, 415] on span "64" at bounding box center [597, 413] width 9 height 11
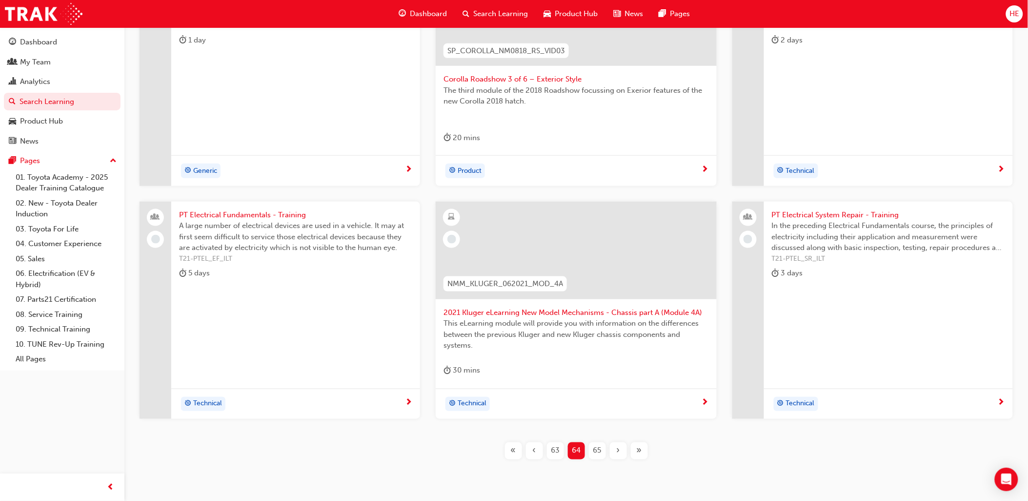
scroll to position [349, 0]
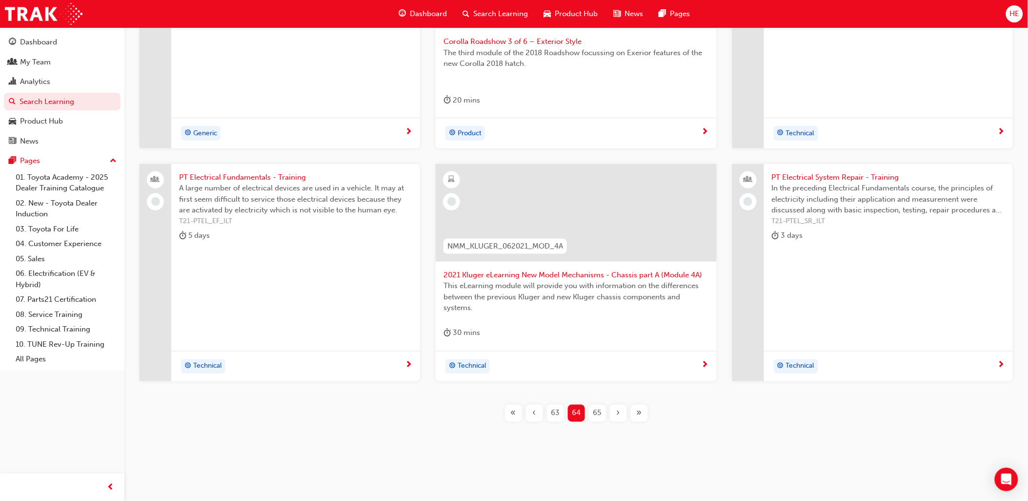
click at [597, 415] on span "65" at bounding box center [598, 413] width 8 height 11
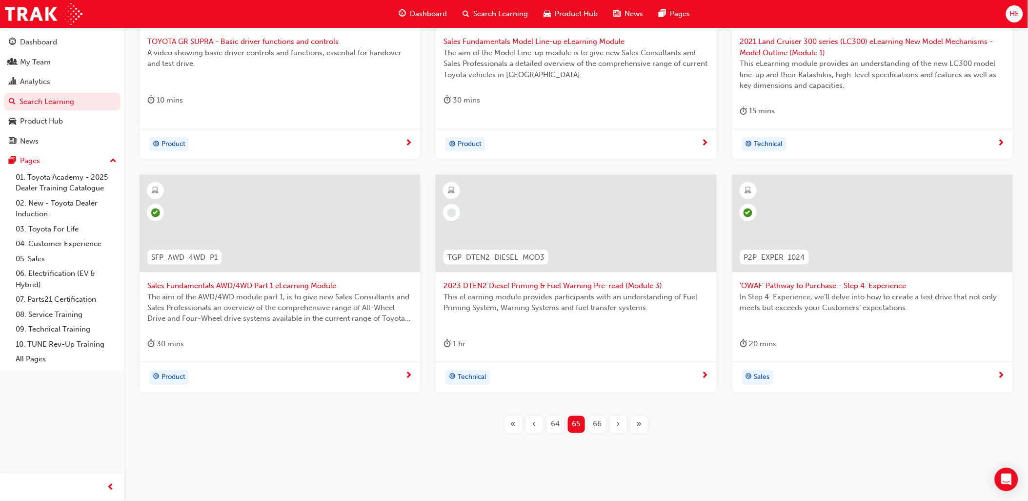
click at [599, 427] on span "66" at bounding box center [597, 424] width 9 height 11
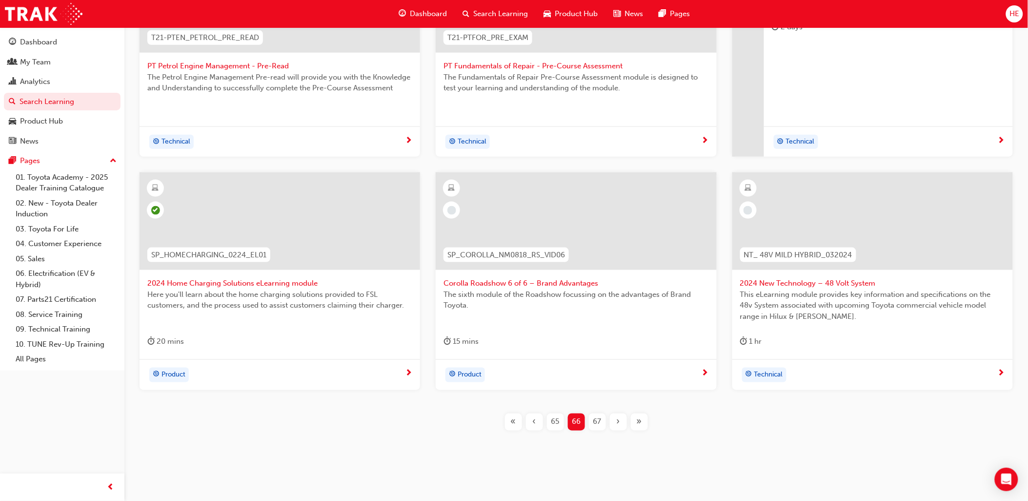
scroll to position [332, 0]
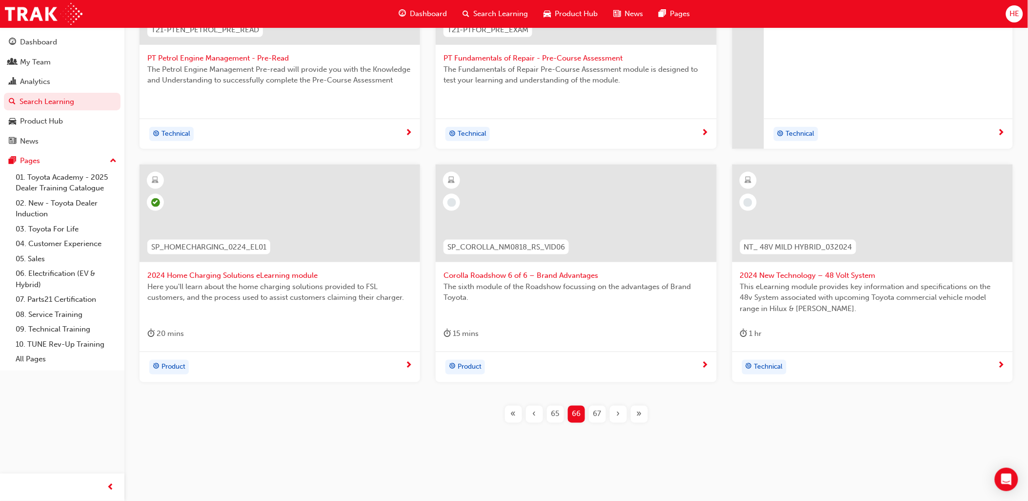
click at [597, 410] on span "67" at bounding box center [598, 414] width 8 height 11
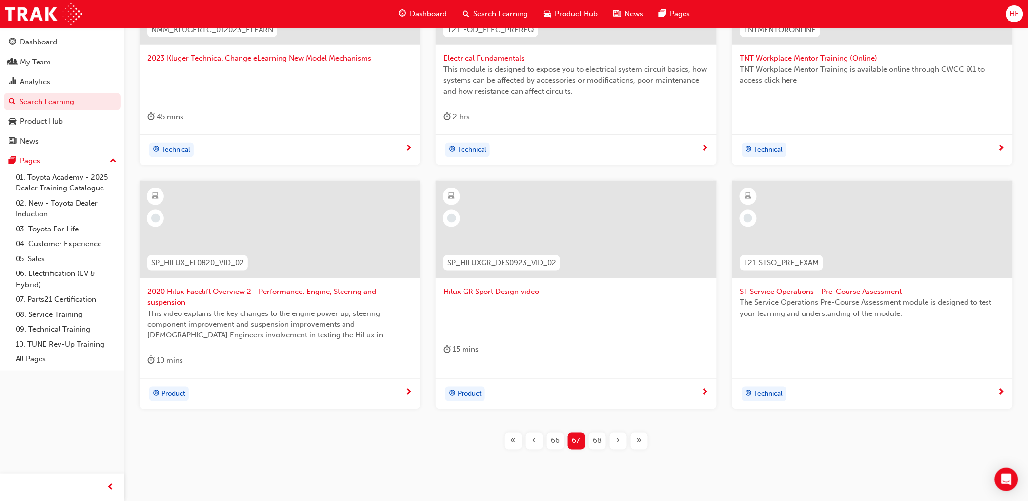
scroll to position [277, 0]
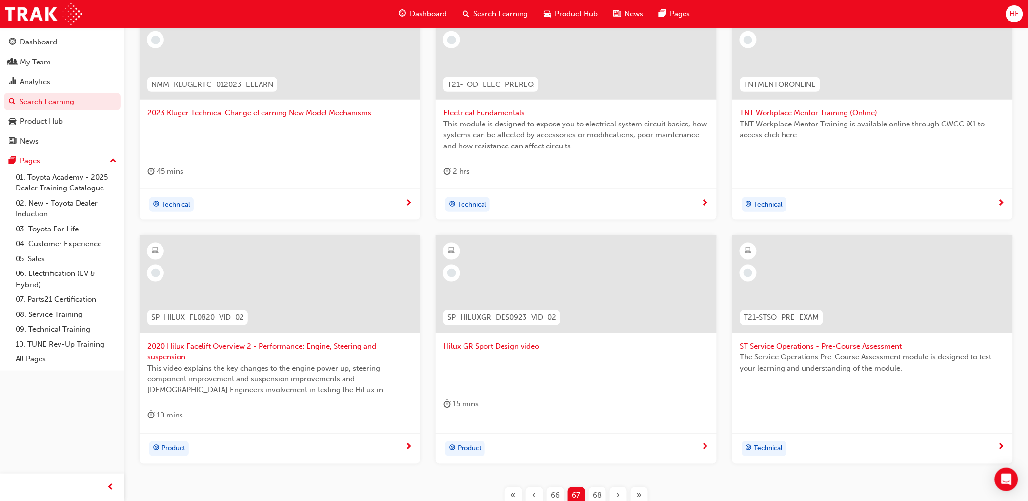
click at [595, 495] on span "68" at bounding box center [597, 495] width 9 height 11
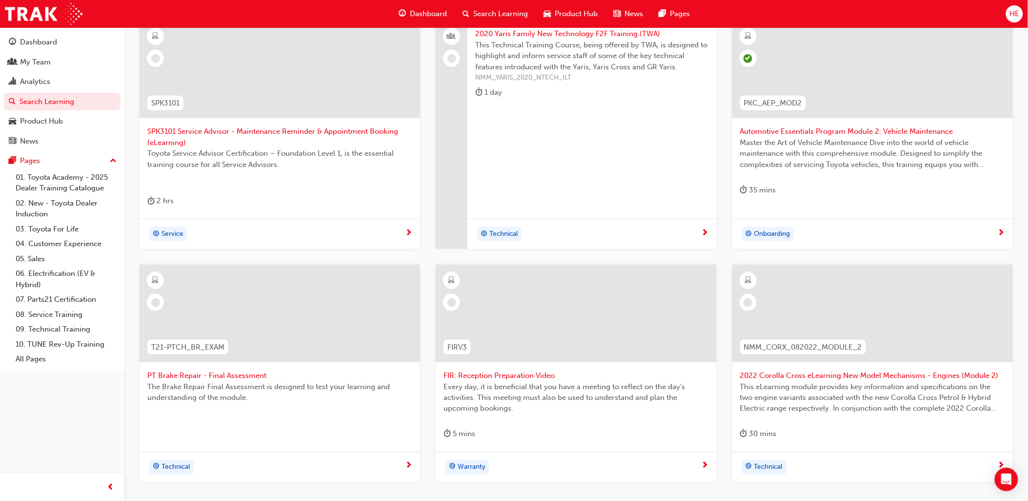
scroll to position [277, 0]
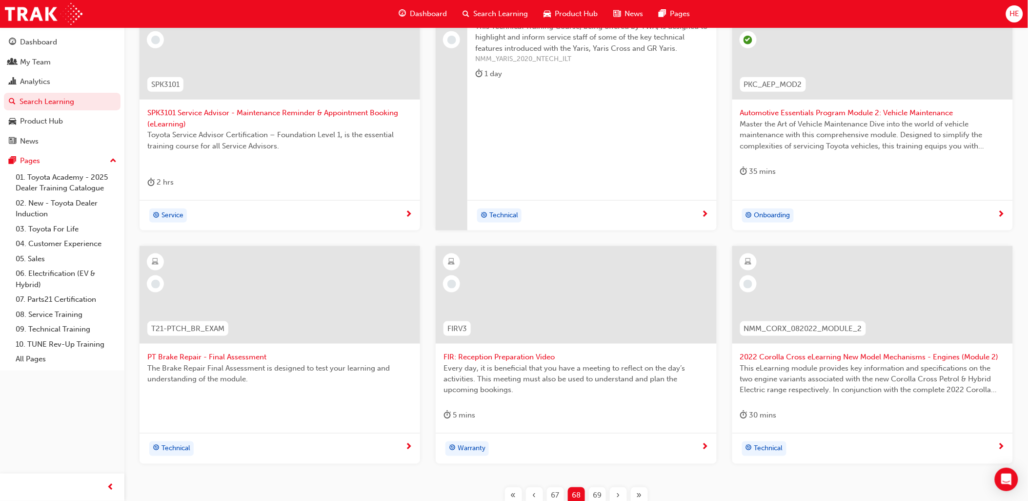
click at [598, 495] on span "69" at bounding box center [597, 495] width 9 height 11
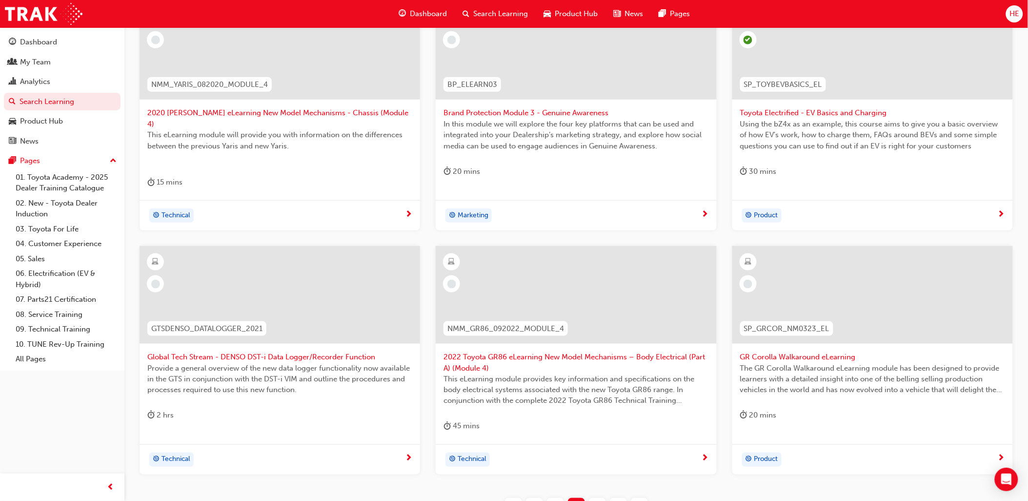
click at [599, 500] on span "70" at bounding box center [598, 506] width 8 height 11
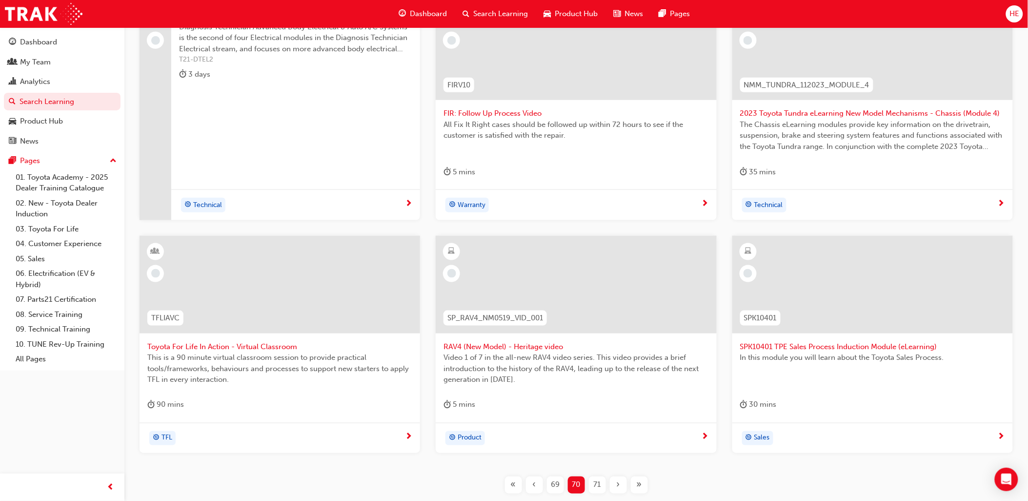
scroll to position [277, 0]
click at [595, 485] on span "71" at bounding box center [597, 484] width 7 height 11
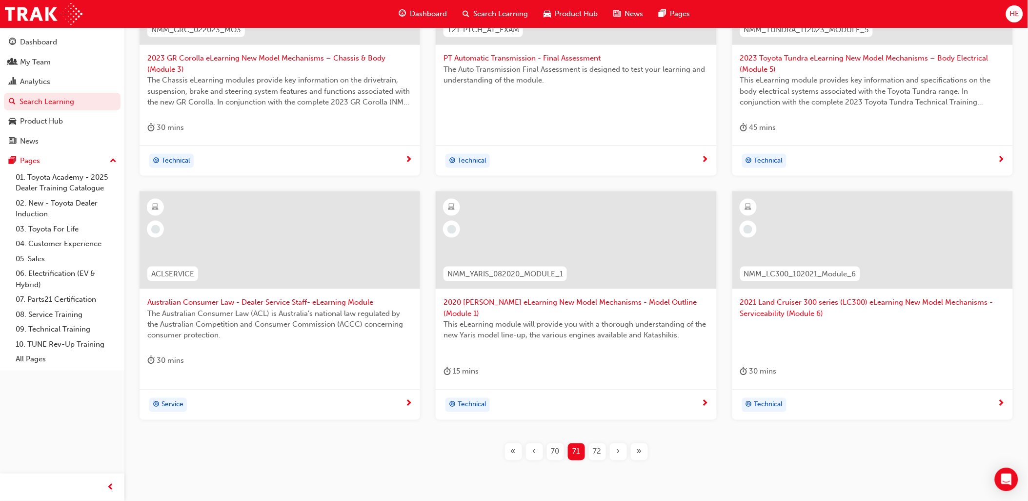
scroll to position [370, 0]
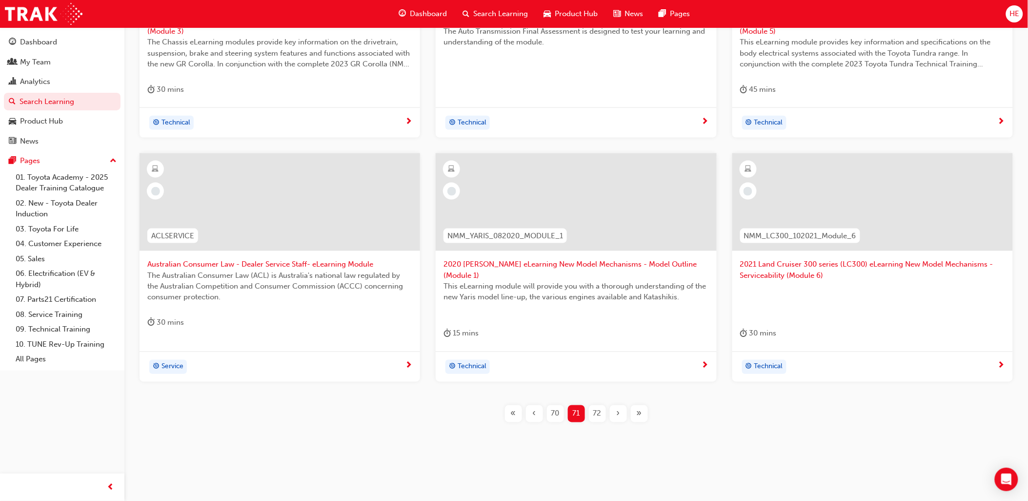
click at [597, 413] on span "72" at bounding box center [598, 413] width 8 height 11
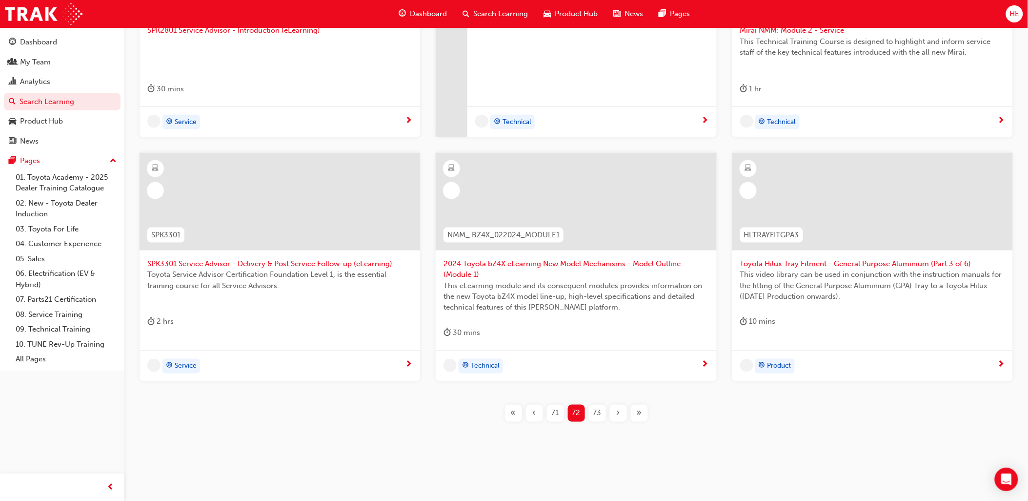
scroll to position [359, 0]
click at [599, 413] on span "73" at bounding box center [598, 413] width 8 height 11
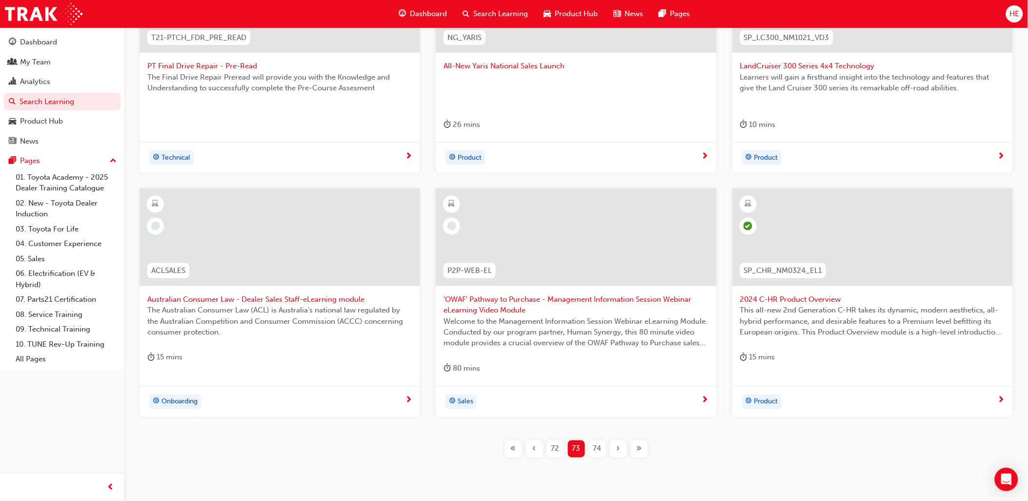
scroll to position [305, 0]
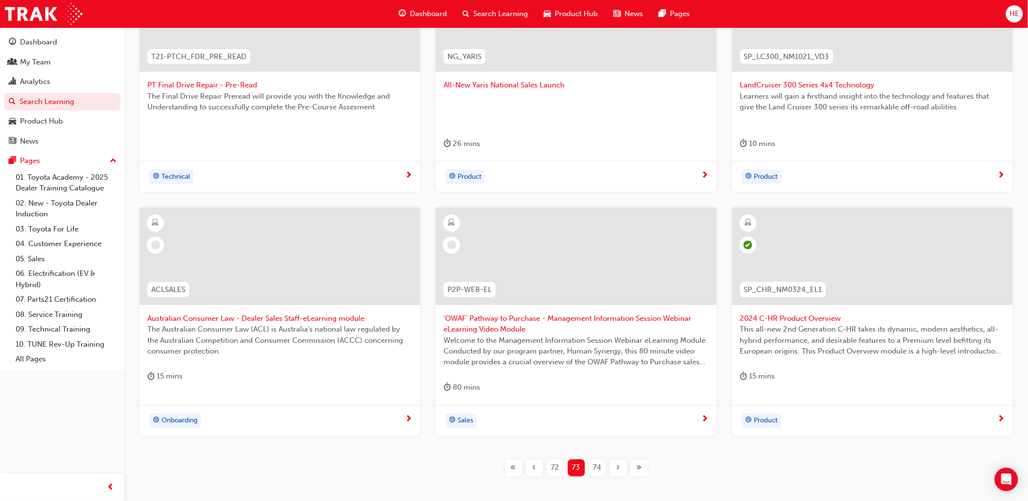
click at [599, 466] on span "74" at bounding box center [598, 467] width 8 height 11
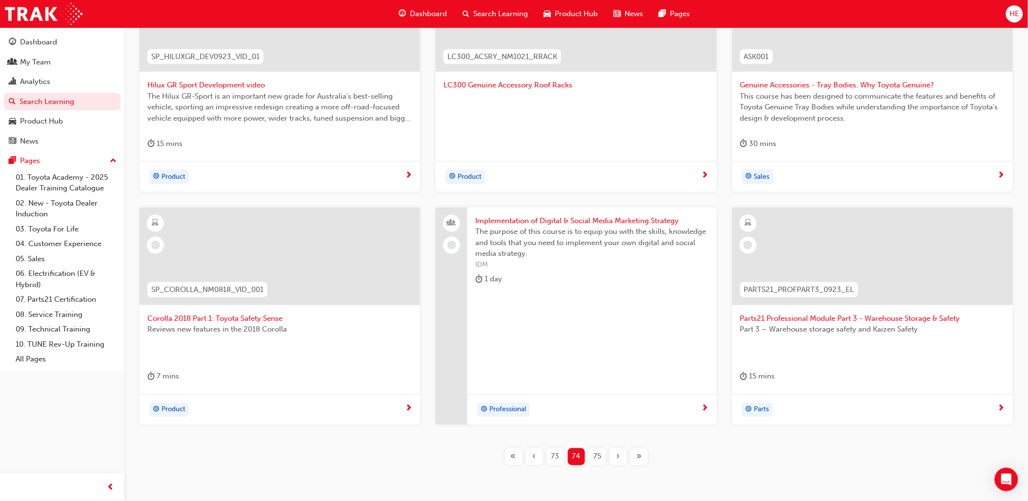
click at [598, 453] on span "75" at bounding box center [598, 456] width 8 height 11
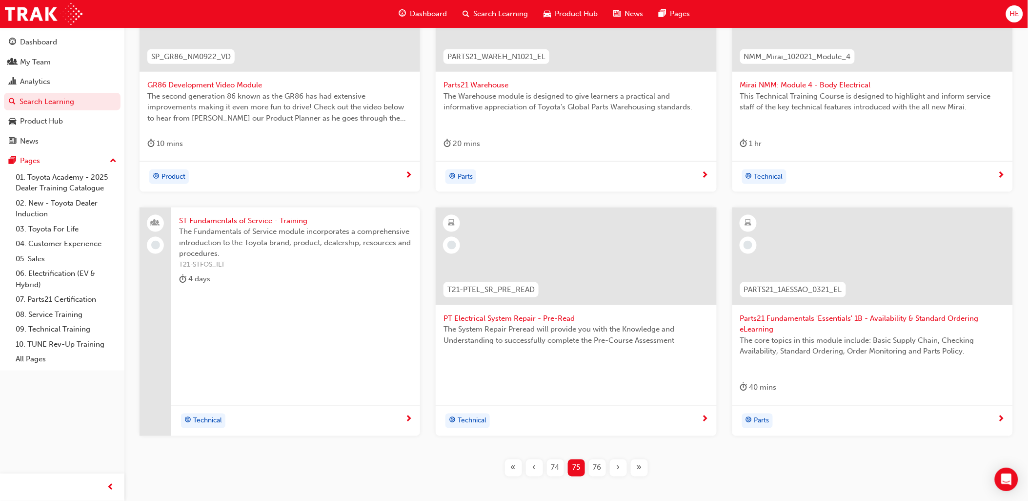
click at [598, 466] on span "76" at bounding box center [598, 467] width 8 height 11
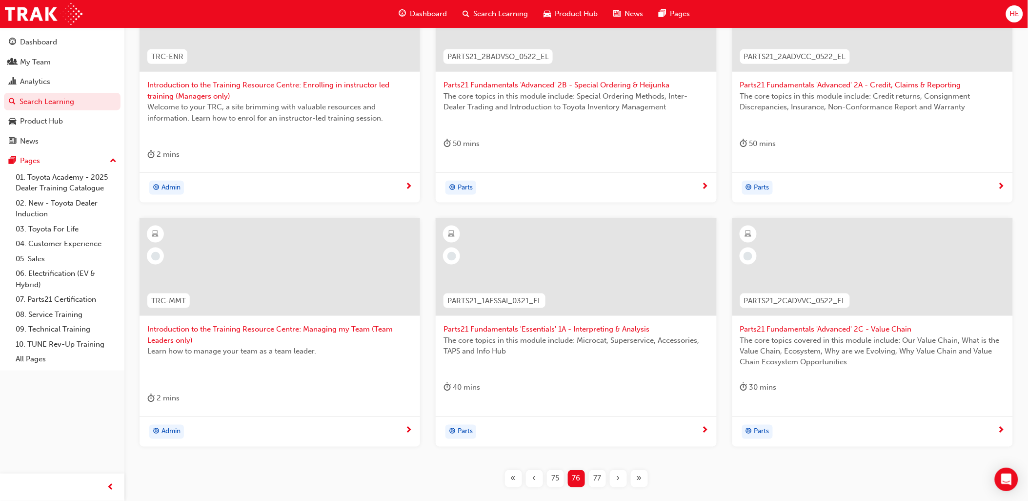
click at [595, 479] on span "77" at bounding box center [598, 478] width 8 height 11
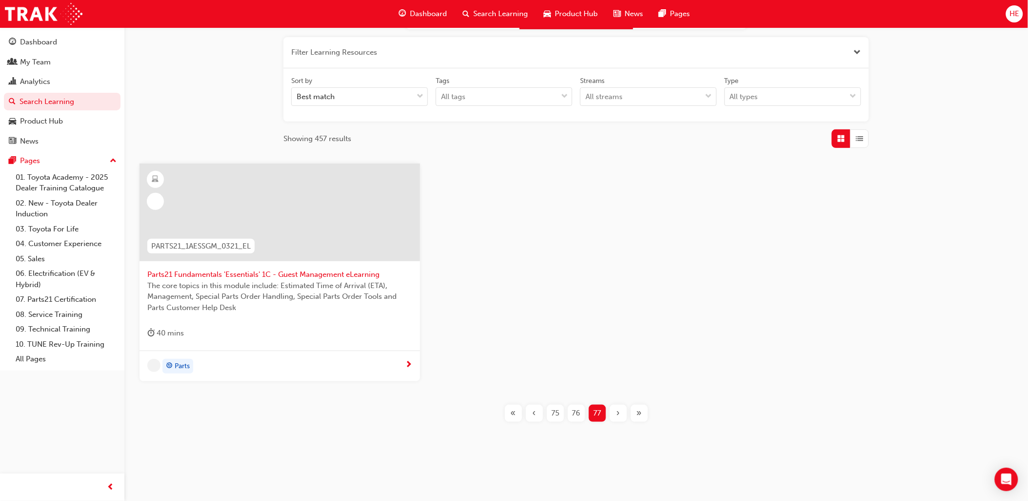
scroll to position [115, 0]
click at [49, 122] on div "Product Hub" at bounding box center [41, 121] width 43 height 11
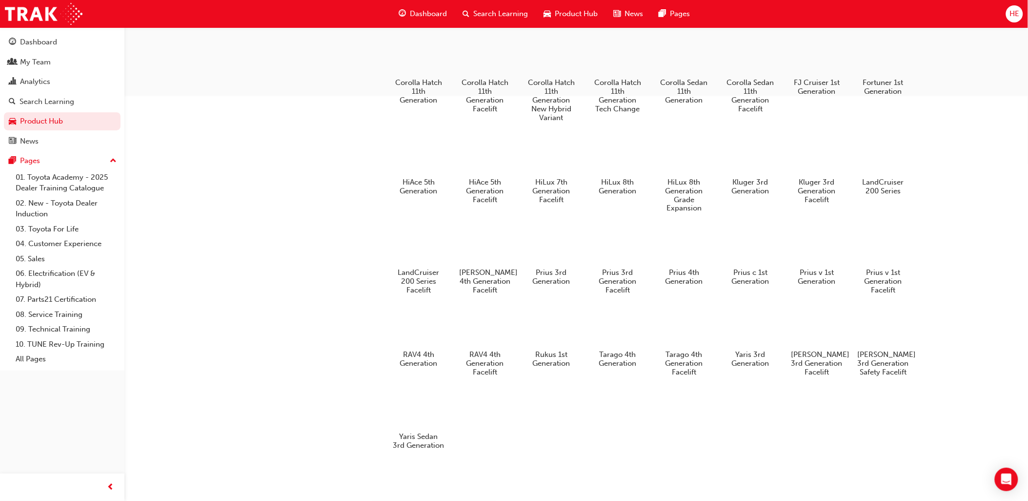
scroll to position [472, 0]
click at [44, 181] on link "01. Toyota Academy - 2025 Dealer Training Catalogue" at bounding box center [66, 183] width 109 height 26
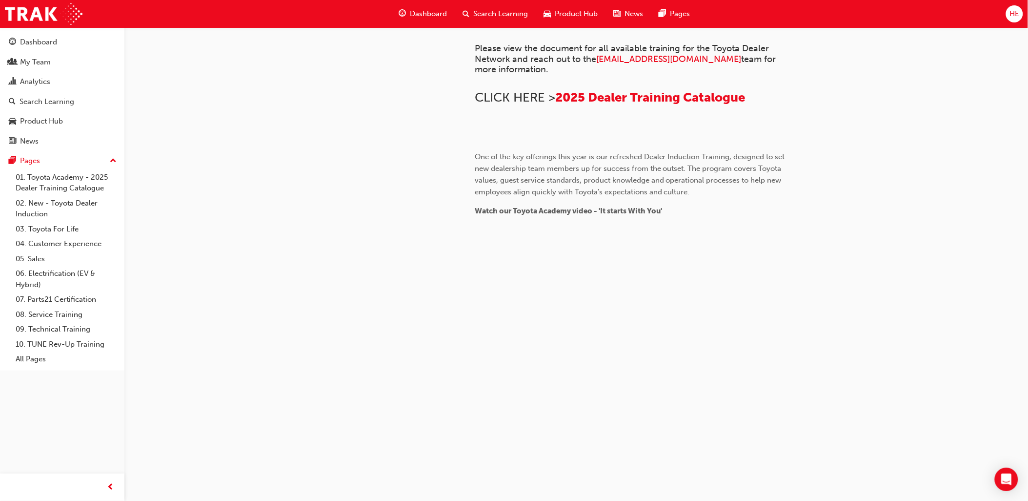
scroll to position [411, 0]
click at [656, 105] on span "2025 Dealer Training Catalogue" at bounding box center [650, 97] width 190 height 15
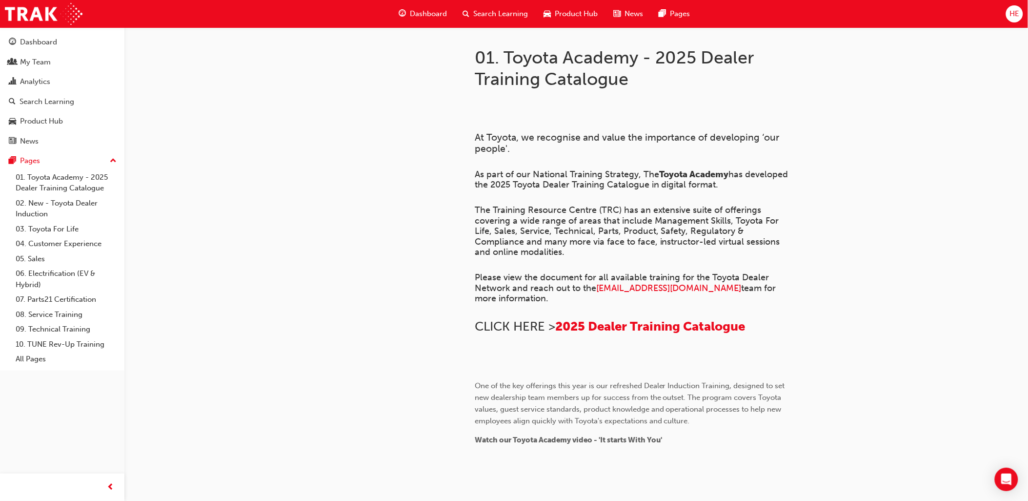
click at [483, 11] on span "Search Learning" at bounding box center [500, 13] width 55 height 11
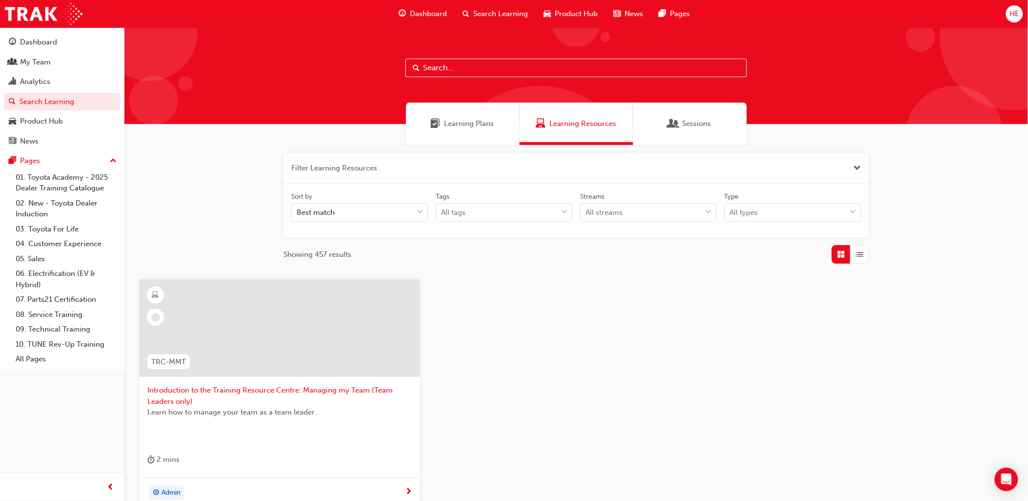
click at [426, 68] on input "text" at bounding box center [577, 68] width 342 height 19
click at [59, 40] on div "Dashboard" at bounding box center [62, 42] width 107 height 12
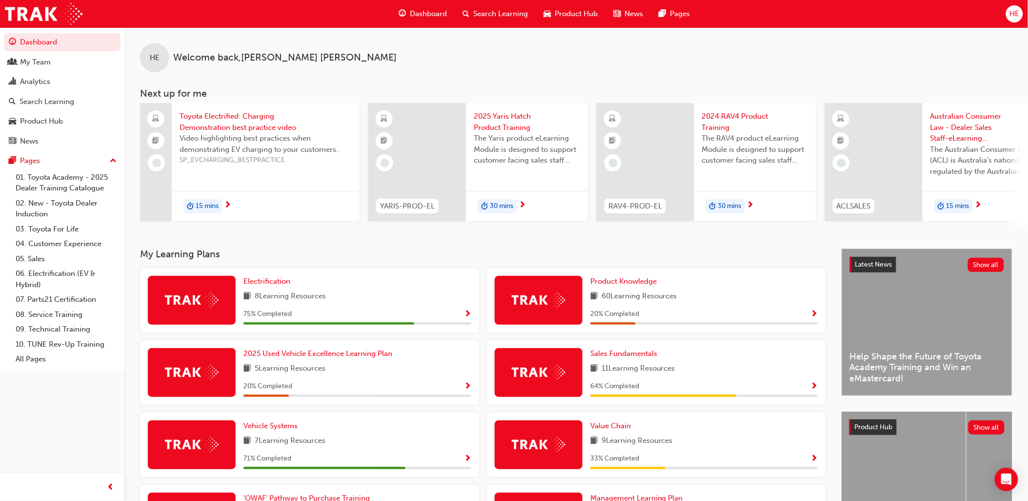
click at [978, 201] on span "next-icon" at bounding box center [978, 205] width 7 height 9
click at [981, 205] on span "next-icon" at bounding box center [978, 205] width 7 height 9
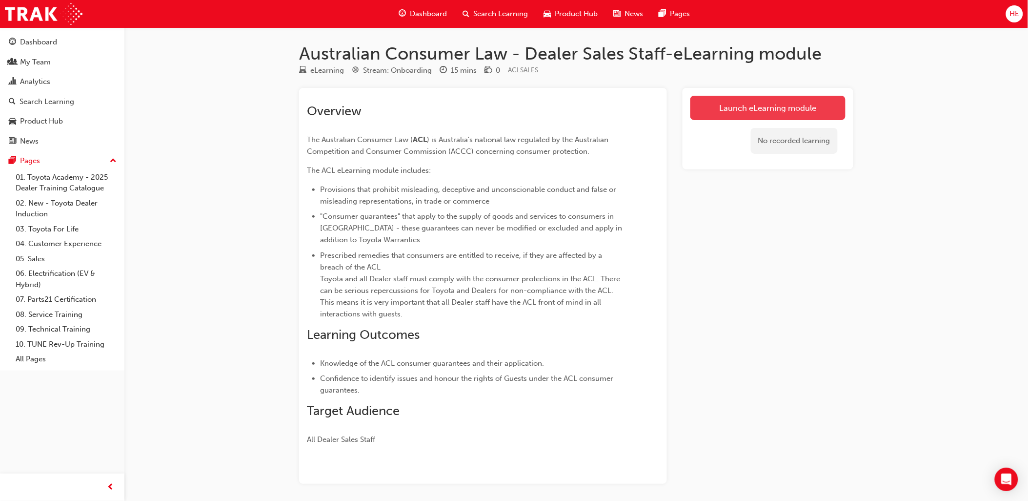
click at [766, 105] on link "Launch eLearning module" at bounding box center [768, 108] width 155 height 24
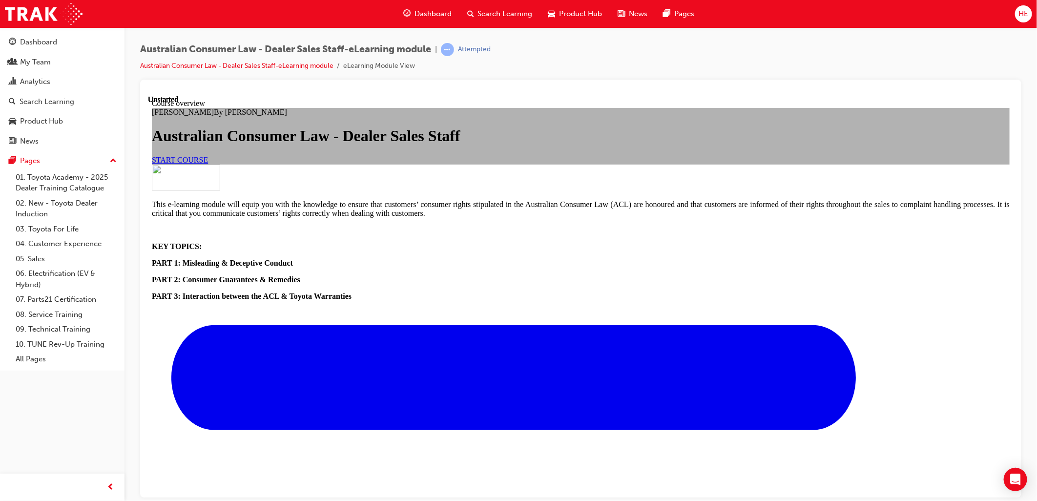
scroll to position [108, 0]
click at [207, 164] on span "START COURSE" at bounding box center [179, 159] width 56 height 8
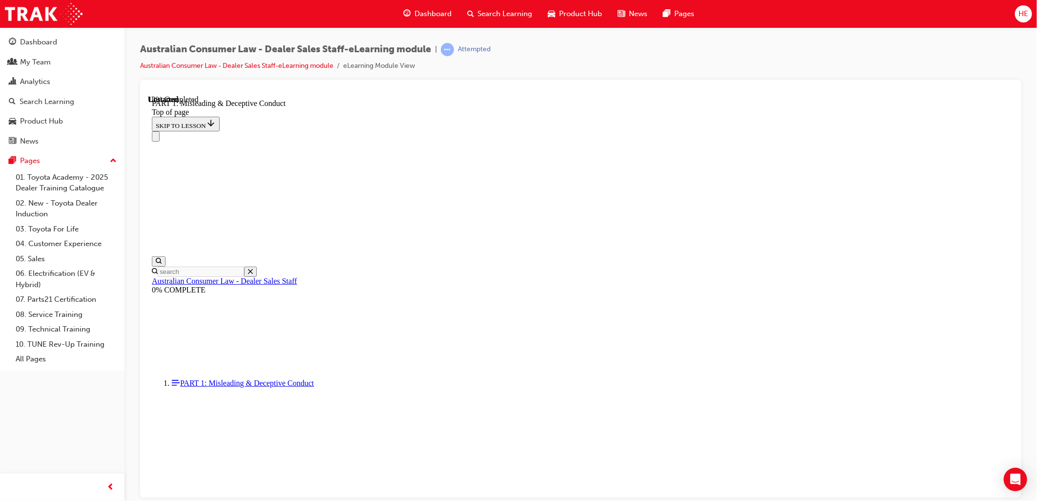
scroll to position [279, 0]
drag, startPoint x: 439, startPoint y: 108, endPoint x: 669, endPoint y: 440, distance: 403.1
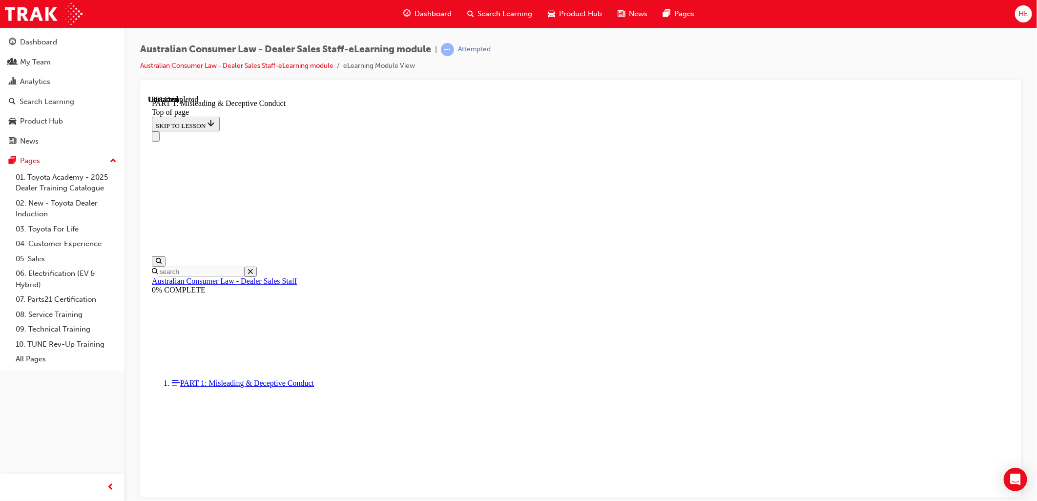
scroll to position [659, 0]
drag, startPoint x: 623, startPoint y: 164, endPoint x: 806, endPoint y: 289, distance: 222.3
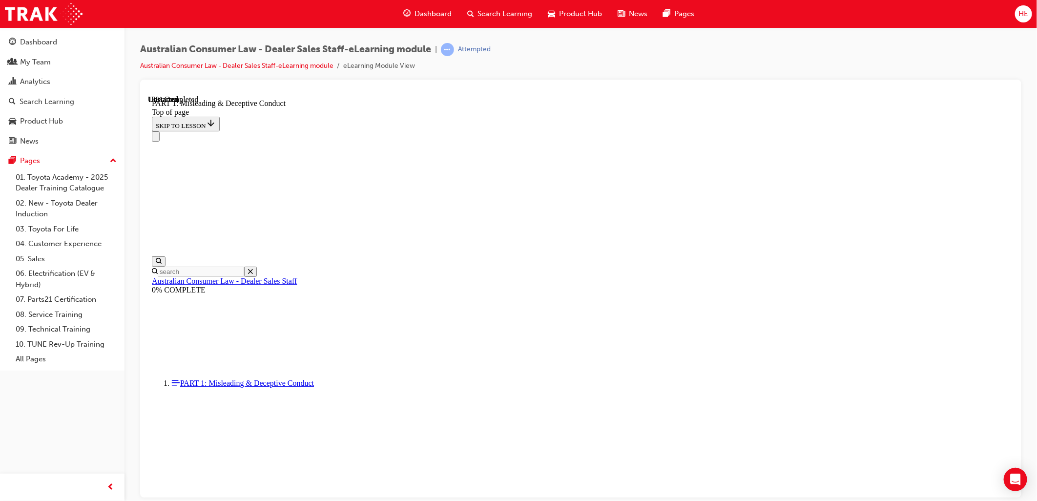
scroll to position [634, 0]
drag, startPoint x: 542, startPoint y: 138, endPoint x: 713, endPoint y: 216, distance: 187.4
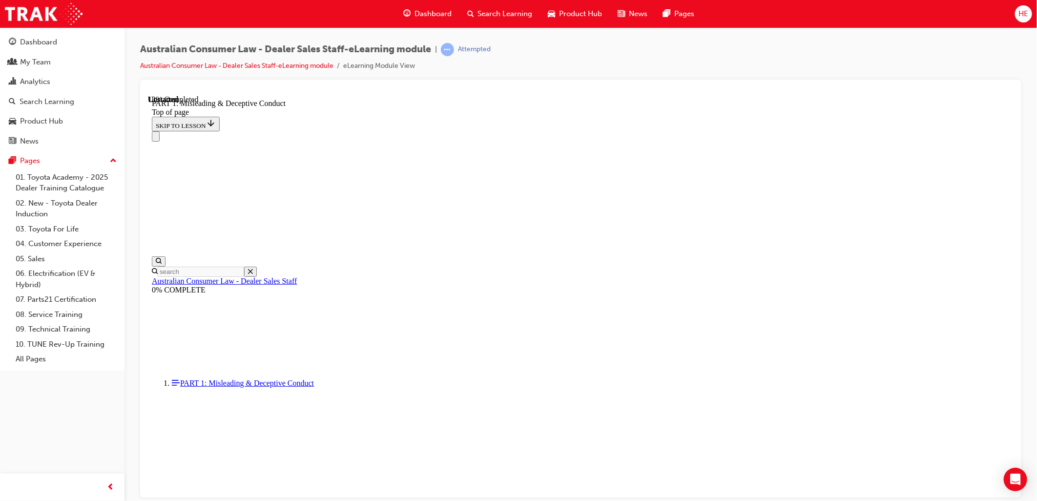
drag, startPoint x: 542, startPoint y: 143, endPoint x: 552, endPoint y: 145, distance: 10.2
drag, startPoint x: 548, startPoint y: 144, endPoint x: 636, endPoint y: 194, distance: 101.2
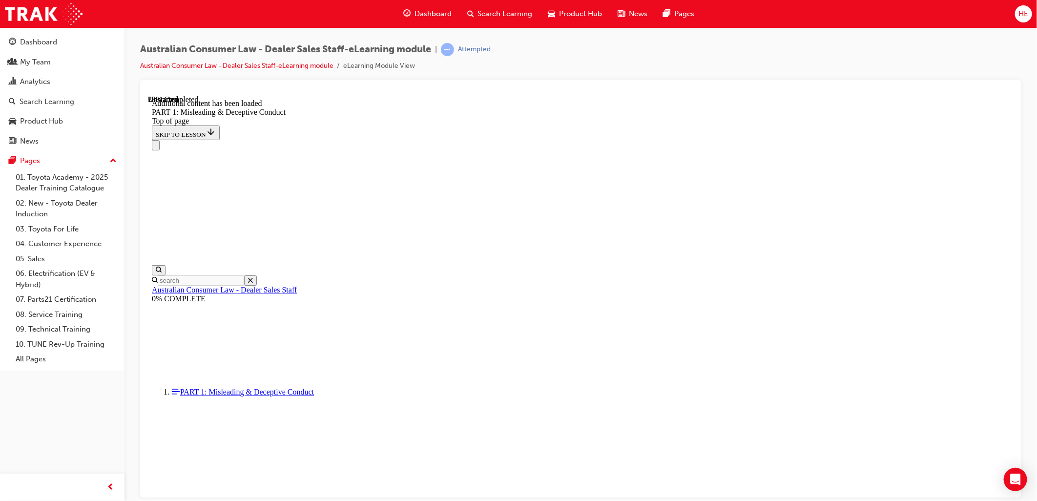
scroll to position [970, 0]
drag, startPoint x: 467, startPoint y: 110, endPoint x: 542, endPoint y: 448, distance: 346.6
drag, startPoint x: 467, startPoint y: 303, endPoint x: 752, endPoint y: 464, distance: 327.6
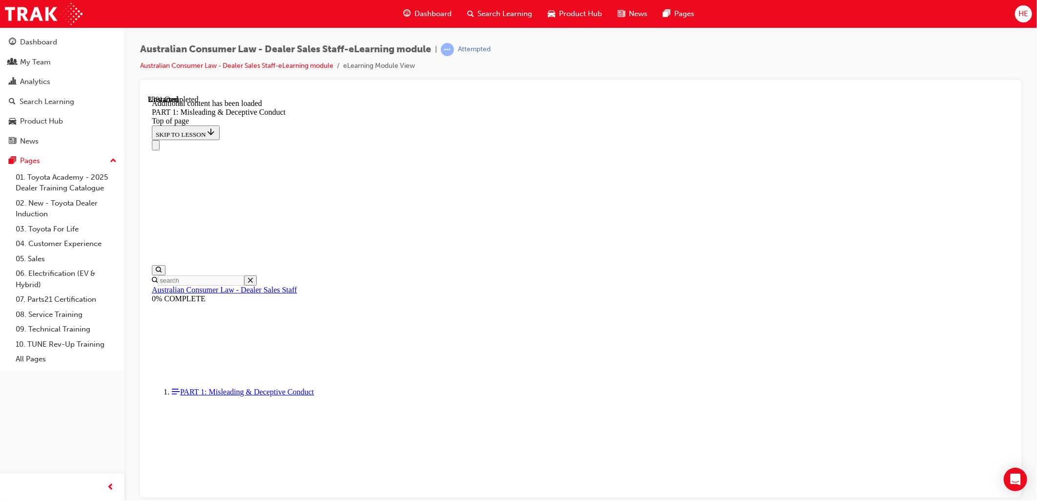
drag, startPoint x: 452, startPoint y: 167, endPoint x: 657, endPoint y: 298, distance: 243.0
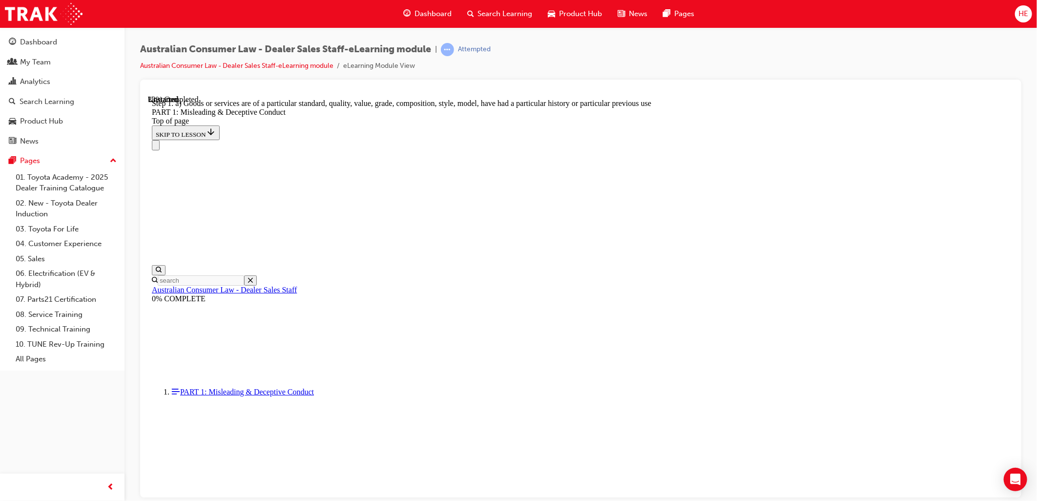
drag, startPoint x: 450, startPoint y: 191, endPoint x: 755, endPoint y: 284, distance: 318.9
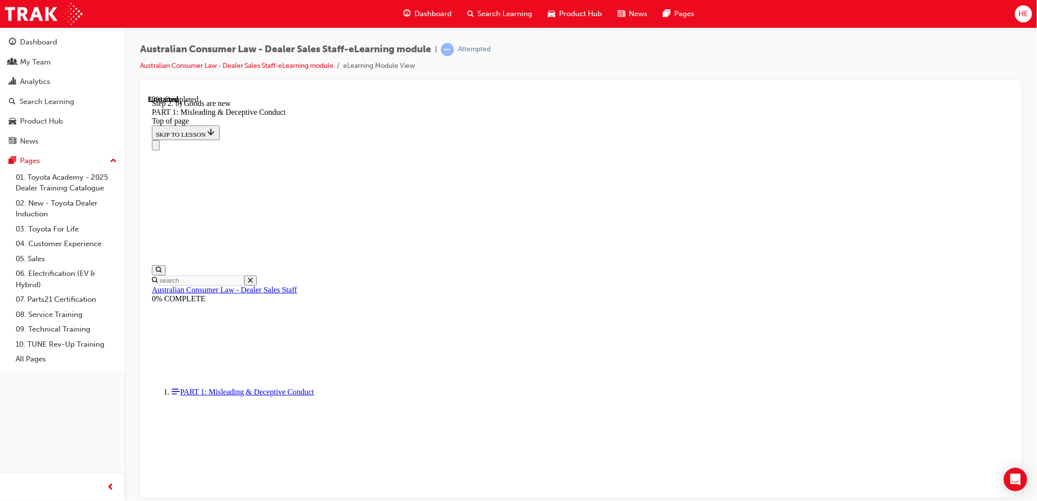
drag, startPoint x: 449, startPoint y: 188, endPoint x: 557, endPoint y: 279, distance: 141.4
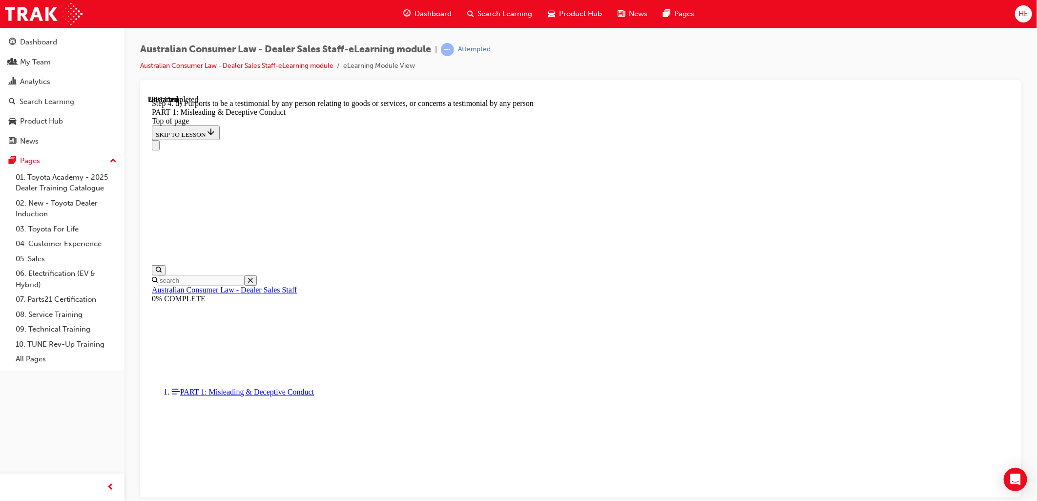
drag, startPoint x: 441, startPoint y: 182, endPoint x: 584, endPoint y: 293, distance: 181.2
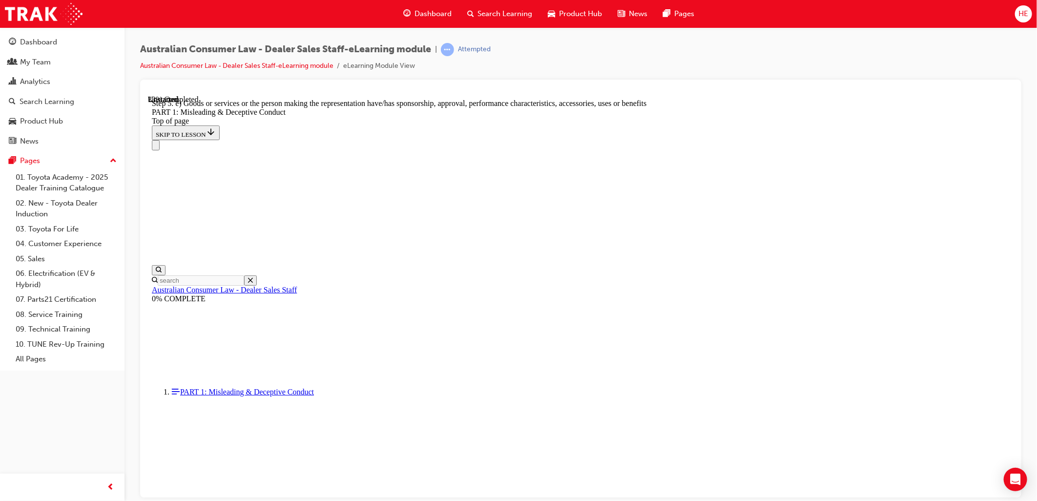
drag, startPoint x: 459, startPoint y: 182, endPoint x: 813, endPoint y: 291, distance: 370.8
drag, startPoint x: 451, startPoint y: 197, endPoint x: 636, endPoint y: 283, distance: 203.7
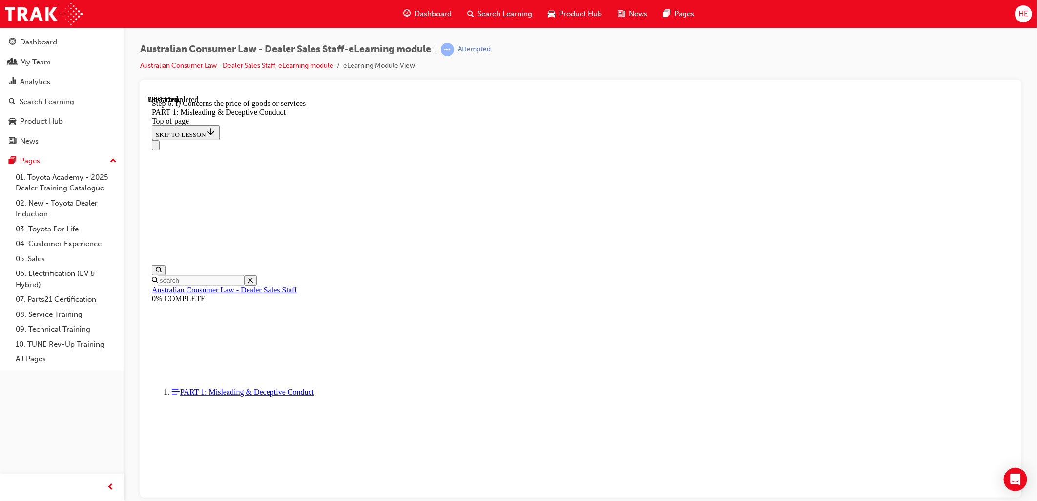
drag, startPoint x: 447, startPoint y: 182, endPoint x: 693, endPoint y: 289, distance: 268.4
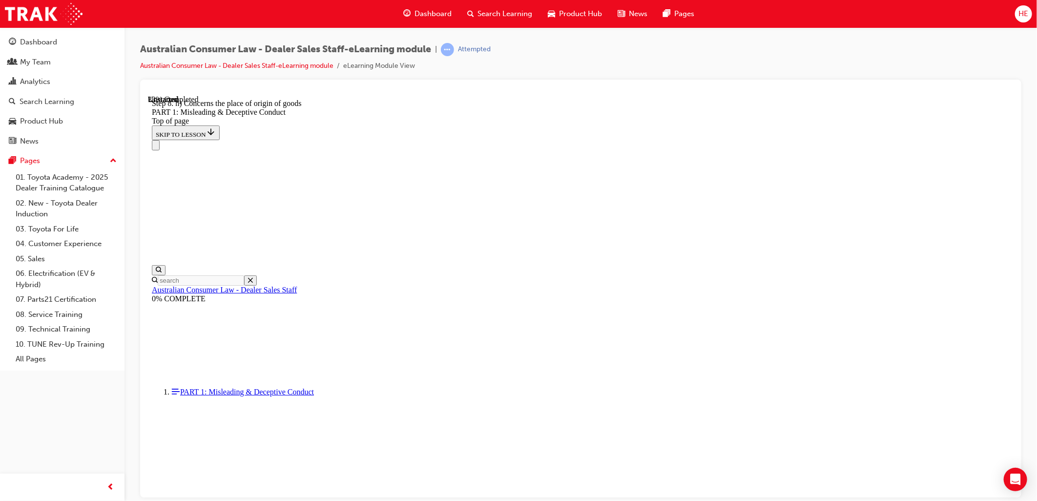
drag, startPoint x: 450, startPoint y: 194, endPoint x: 797, endPoint y: 293, distance: 360.6
drag, startPoint x: 449, startPoint y: 188, endPoint x: 742, endPoint y: 287, distance: 309.8
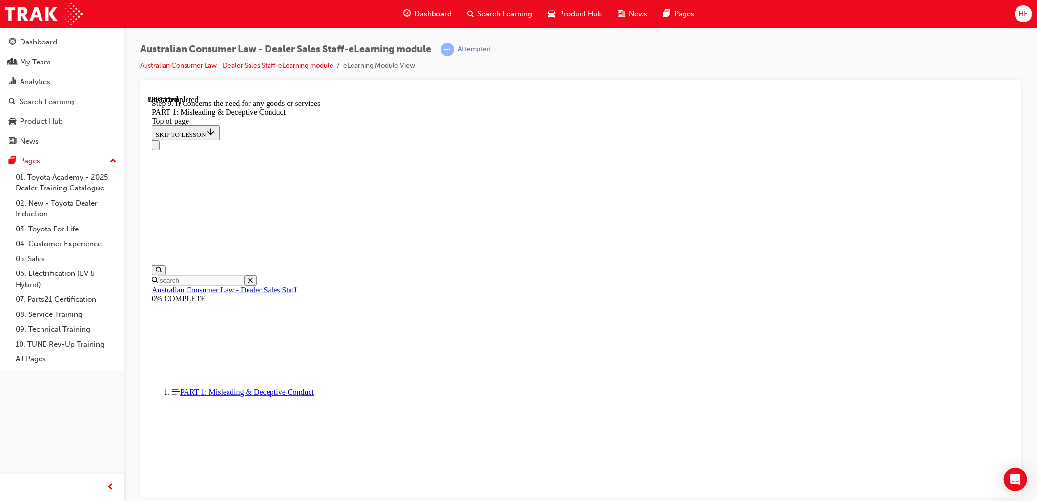
drag, startPoint x: 447, startPoint y: 173, endPoint x: 579, endPoint y: 293, distance: 178.3
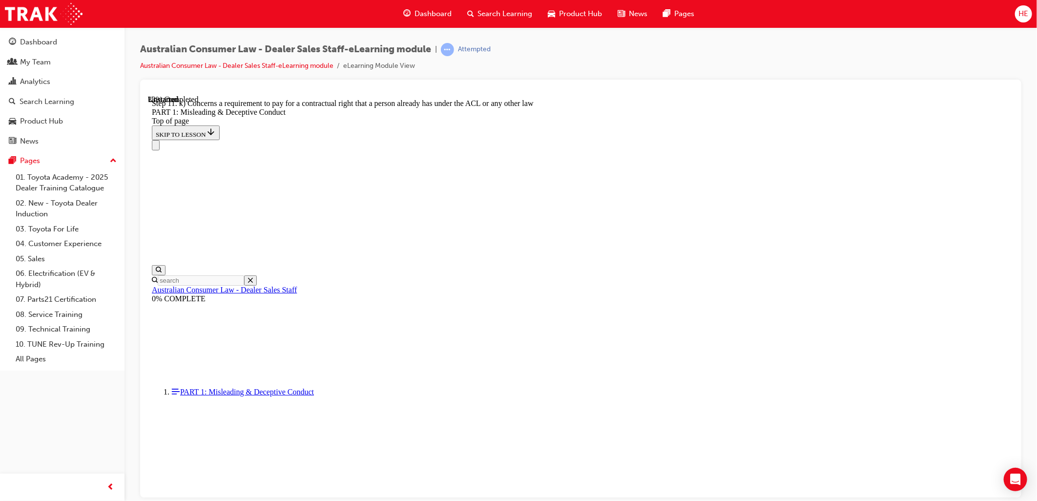
scroll to position [1090, 0]
drag, startPoint x: 451, startPoint y: 187, endPoint x: 665, endPoint y: 291, distance: 238.4
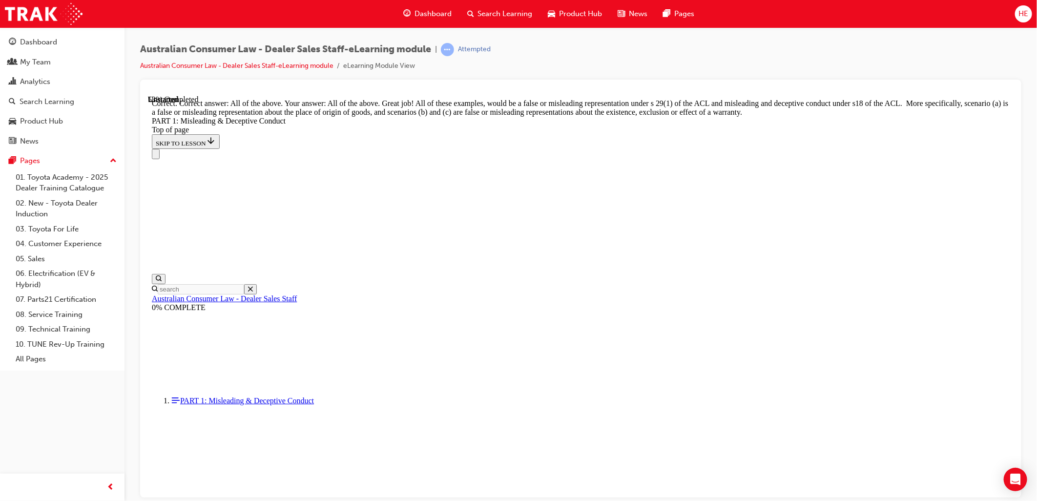
scroll to position [1603, 0]
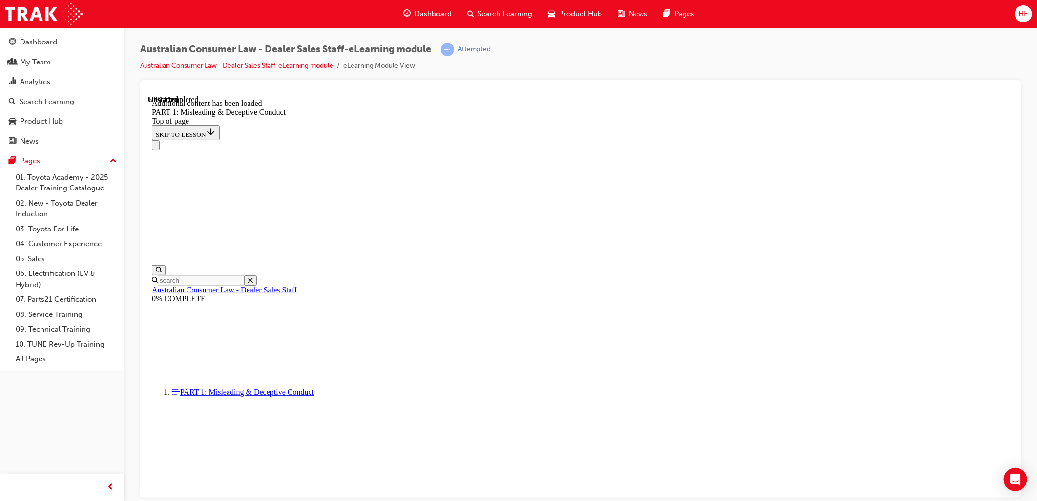
scroll to position [1926, 0]
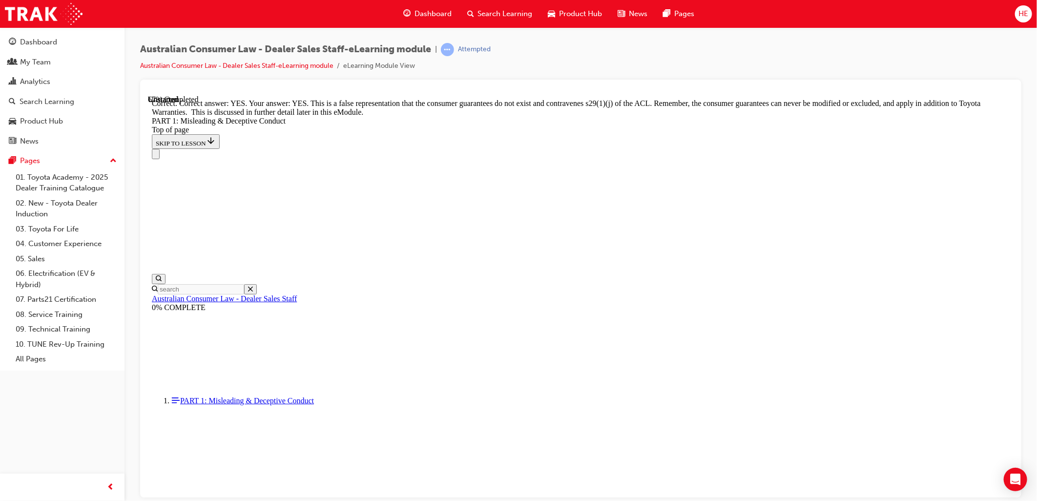
scroll to position [2034, 0]
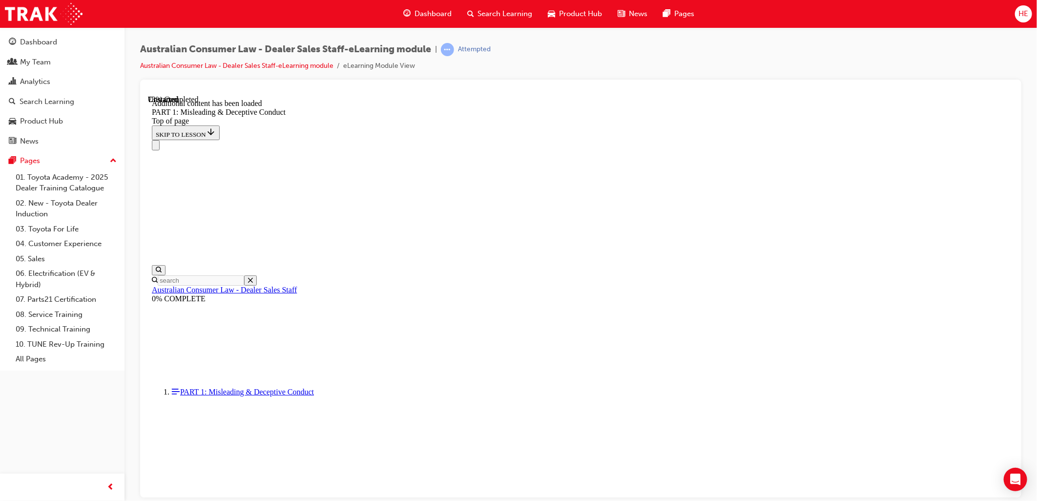
scroll to position [2352, 0]
drag, startPoint x: 470, startPoint y: 200, endPoint x: 724, endPoint y: 287, distance: 269.2
drag, startPoint x: 452, startPoint y: 198, endPoint x: 808, endPoint y: 275, distance: 364.1
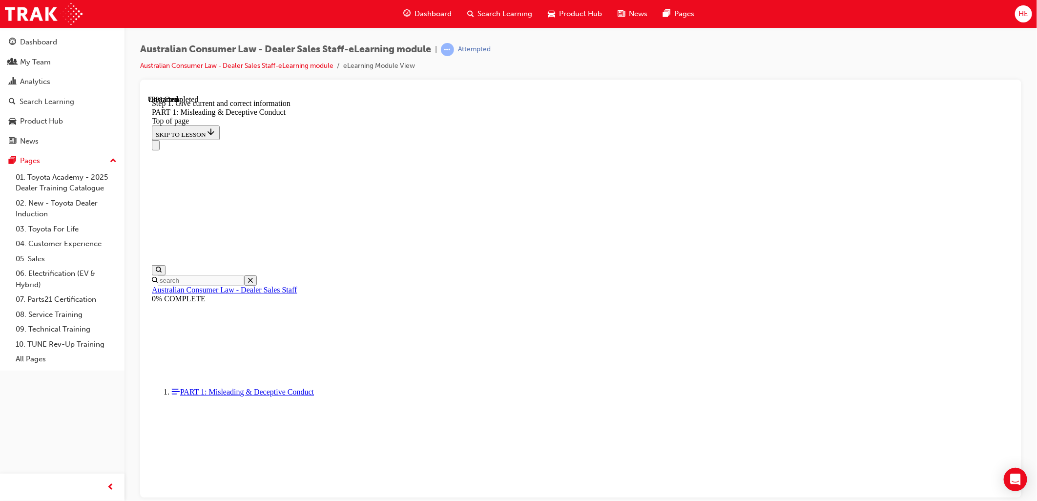
drag, startPoint x: 441, startPoint y: 189, endPoint x: 782, endPoint y: 308, distance: 361.1
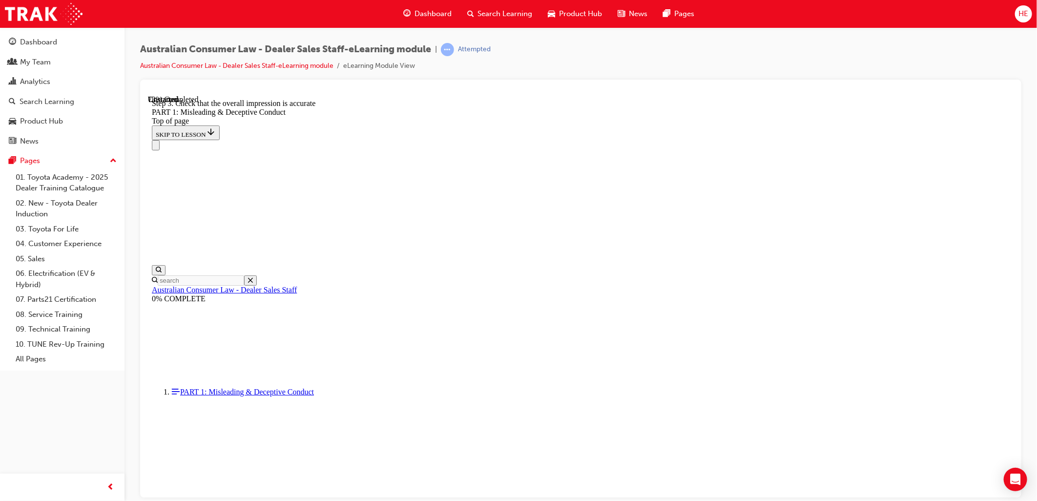
drag, startPoint x: 446, startPoint y: 180, endPoint x: 807, endPoint y: 316, distance: 386.0
drag, startPoint x: 443, startPoint y: 189, endPoint x: 803, endPoint y: 300, distance: 377.3
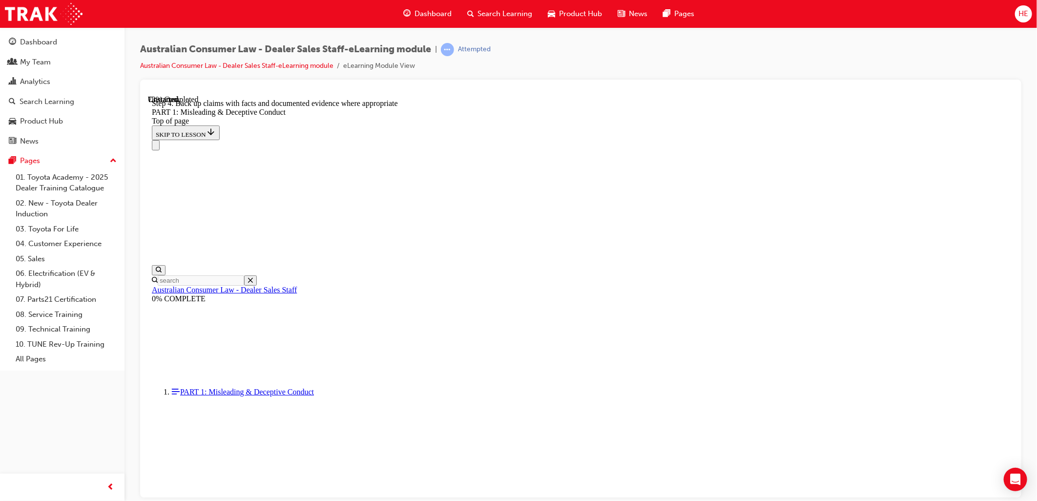
drag, startPoint x: 441, startPoint y: 193, endPoint x: 783, endPoint y: 309, distance: 361.2
drag, startPoint x: 447, startPoint y: 195, endPoint x: 688, endPoint y: 289, distance: 258.2
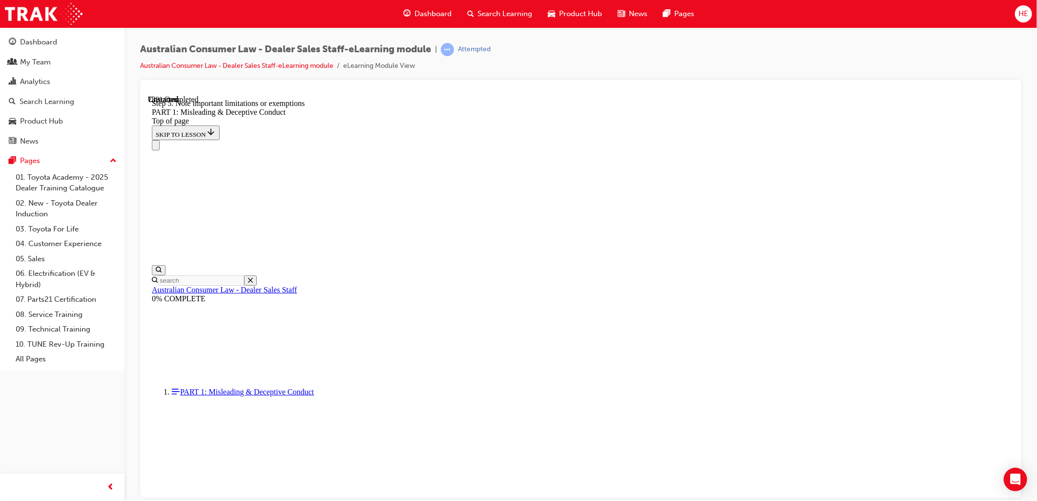
drag, startPoint x: 441, startPoint y: 190, endPoint x: 815, endPoint y: 267, distance: 381.3
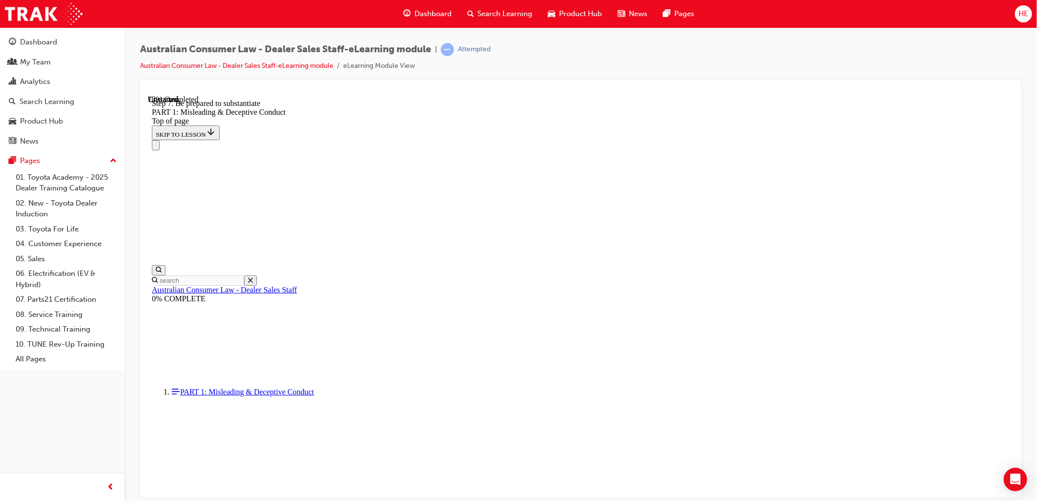
drag, startPoint x: 452, startPoint y: 196, endPoint x: 818, endPoint y: 282, distance: 375.1
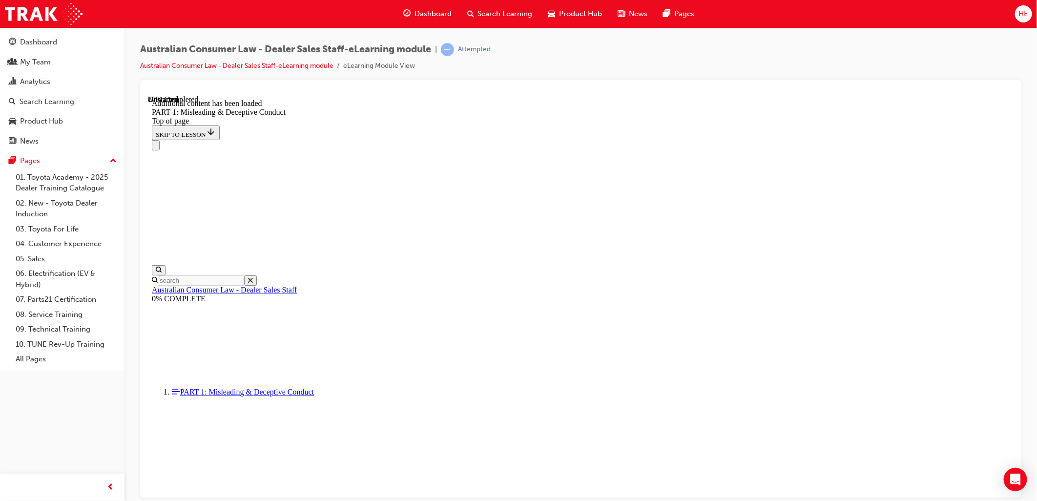
scroll to position [2615, 0]
drag, startPoint x: 455, startPoint y: 196, endPoint x: 742, endPoint y: 276, distance: 297.5
drag, startPoint x: 452, startPoint y: 192, endPoint x: 590, endPoint y: 261, distance: 154.1
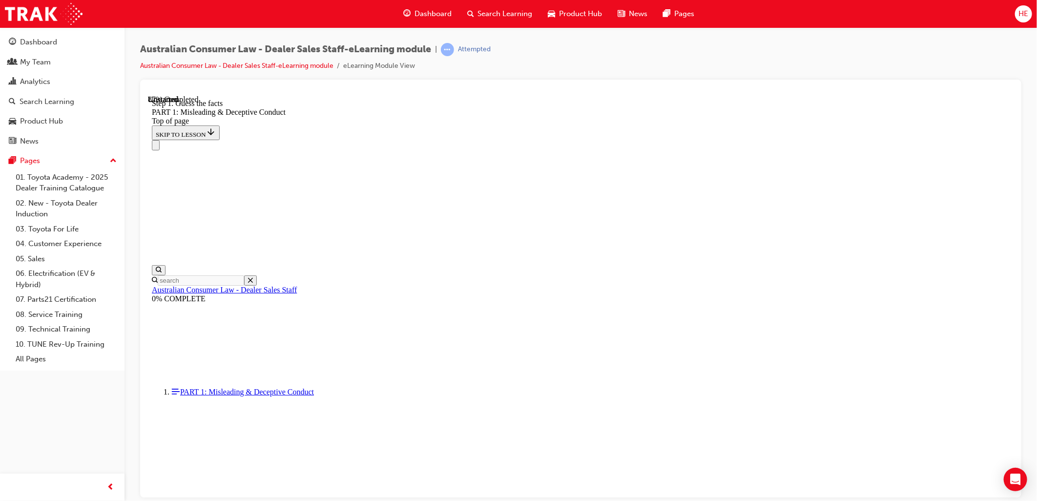
drag, startPoint x: 442, startPoint y: 190, endPoint x: 567, endPoint y: 272, distance: 149.1
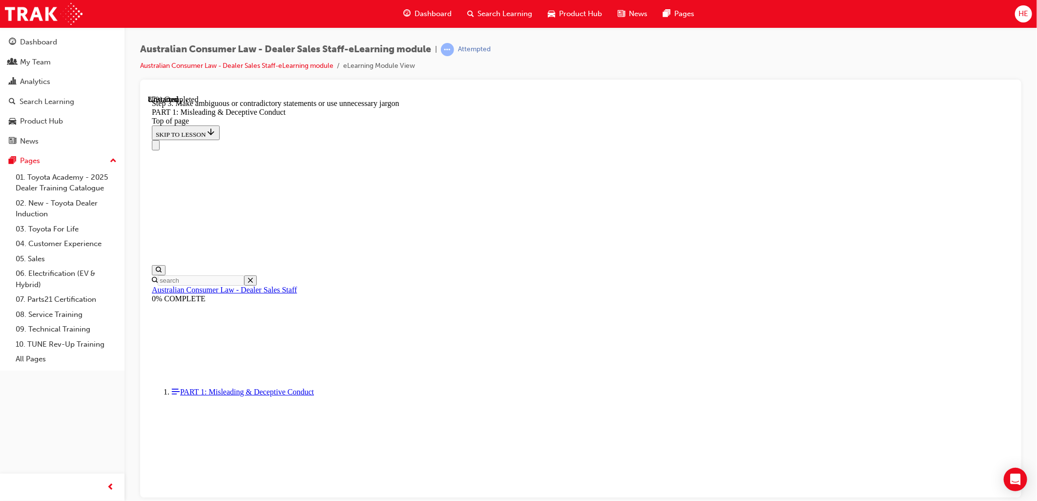
drag, startPoint x: 450, startPoint y: 191, endPoint x: 665, endPoint y: 289, distance: 235.9
drag, startPoint x: 448, startPoint y: 193, endPoint x: 582, endPoint y: 292, distance: 166.9
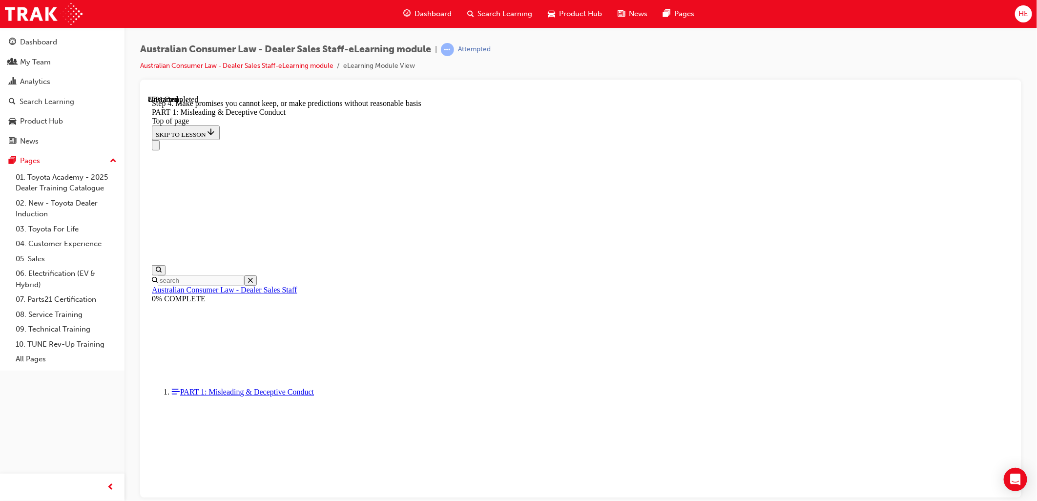
drag, startPoint x: 447, startPoint y: 194, endPoint x: 569, endPoint y: 292, distance: 156.6
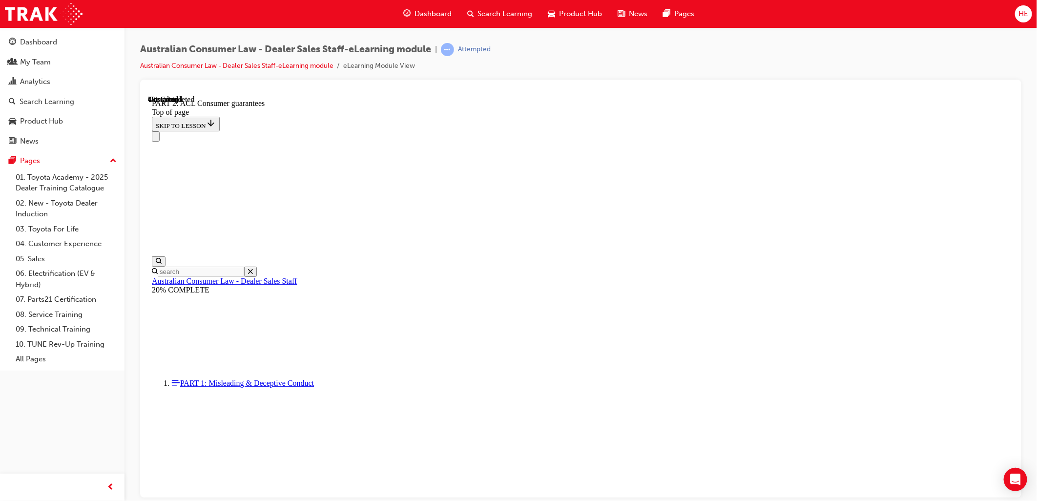
scroll to position [337, 0]
drag, startPoint x: 437, startPoint y: 132, endPoint x: 792, endPoint y: 479, distance: 496.0
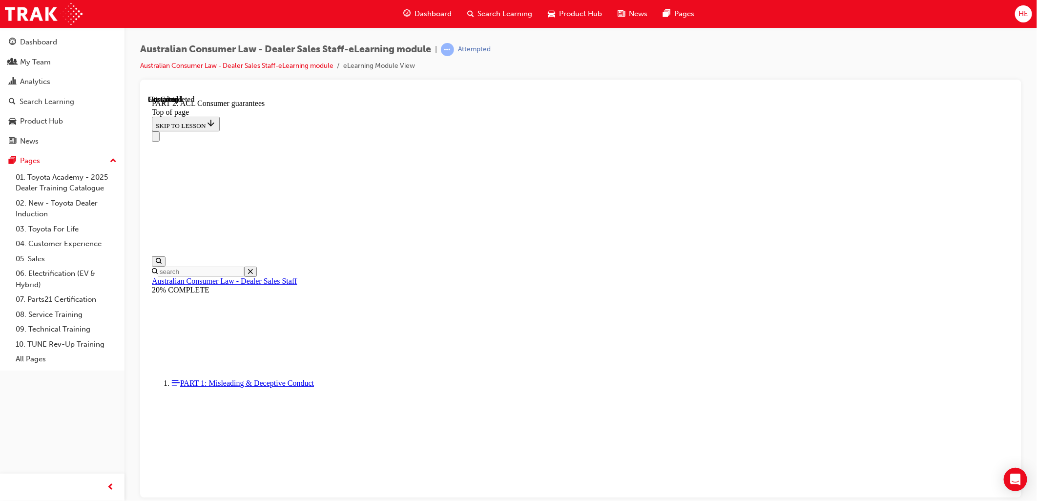
drag, startPoint x: 415, startPoint y: 167, endPoint x: 568, endPoint y: 317, distance: 214.3
drag, startPoint x: 414, startPoint y: 164, endPoint x: 474, endPoint y: 227, distance: 87.4
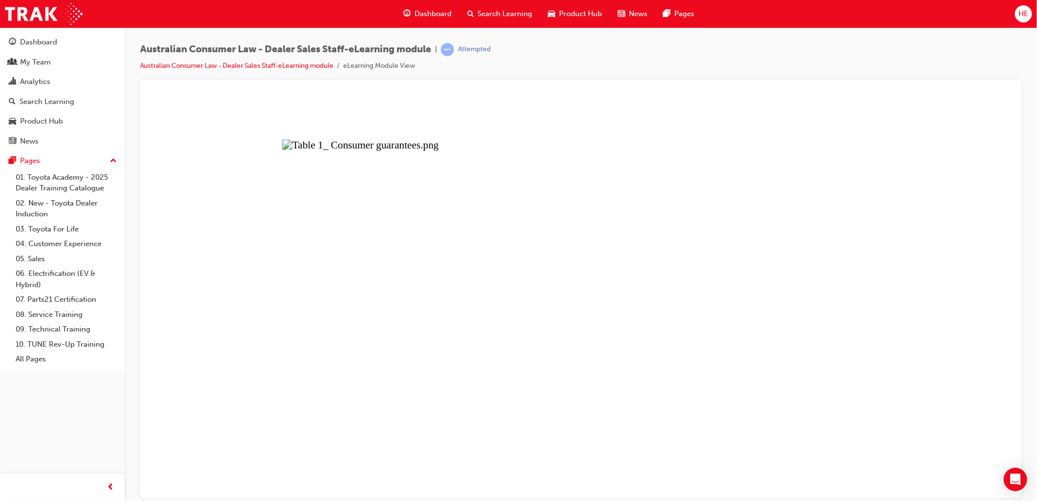
drag, startPoint x: 296, startPoint y: 128, endPoint x: 322, endPoint y: 148, distance: 32.3
click at [191, 333] on button "Unzoom image" at bounding box center [579, 296] width 865 height 402
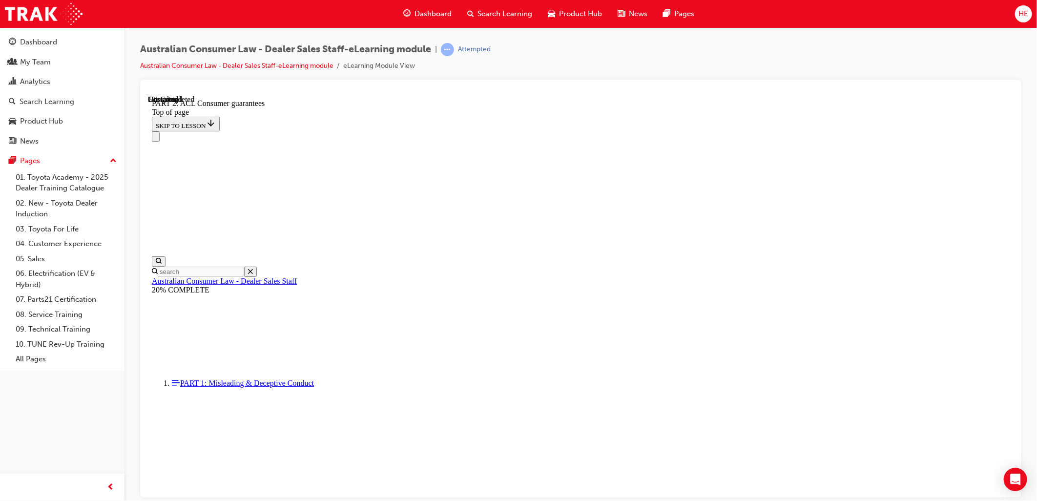
drag, startPoint x: 388, startPoint y: 137, endPoint x: 474, endPoint y: 228, distance: 126.0
drag, startPoint x: 624, startPoint y: 259, endPoint x: 915, endPoint y: 321, distance: 297.0
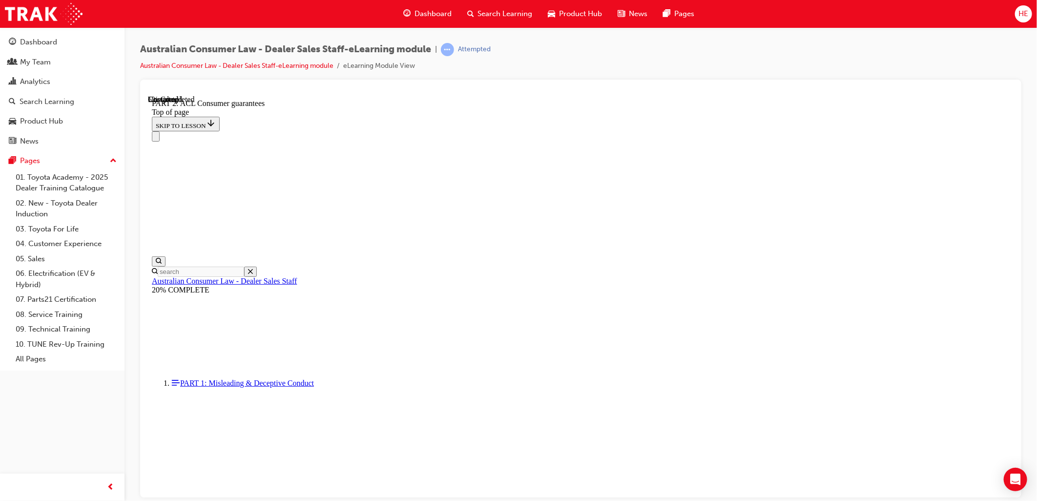
drag, startPoint x: 430, startPoint y: 116, endPoint x: 732, endPoint y: 473, distance: 467.6
drag, startPoint x: 461, startPoint y: 308, endPoint x: 708, endPoint y: 369, distance: 254.3
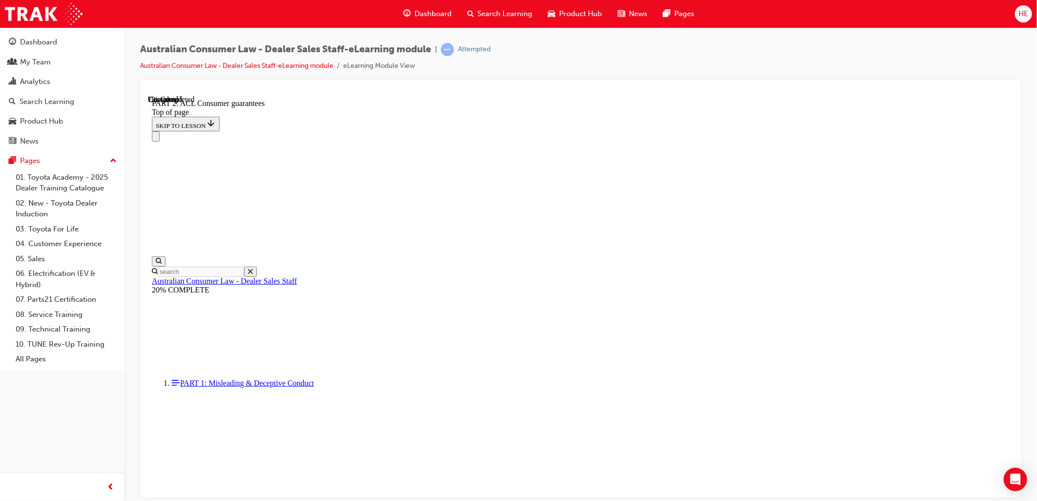
drag, startPoint x: 451, startPoint y: 140, endPoint x: 800, endPoint y: 471, distance: 481.3
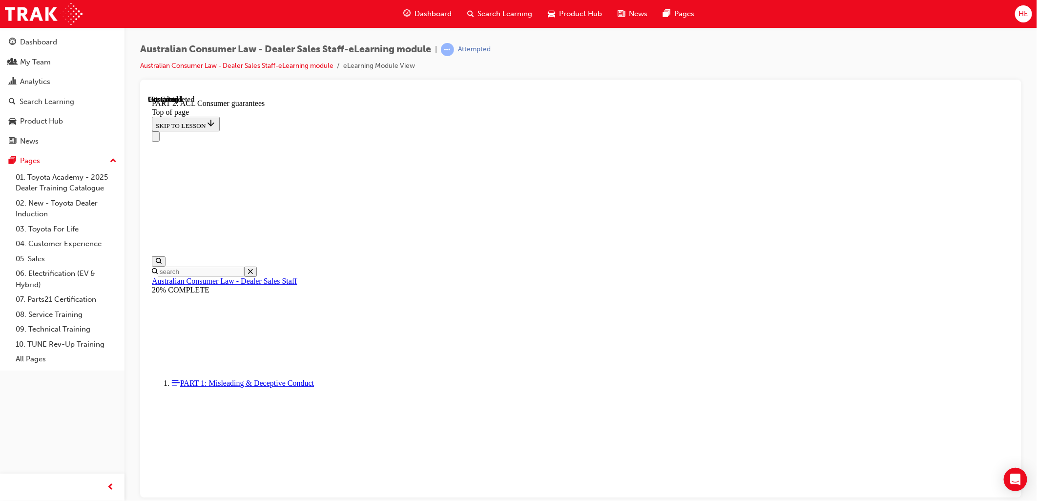
scroll to position [1479, 0]
drag, startPoint x: 461, startPoint y: 254, endPoint x: 730, endPoint y: 390, distance: 302.1
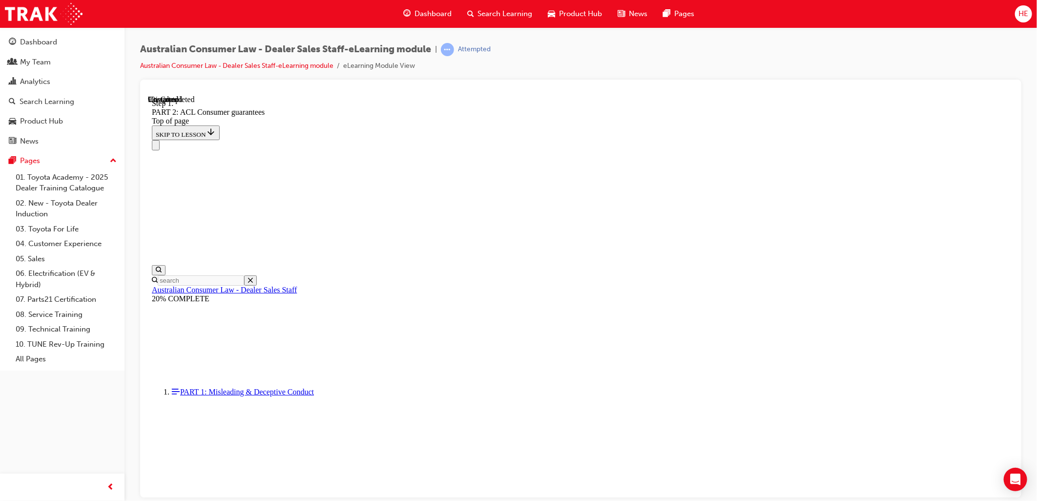
scroll to position [1548, 0]
drag, startPoint x: 456, startPoint y: 185, endPoint x: 698, endPoint y: 276, distance: 258.0
drag, startPoint x: 441, startPoint y: 178, endPoint x: 729, endPoint y: 287, distance: 307.9
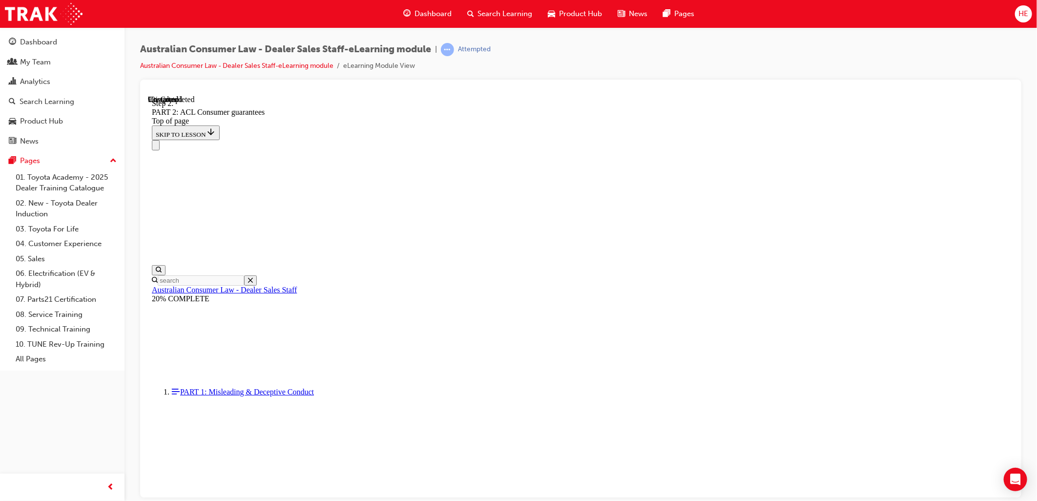
drag, startPoint x: 440, startPoint y: 184, endPoint x: 747, endPoint y: 283, distance: 322.1
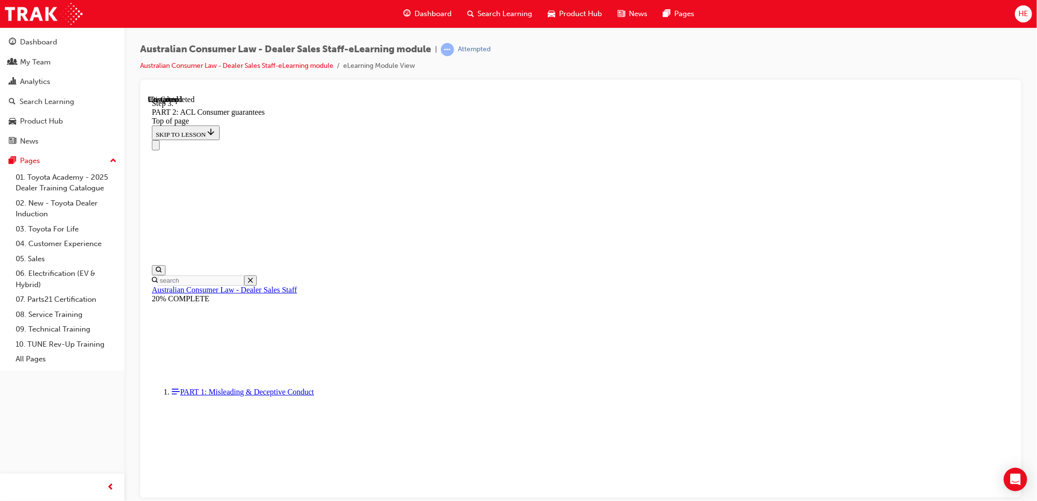
scroll to position [1546, 0]
drag, startPoint x: 459, startPoint y: 198, endPoint x: 777, endPoint y: 307, distance: 336.0
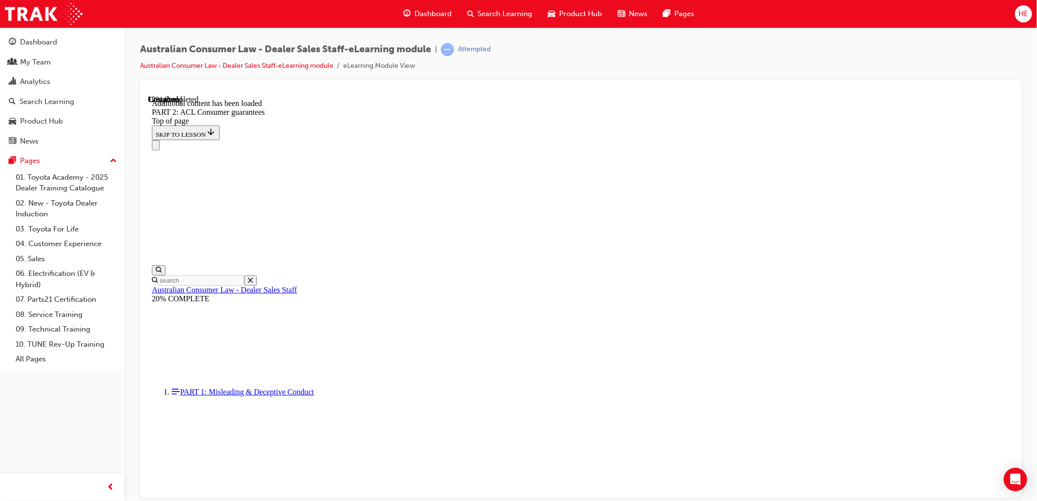
drag, startPoint x: 454, startPoint y: 193, endPoint x: 540, endPoint y: 260, distance: 108.6
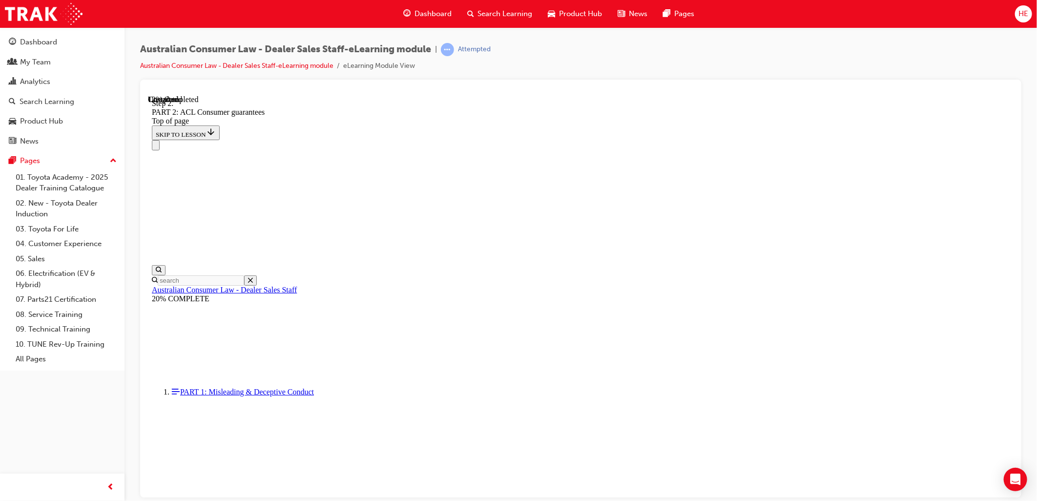
drag, startPoint x: 449, startPoint y: 193, endPoint x: 722, endPoint y: 279, distance: 286.5
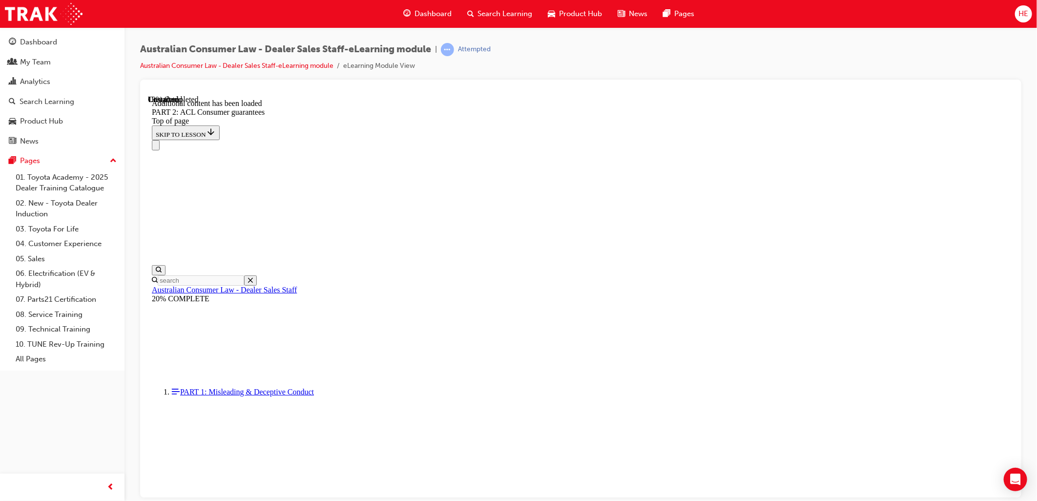
scroll to position [2109, 0]
drag, startPoint x: 437, startPoint y: 133, endPoint x: 792, endPoint y: 335, distance: 408.4
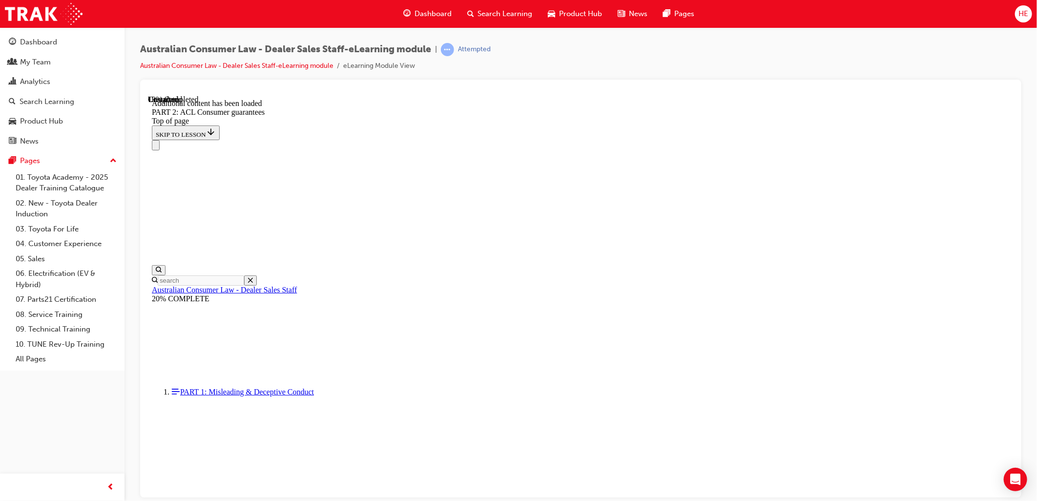
drag, startPoint x: 614, startPoint y: 315, endPoint x: 834, endPoint y: 400, distance: 236.6
drag, startPoint x: 610, startPoint y: 297, endPoint x: 672, endPoint y: 345, distance: 77.9
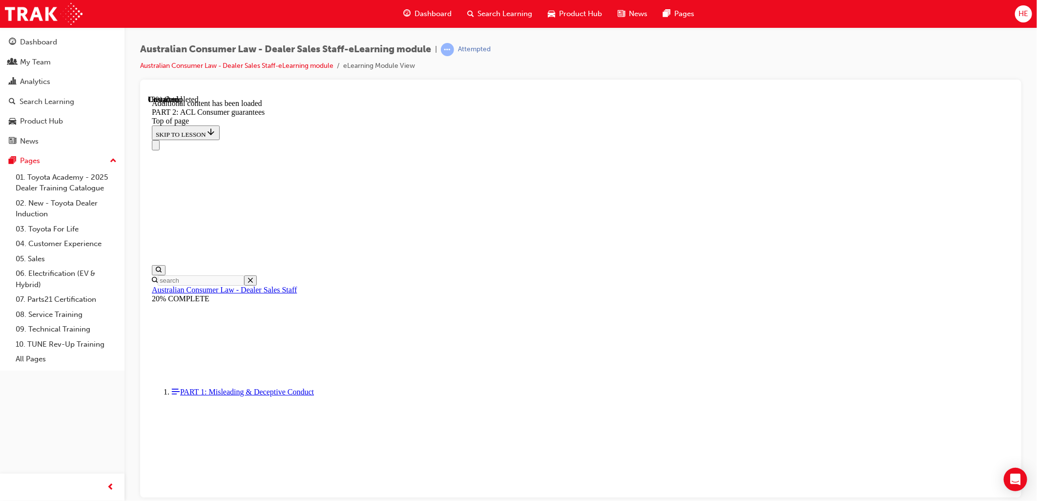
drag, startPoint x: 612, startPoint y: 293, endPoint x: 680, endPoint y: 357, distance: 93.6
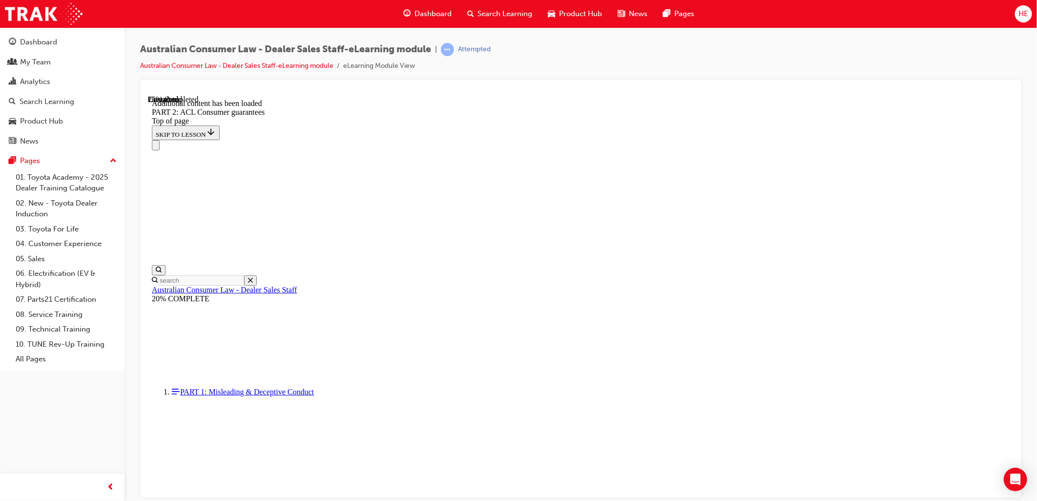
drag, startPoint x: 472, startPoint y: 111, endPoint x: 719, endPoint y: 252, distance: 284.9
drag, startPoint x: 615, startPoint y: 234, endPoint x: 817, endPoint y: 318, distance: 219.0
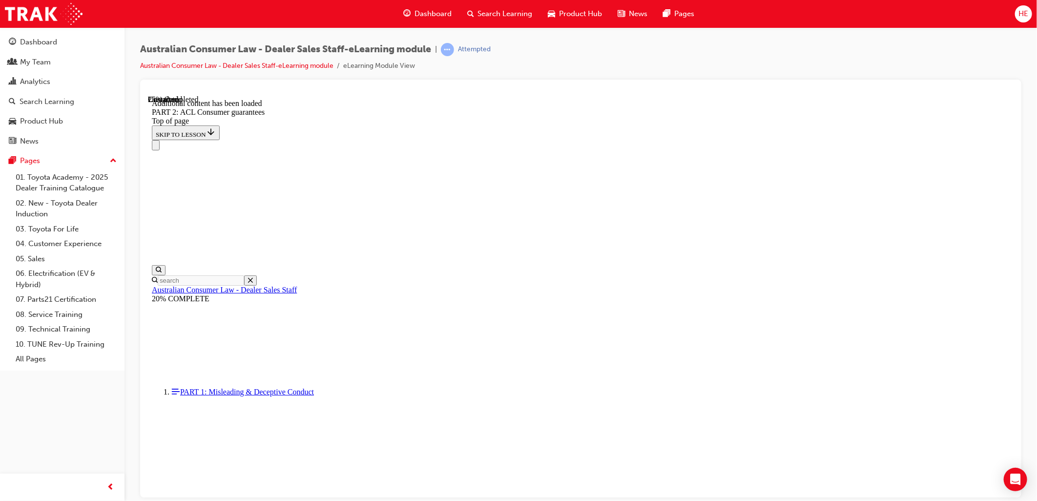
drag, startPoint x: 612, startPoint y: 235, endPoint x: 676, endPoint y: 308, distance: 96.9
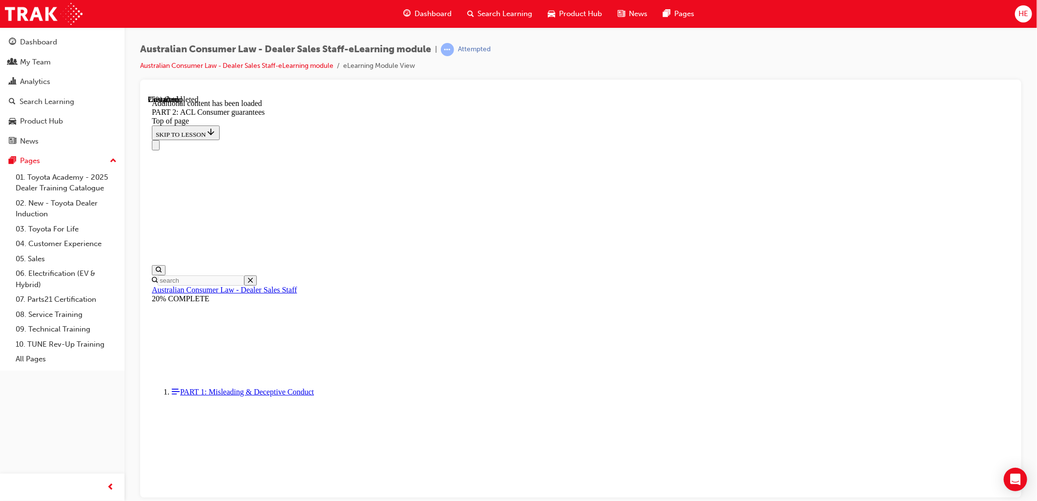
drag, startPoint x: 607, startPoint y: 233, endPoint x: 671, endPoint y: 303, distance: 94.3
drag, startPoint x: 608, startPoint y: 240, endPoint x: 674, endPoint y: 299, distance: 89.2
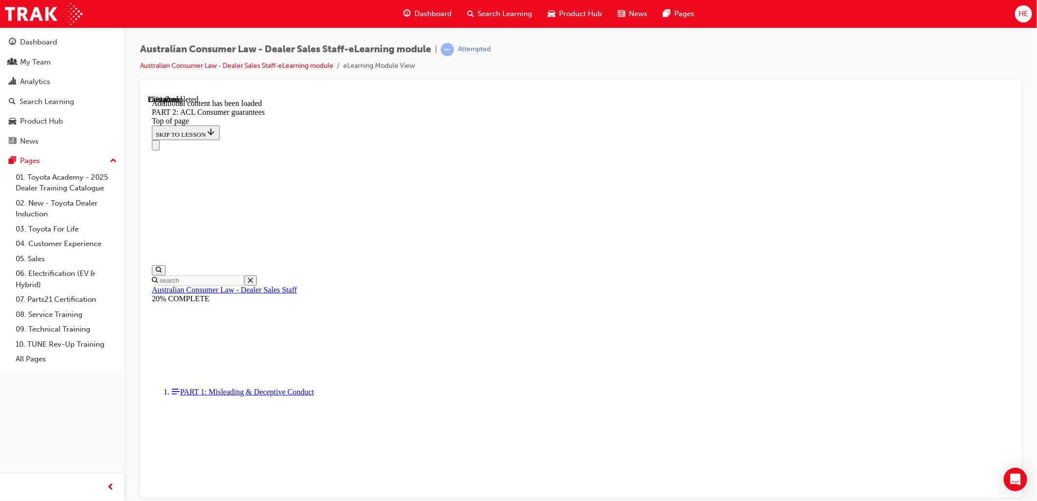
drag, startPoint x: 614, startPoint y: 234, endPoint x: 673, endPoint y: 298, distance: 87.4
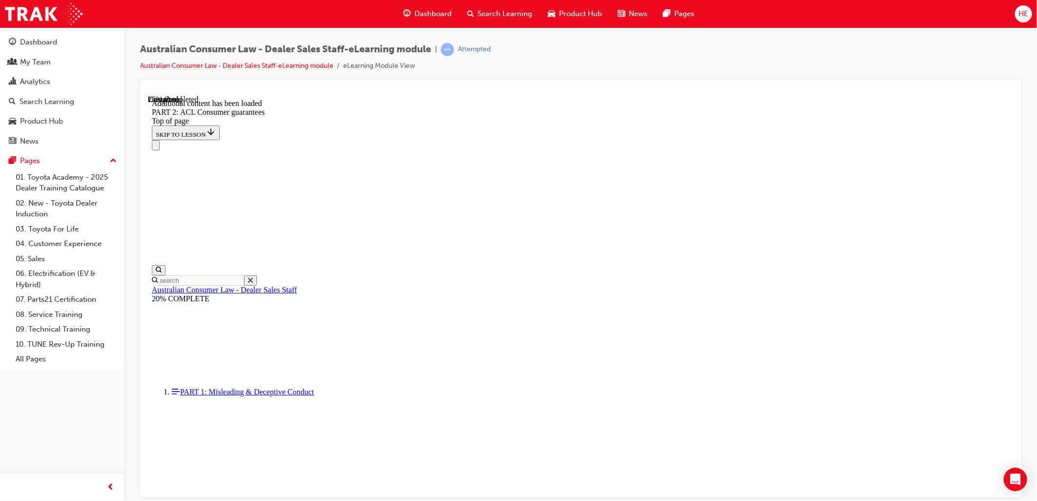
drag, startPoint x: 467, startPoint y: 111, endPoint x: 779, endPoint y: 264, distance: 347.3
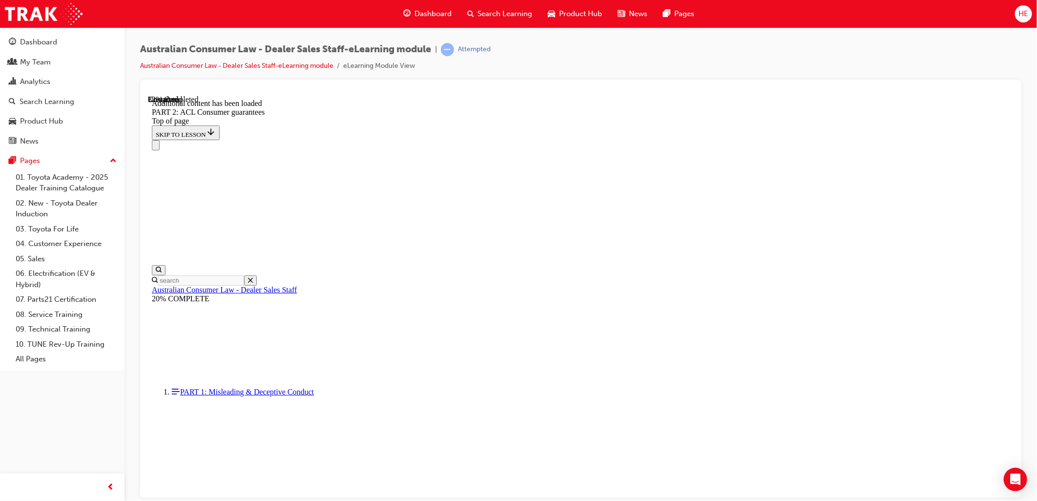
drag, startPoint x: 451, startPoint y: 181, endPoint x: 880, endPoint y: 434, distance: 498.7
drag, startPoint x: 920, startPoint y: 469, endPoint x: 915, endPoint y: 430, distance: 39.4
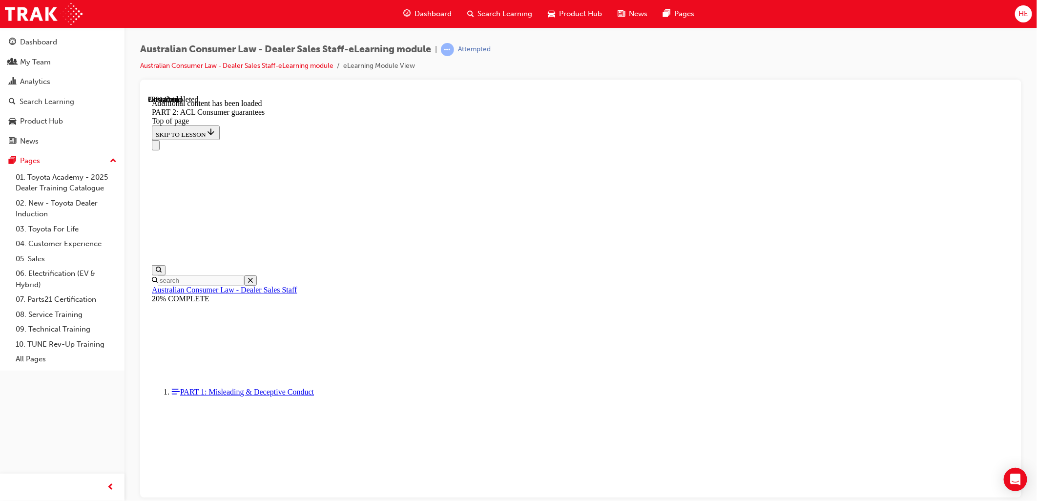
drag, startPoint x: 439, startPoint y: 126, endPoint x: 831, endPoint y: 356, distance: 454.1
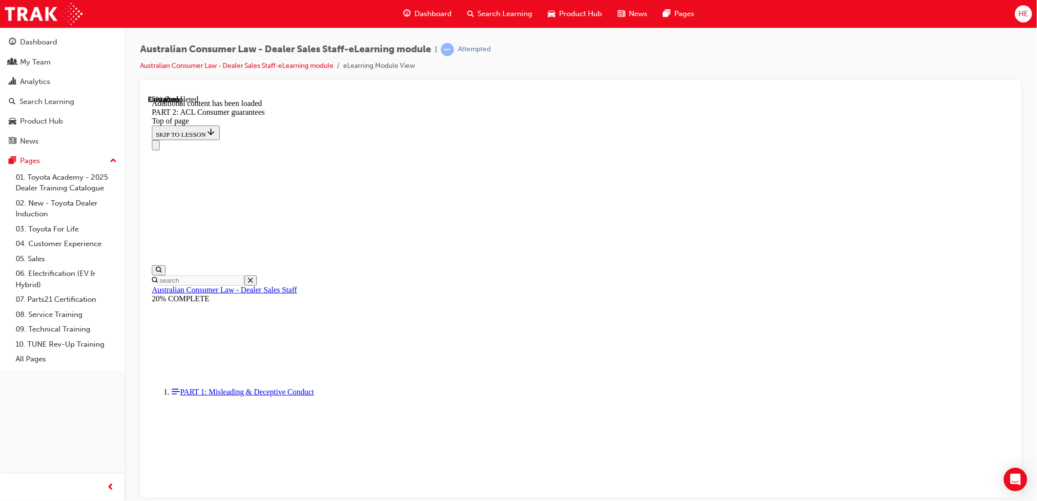
drag, startPoint x: 476, startPoint y: 190, endPoint x: 742, endPoint y: 477, distance: 391.7
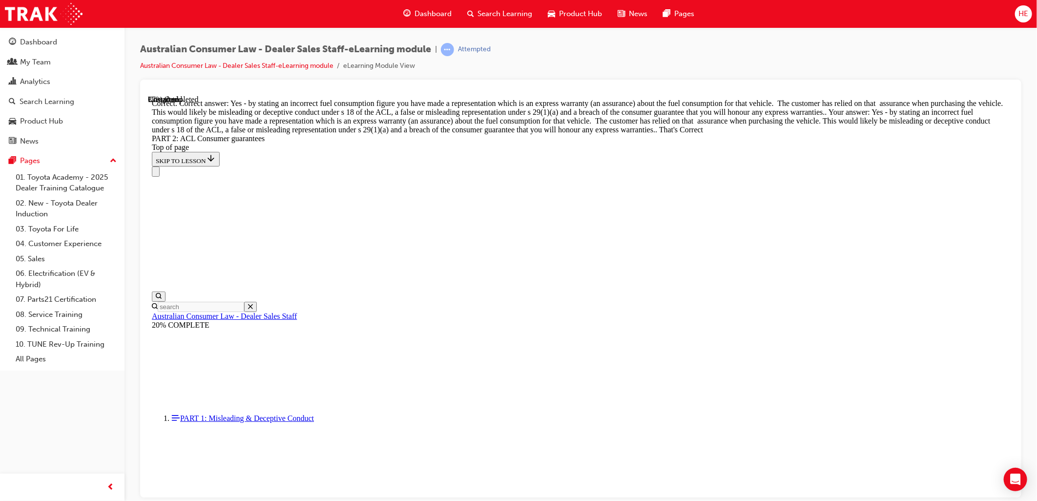
scroll to position [4074, 0]
drag, startPoint x: 473, startPoint y: 140, endPoint x: 611, endPoint y: 450, distance: 339.6
drag, startPoint x: 910, startPoint y: 313, endPoint x: 904, endPoint y: 315, distance: 6.0
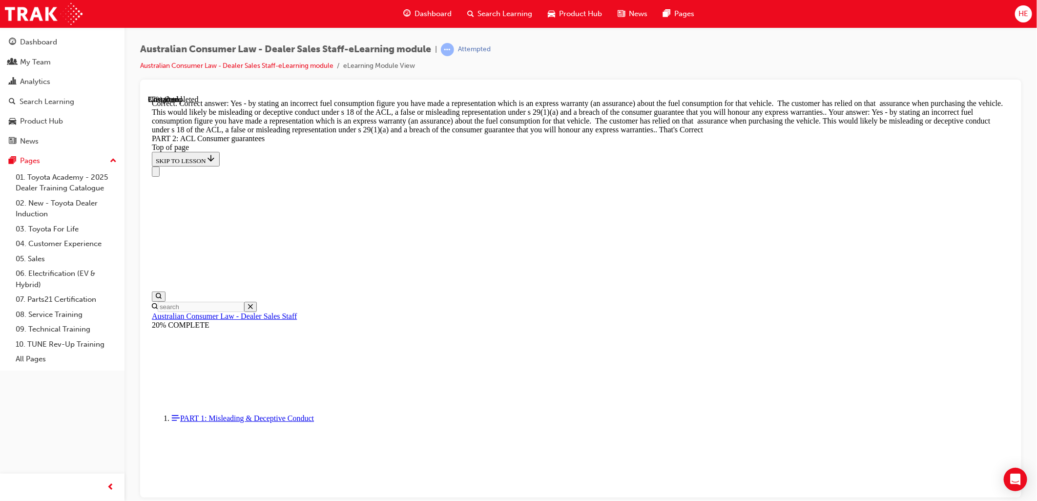
scroll to position [4183, 0]
drag, startPoint x: 472, startPoint y: 101, endPoint x: 593, endPoint y: 360, distance: 285.8
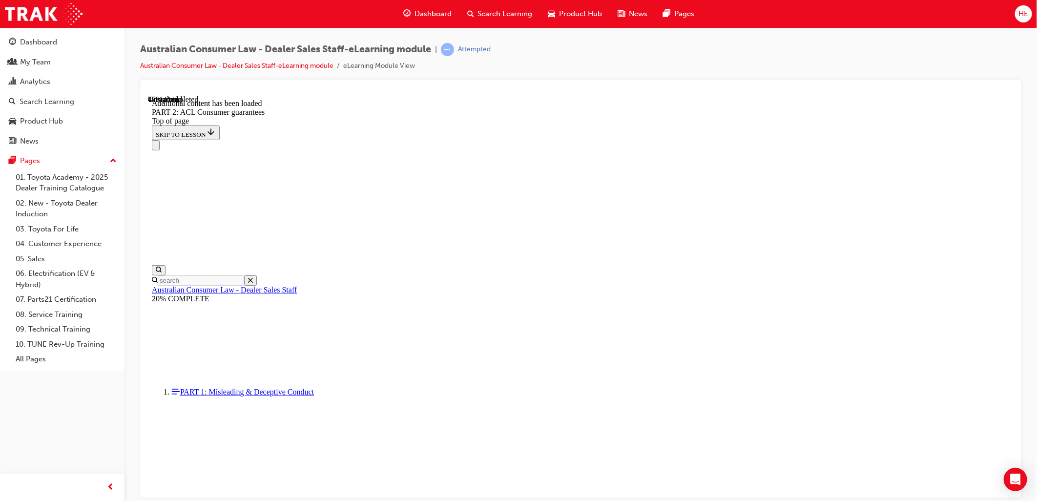
scroll to position [4946, 0]
drag, startPoint x: 455, startPoint y: 116, endPoint x: 773, endPoint y: 337, distance: 387.4
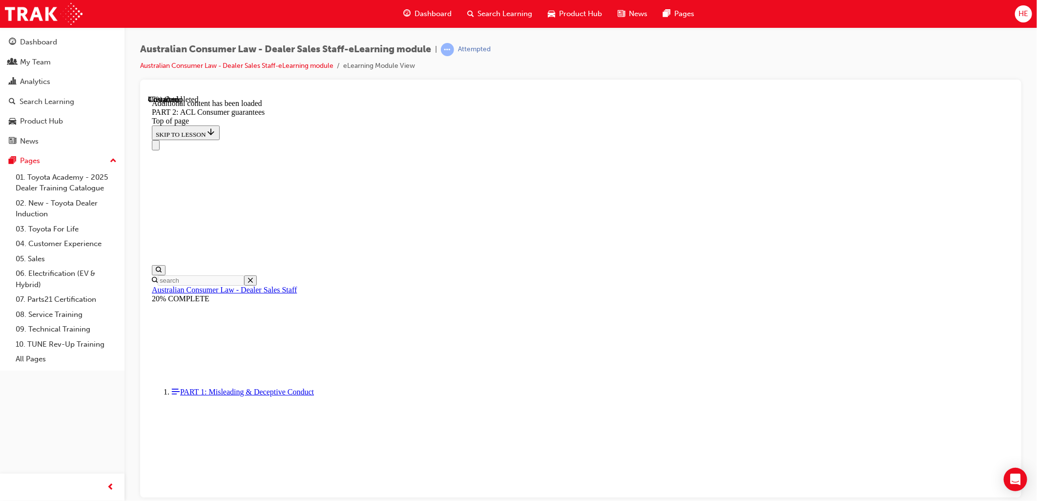
drag, startPoint x: 462, startPoint y: 239, endPoint x: 662, endPoint y: 467, distance: 303.0
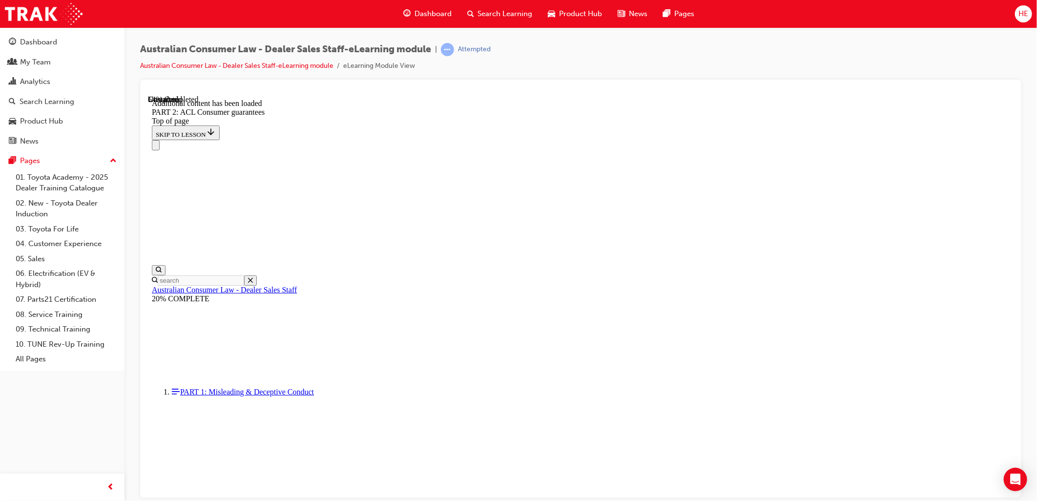
drag, startPoint x: 435, startPoint y: 130, endPoint x: 767, endPoint y: 454, distance: 463.9
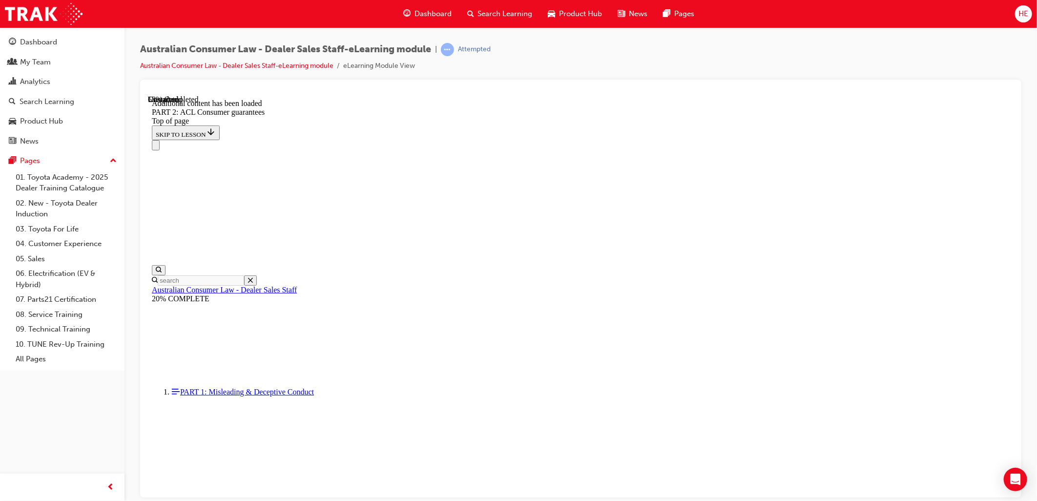
drag, startPoint x: 467, startPoint y: 267, endPoint x: 653, endPoint y: 318, distance: 192.8
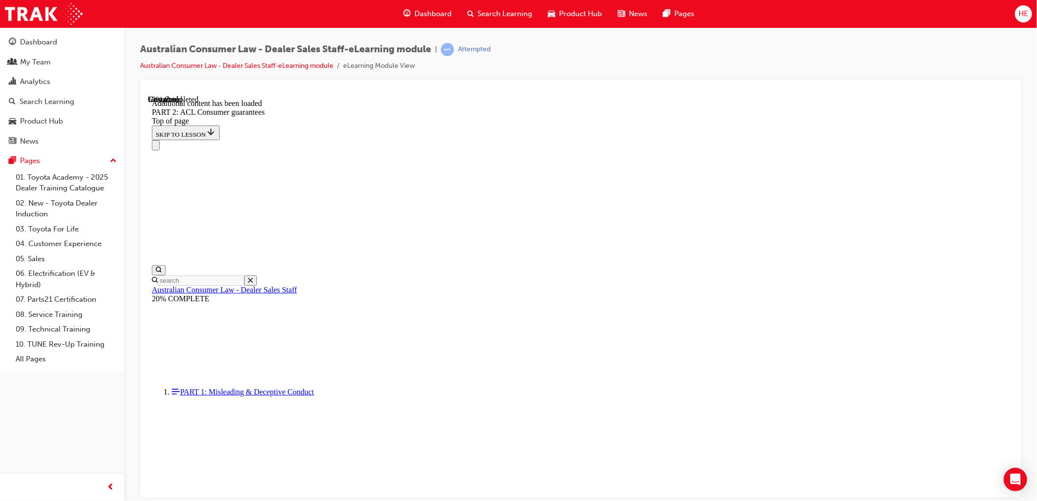
drag, startPoint x: 435, startPoint y: 248, endPoint x: 803, endPoint y: 307, distance: 372.7
drag, startPoint x: 446, startPoint y: 207, endPoint x: 544, endPoint y: 276, distance: 120.2
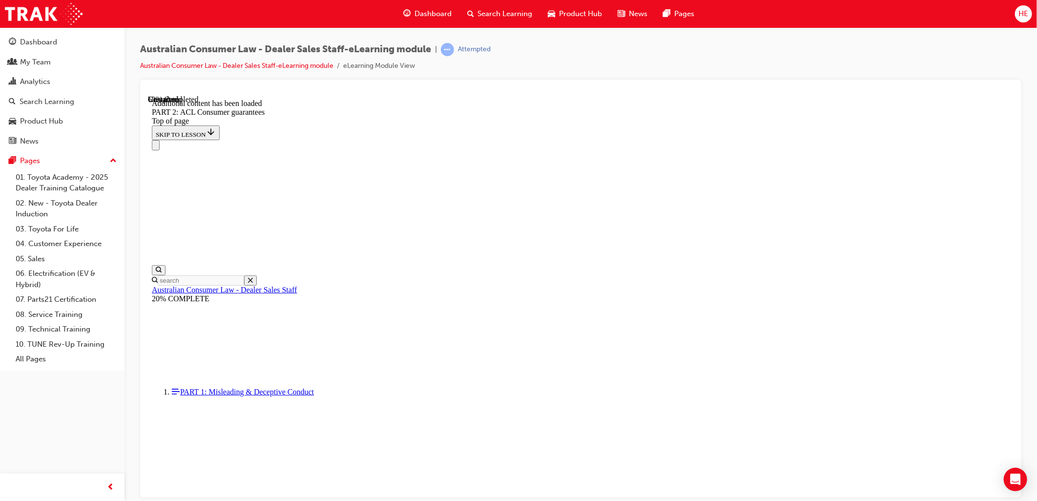
drag, startPoint x: 666, startPoint y: 288, endPoint x: 660, endPoint y: 294, distance: 7.9
drag, startPoint x: 446, startPoint y: 173, endPoint x: 781, endPoint y: 319, distance: 365.1
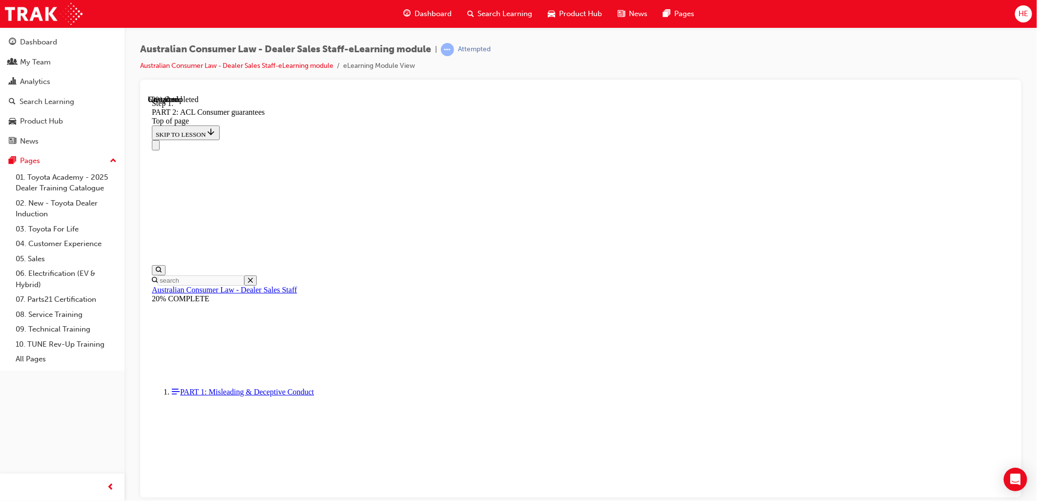
drag, startPoint x: 442, startPoint y: 147, endPoint x: 749, endPoint y: 290, distance: 338.3
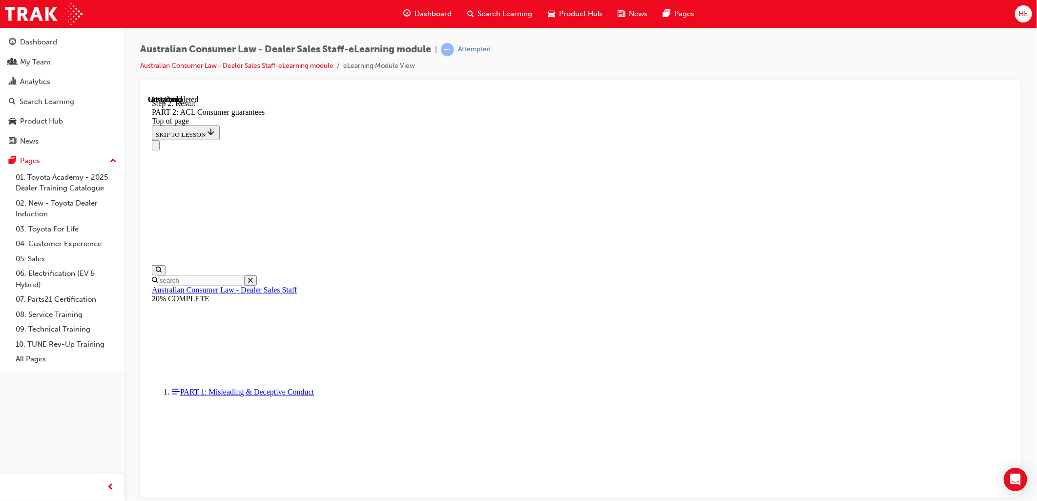
drag, startPoint x: 443, startPoint y: 106, endPoint x: 658, endPoint y: 443, distance: 400.4
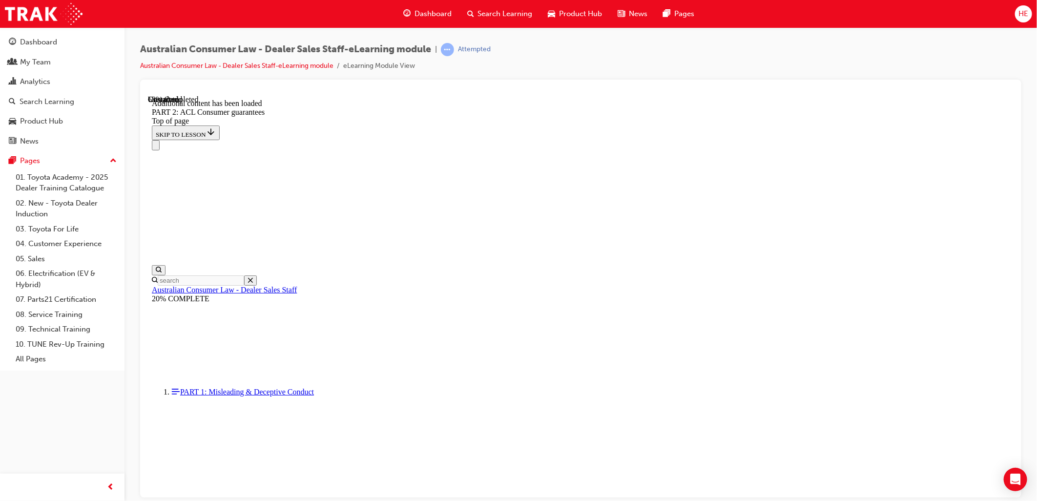
drag, startPoint x: 468, startPoint y: 378, endPoint x: 566, endPoint y: 449, distance: 121.0
